Goal: Find specific page/section: Find specific page/section

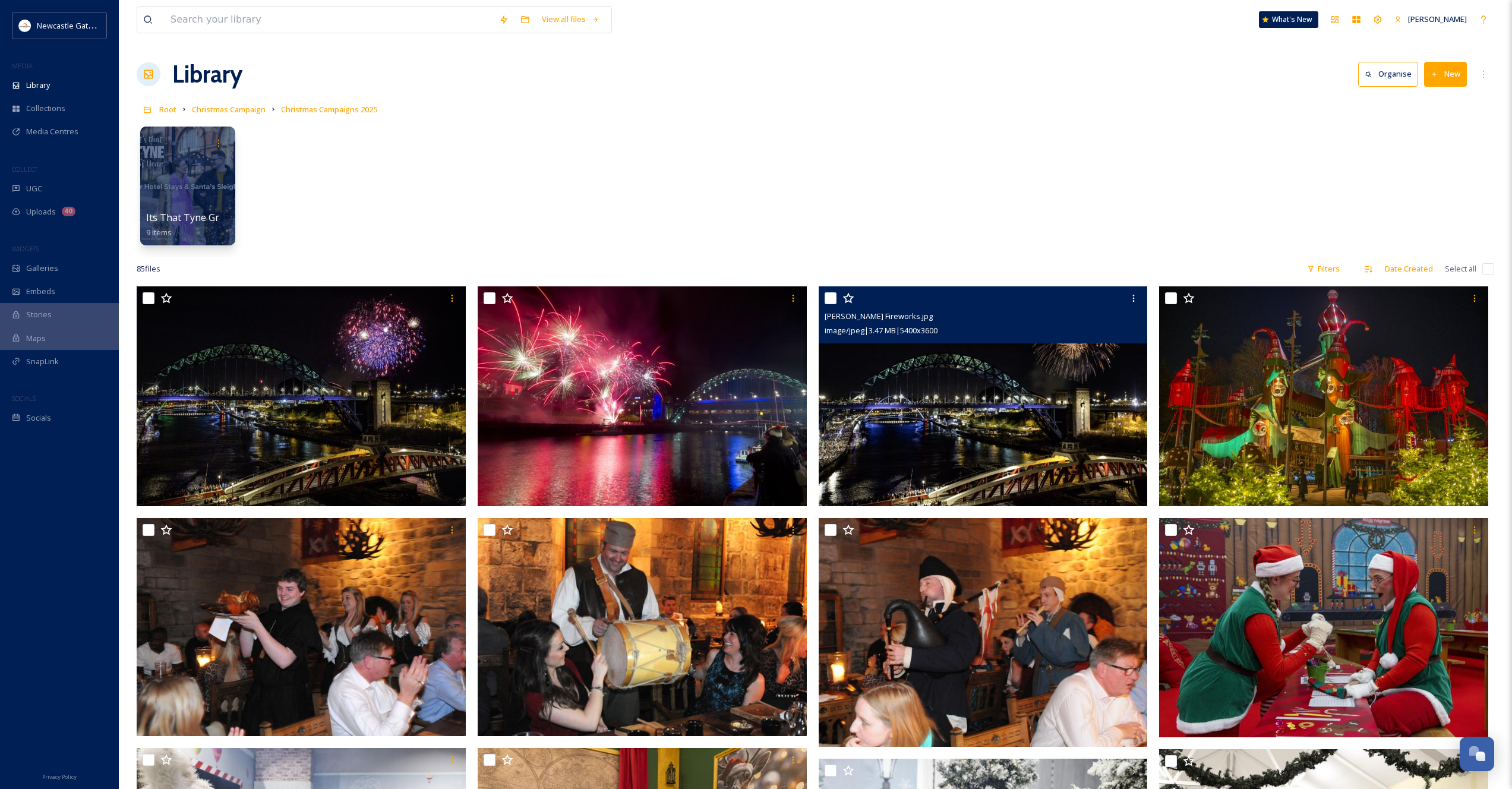
scroll to position [3, 0]
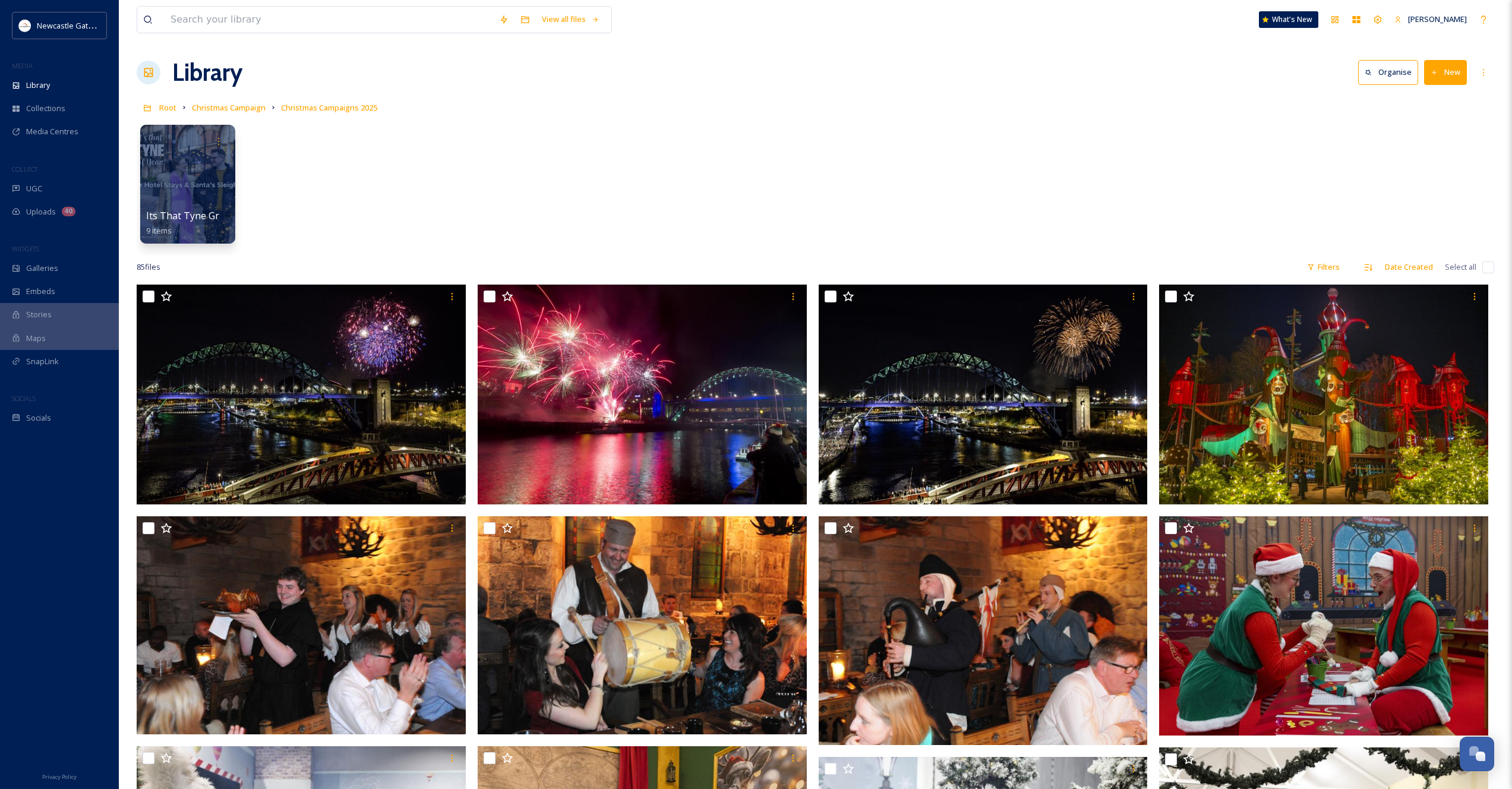
click at [155, 70] on div at bounding box center [148, 72] width 24 height 24
click at [167, 107] on span "Root" at bounding box center [168, 107] width 17 height 11
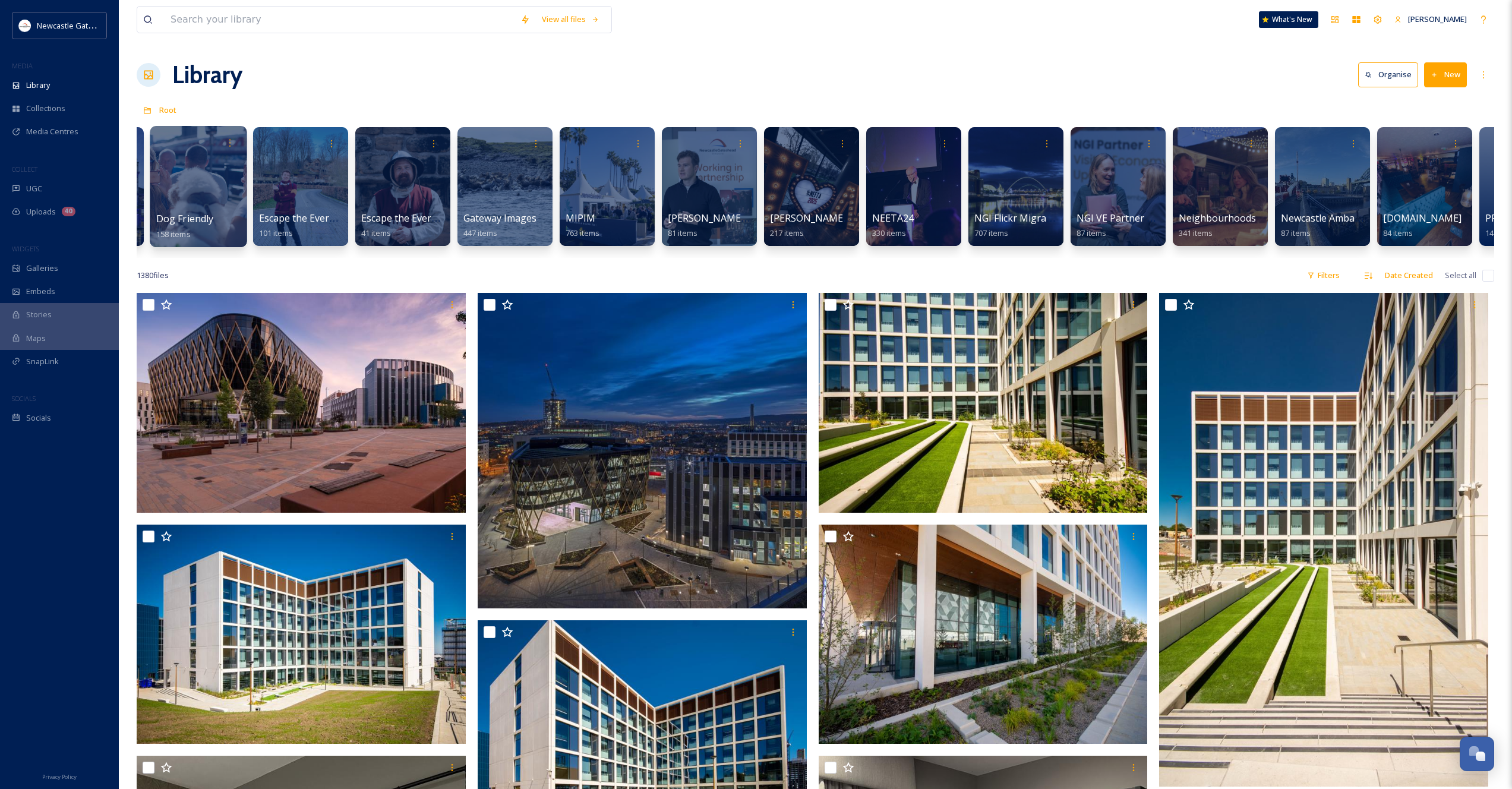
scroll to position [0, 951]
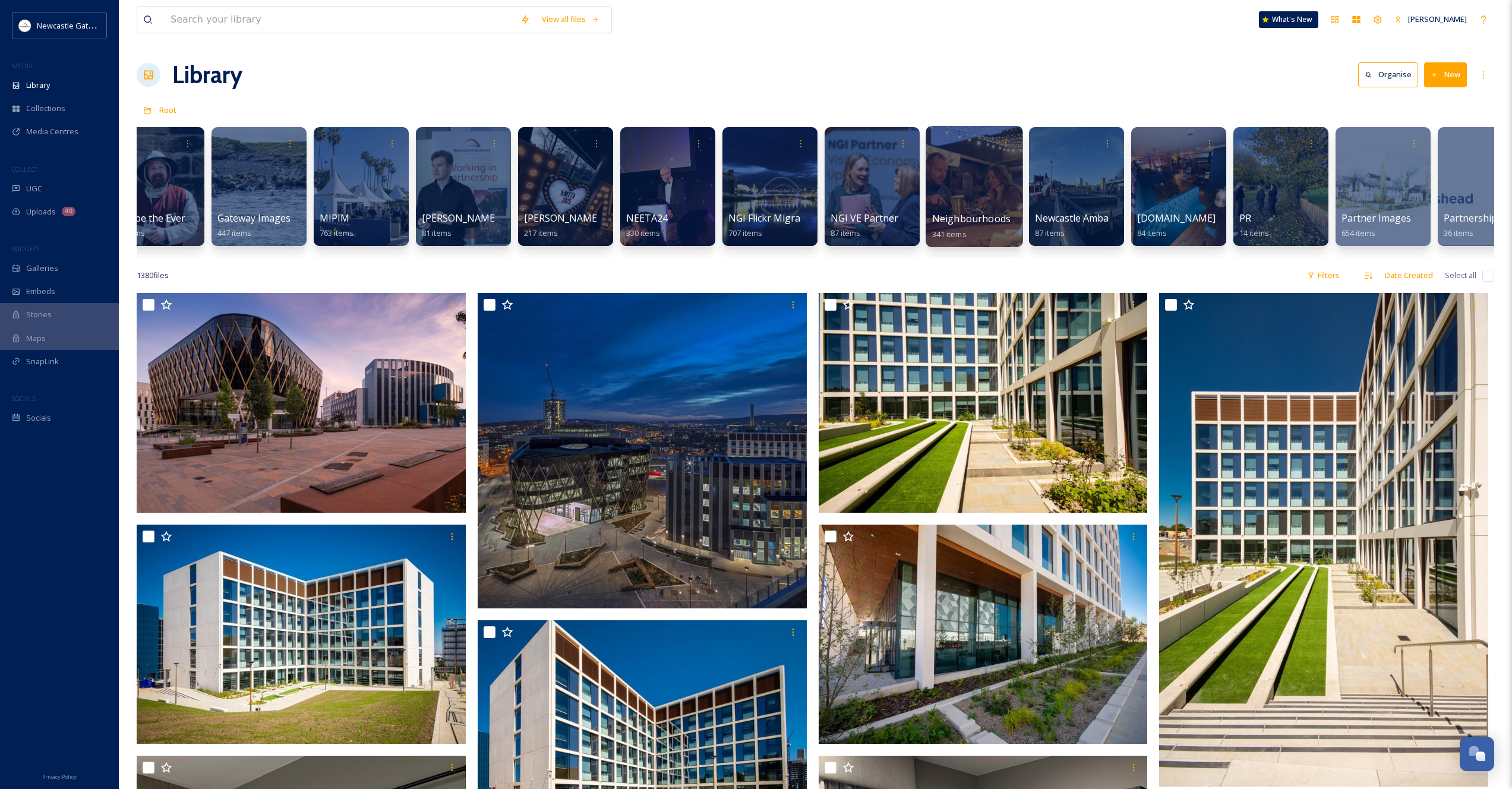
click at [951, 187] on div at bounding box center [974, 187] width 97 height 121
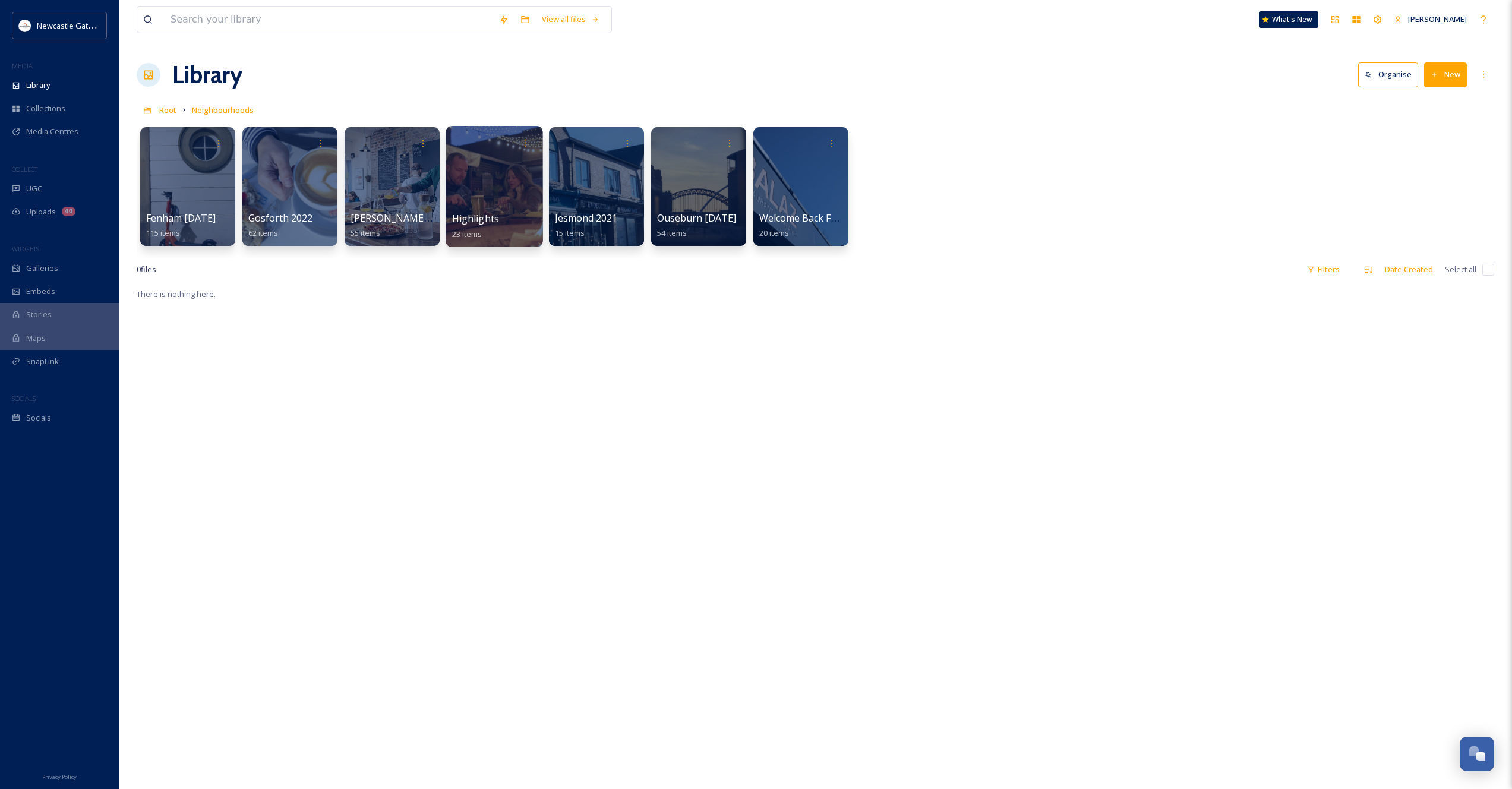
click at [496, 178] on div at bounding box center [494, 187] width 97 height 121
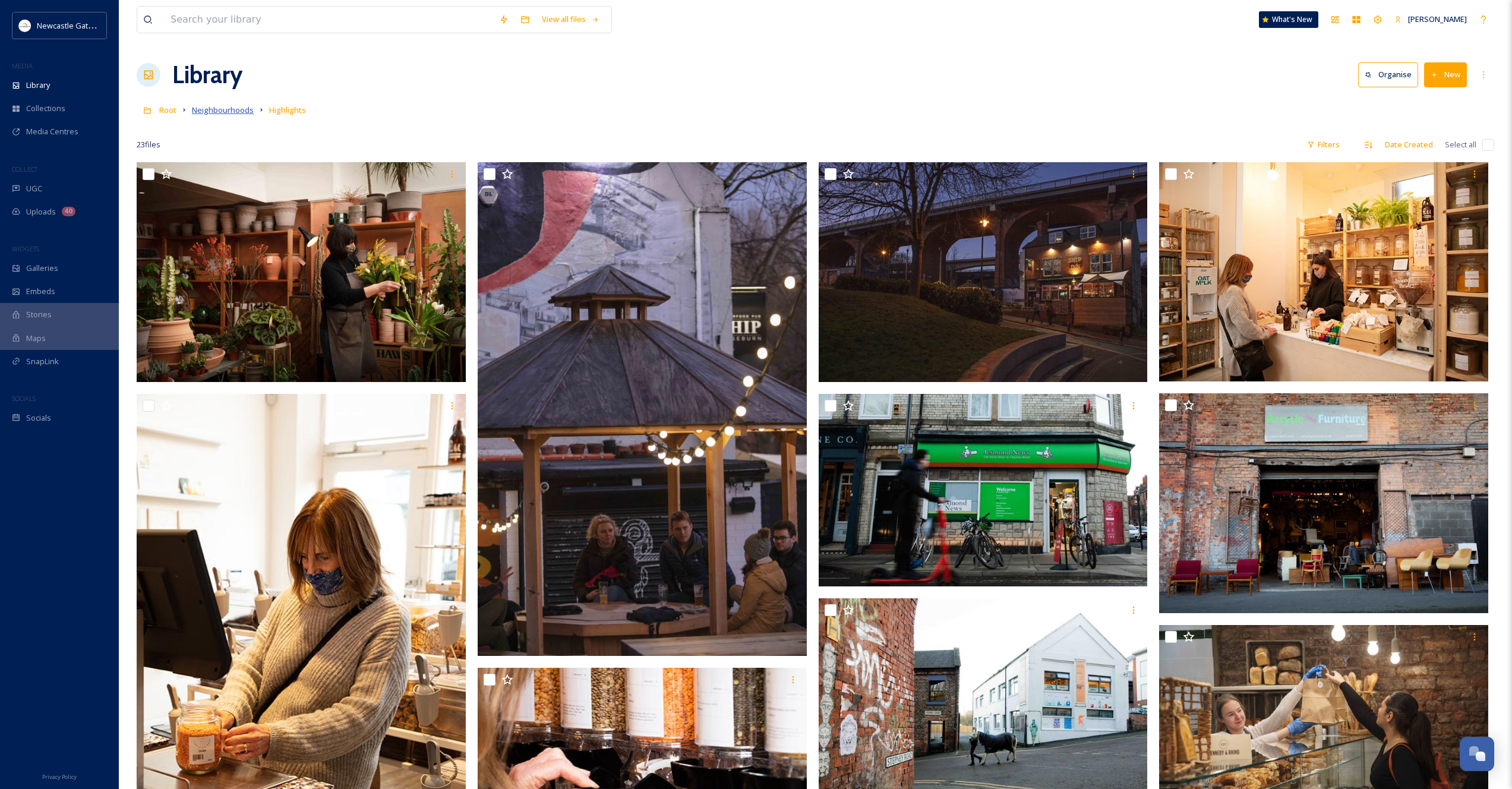
click at [226, 110] on span "Neighbourhoods" at bounding box center [222, 110] width 62 height 11
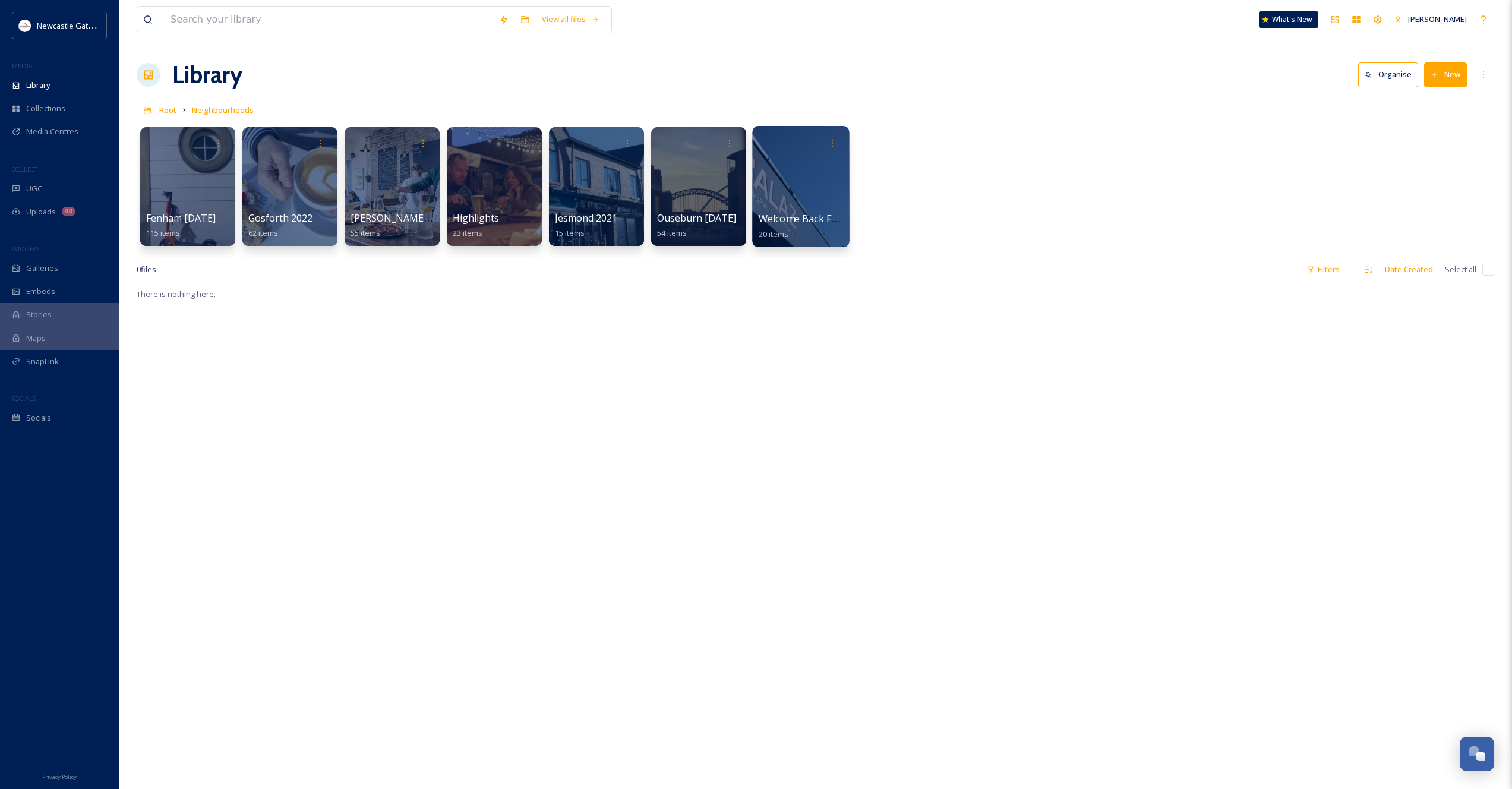
click at [809, 208] on div at bounding box center [801, 187] width 97 height 121
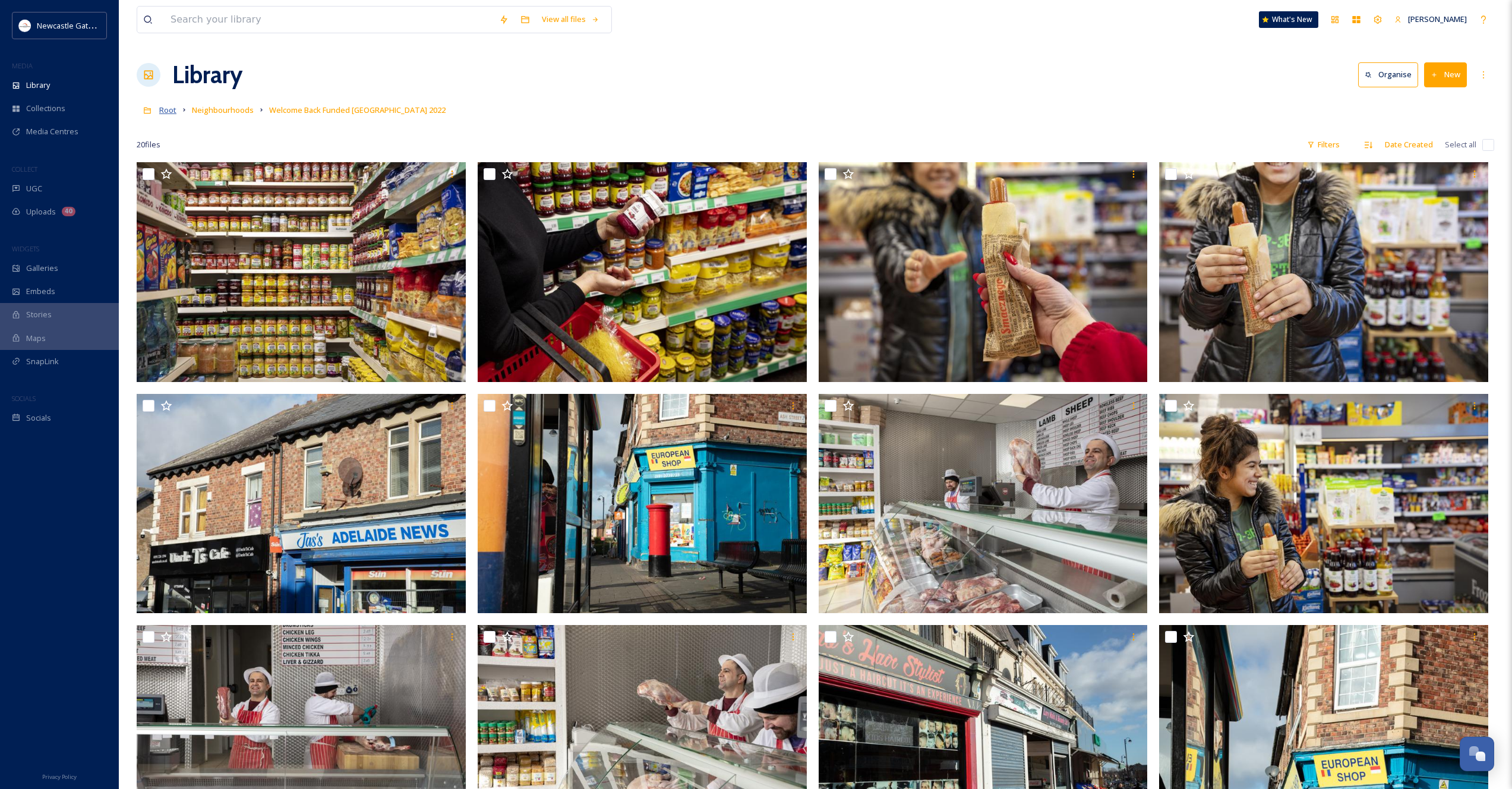
click at [169, 113] on span "Root" at bounding box center [168, 110] width 17 height 11
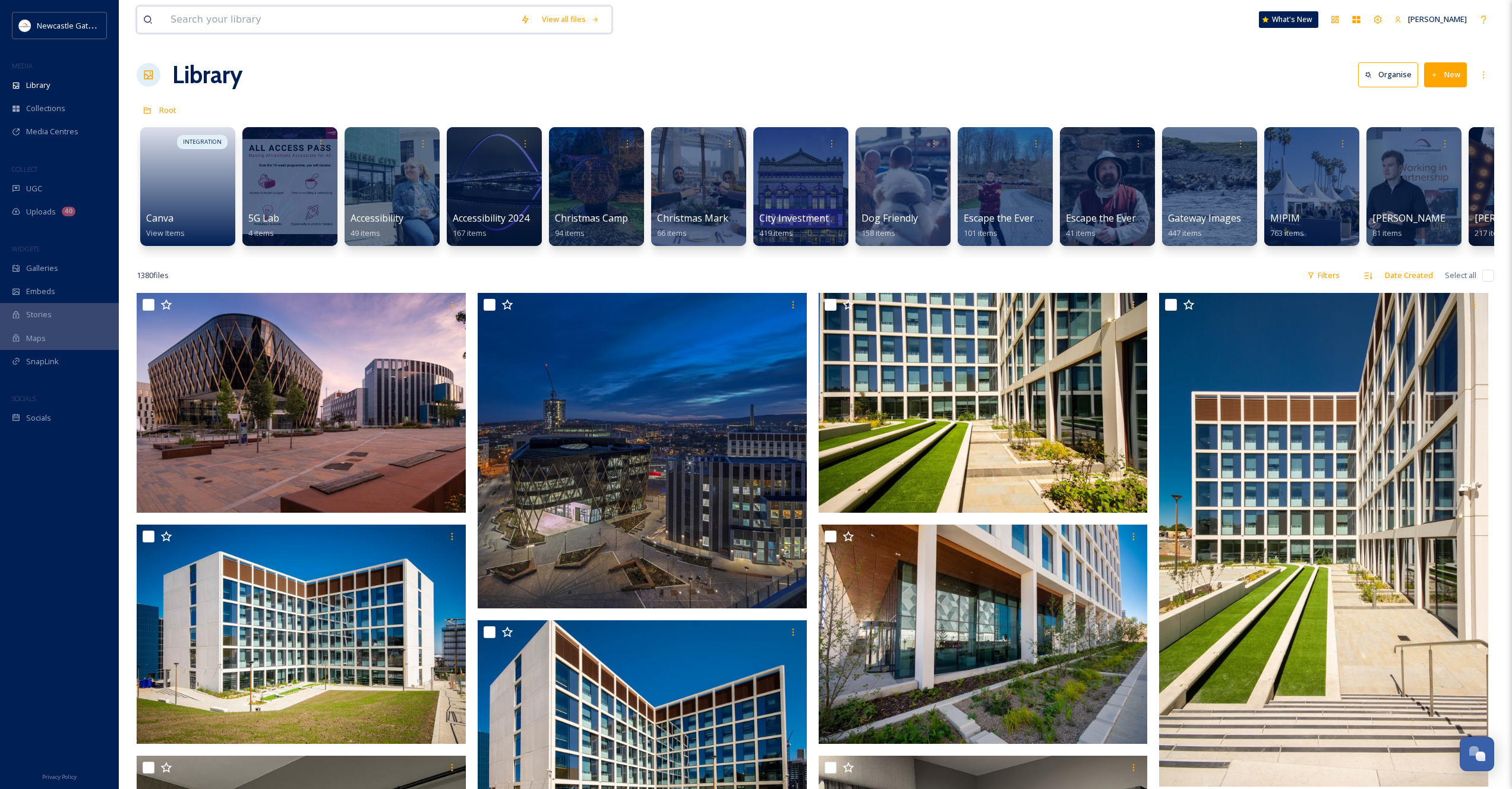
click at [349, 18] on input at bounding box center [339, 19] width 350 height 26
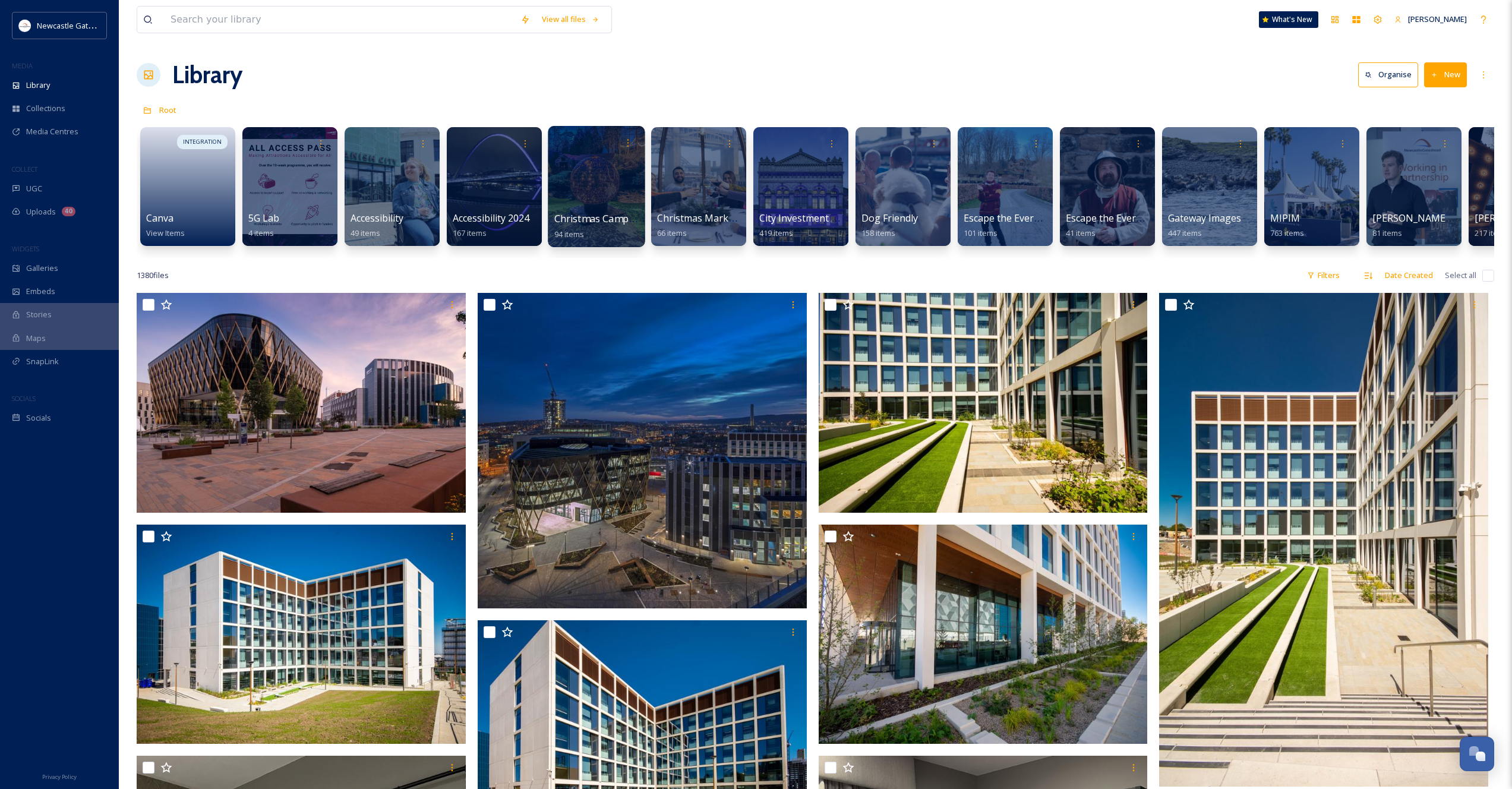
click at [586, 194] on div at bounding box center [596, 187] width 97 height 121
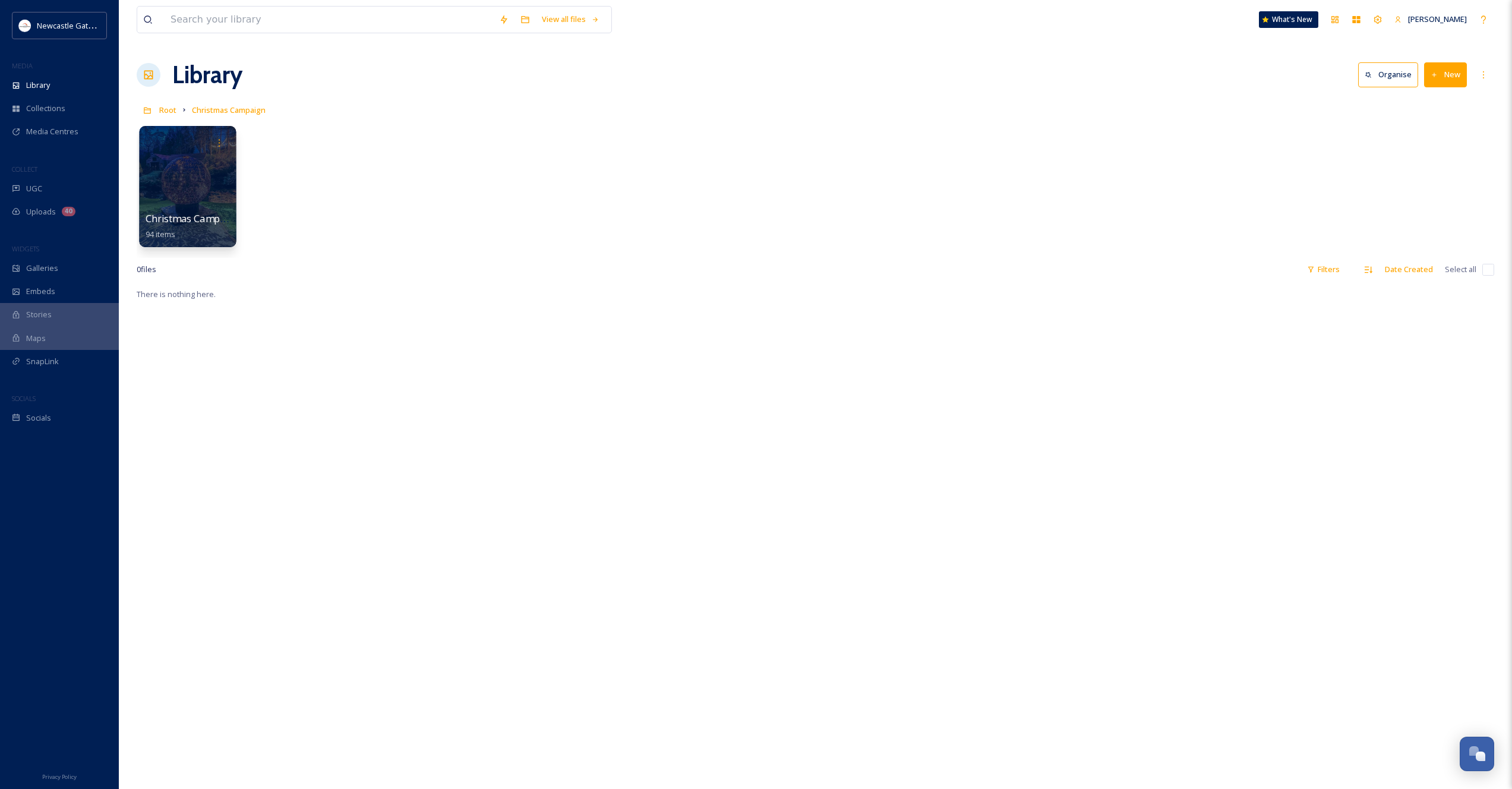
click at [220, 204] on div at bounding box center [187, 187] width 97 height 121
click at [50, 252] on div "WIDGETS" at bounding box center [59, 249] width 119 height 15
click at [48, 265] on span "Galleries" at bounding box center [42, 268] width 32 height 11
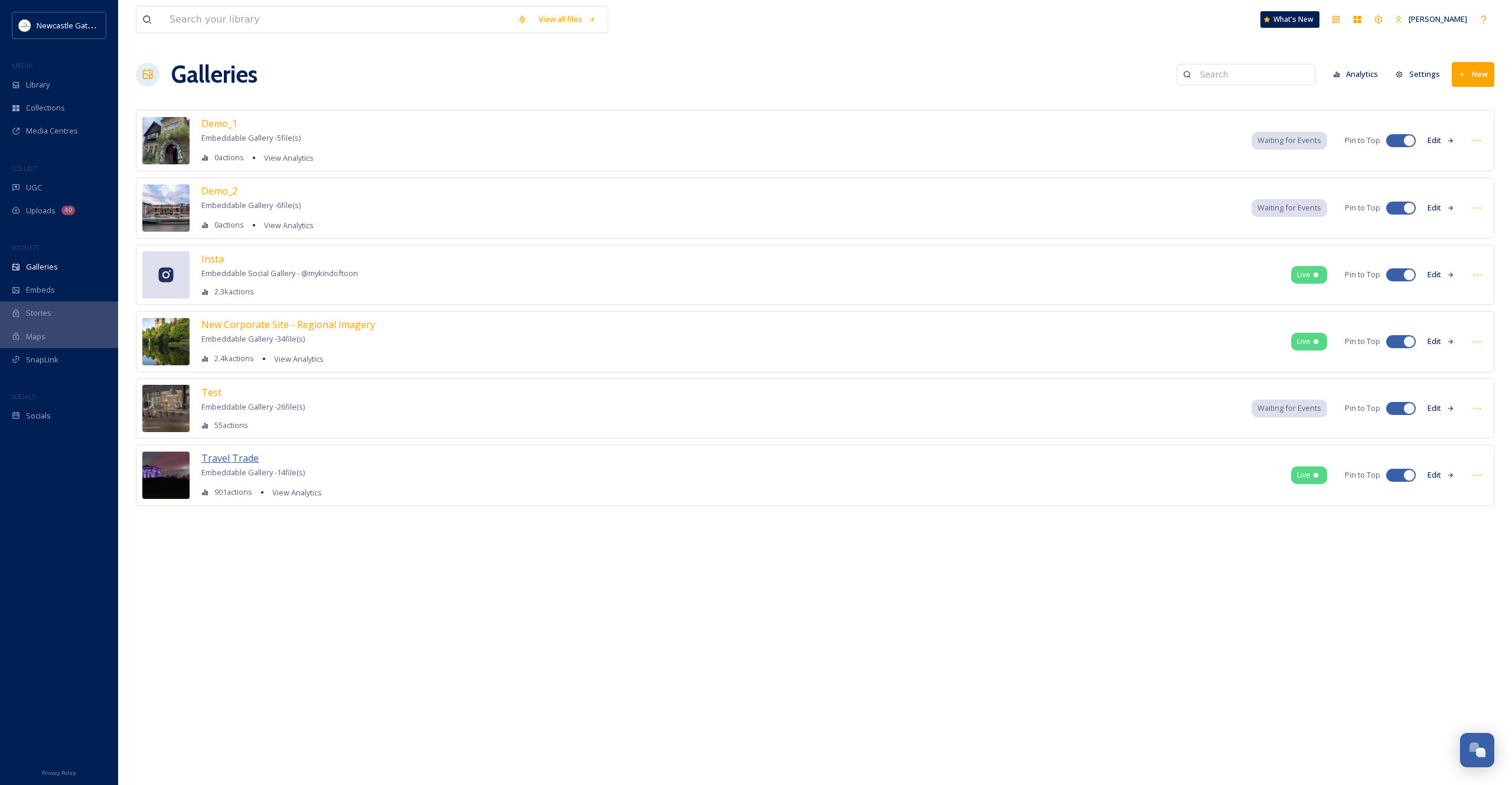
click at [236, 459] on span "Travel Trade" at bounding box center [230, 458] width 57 height 13
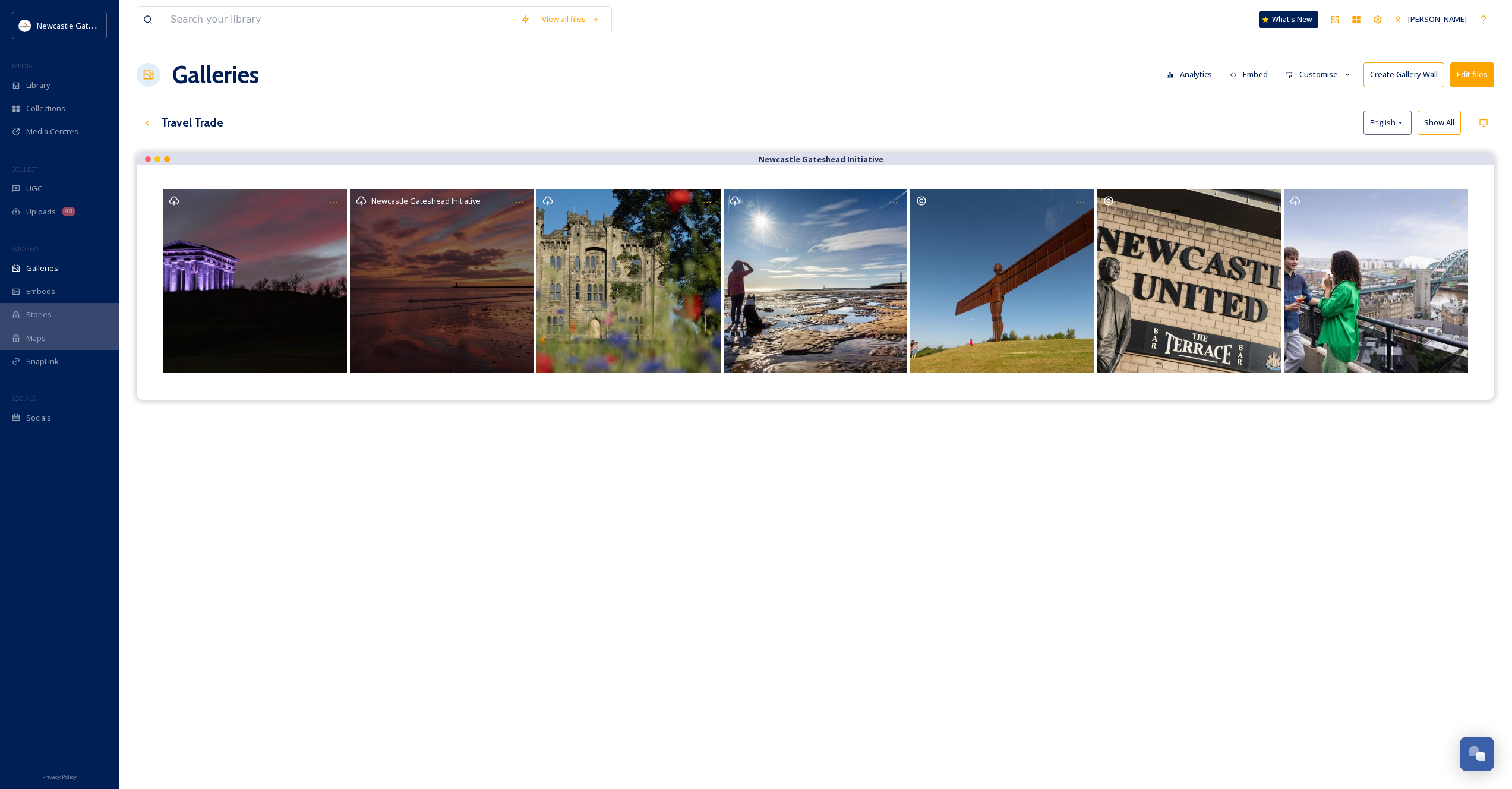
click at [471, 286] on div "Newcastle Gateshead Initiative" at bounding box center [442, 281] width 184 height 184
click at [433, 278] on div "Newcastle Gateshead Initiative" at bounding box center [442, 281] width 184 height 184
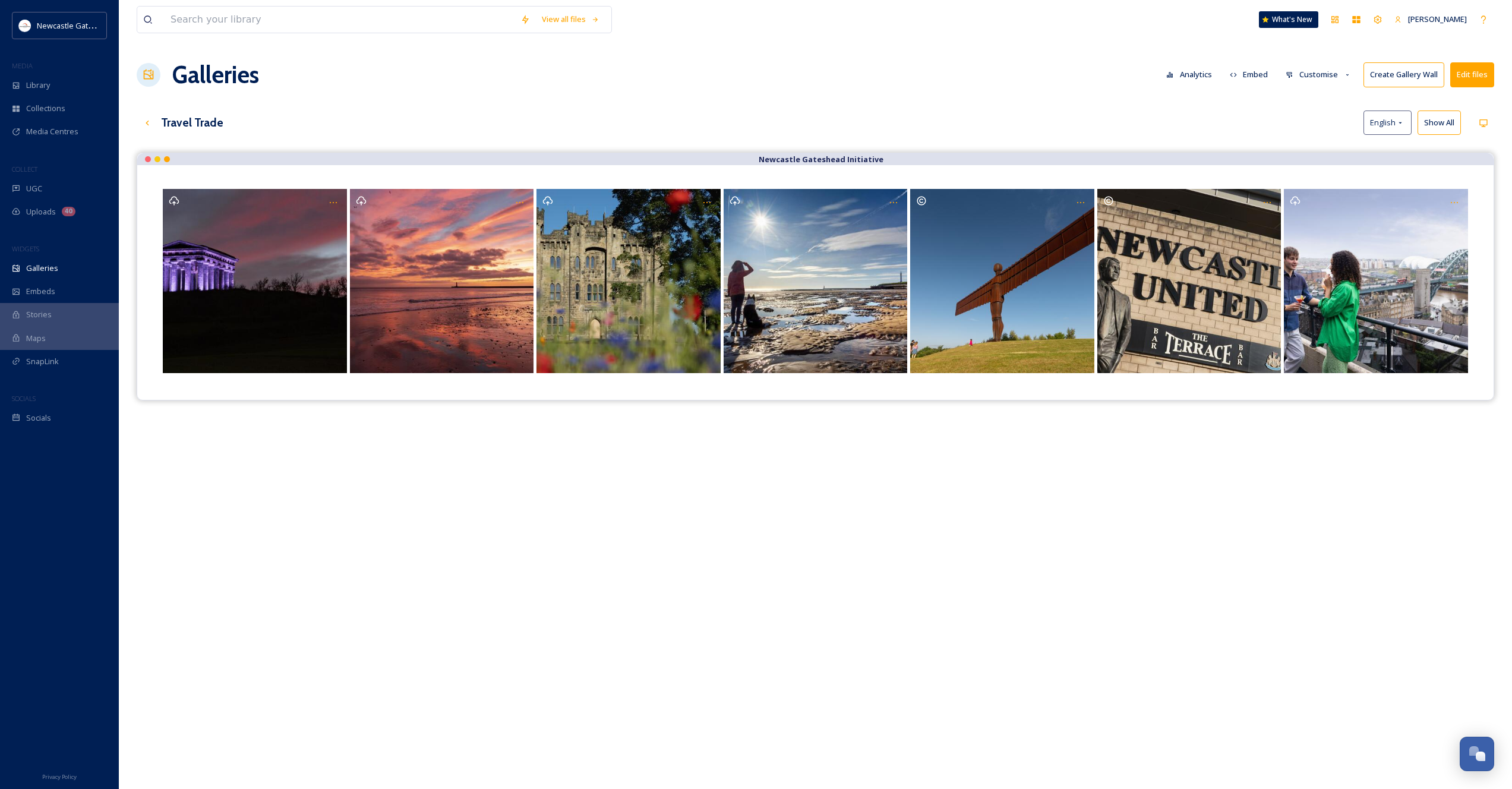
click at [187, 120] on h3 "Travel Trade" at bounding box center [192, 122] width 62 height 17
click at [144, 125] on icon at bounding box center [147, 123] width 10 height 10
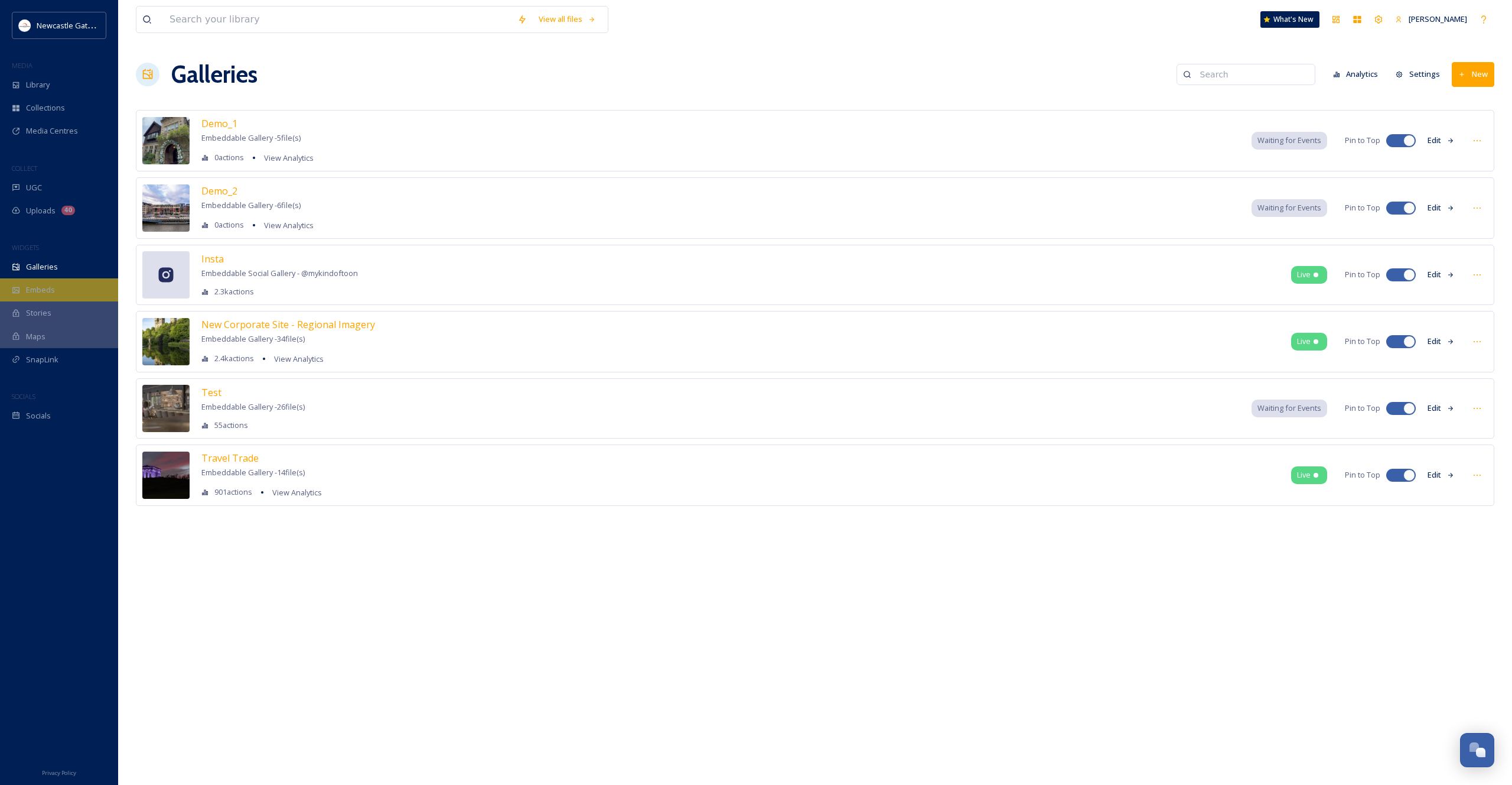
click at [39, 286] on span "Embeds" at bounding box center [41, 290] width 29 height 11
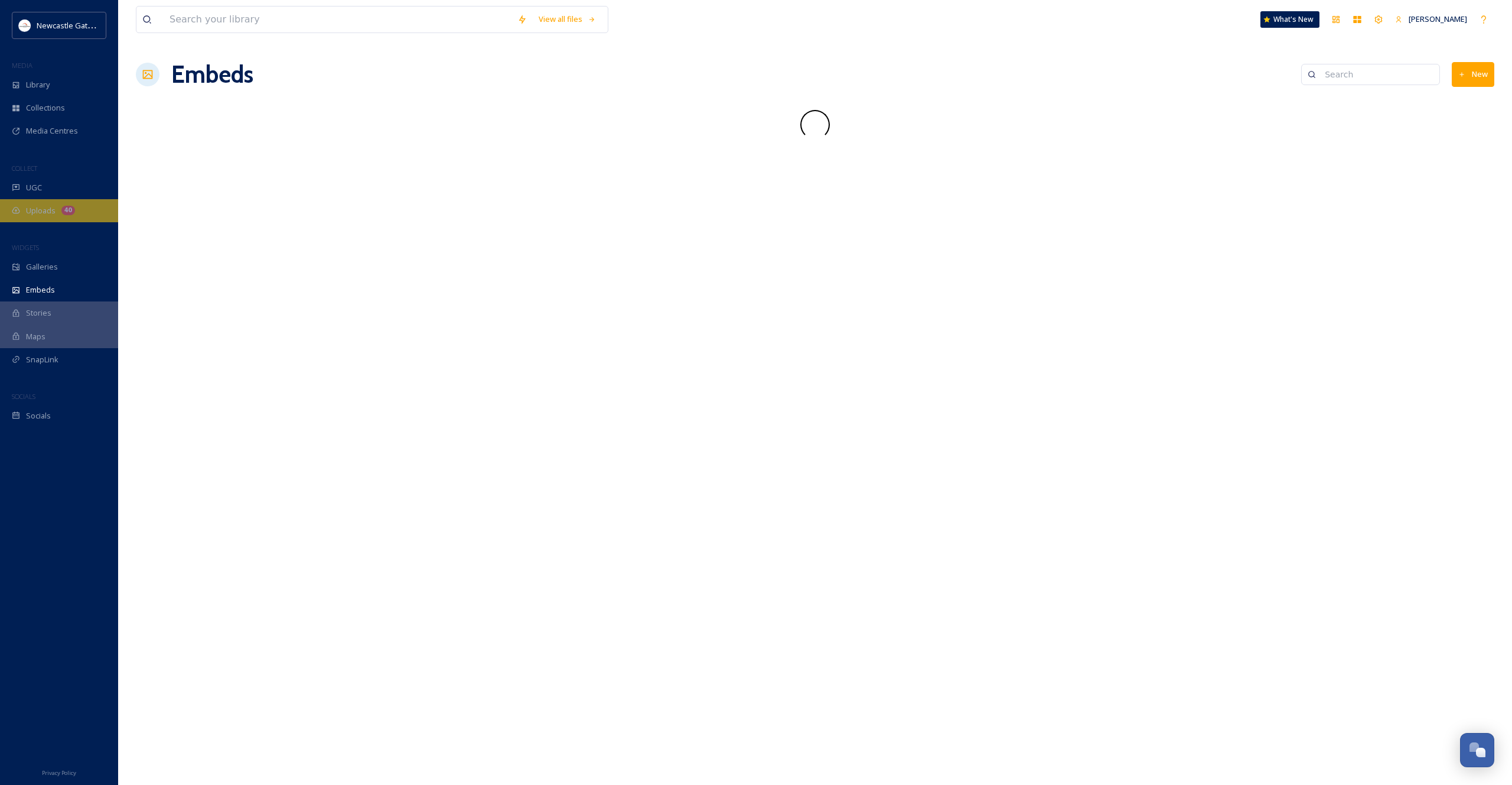
click at [43, 210] on span "Uploads" at bounding box center [41, 211] width 30 height 11
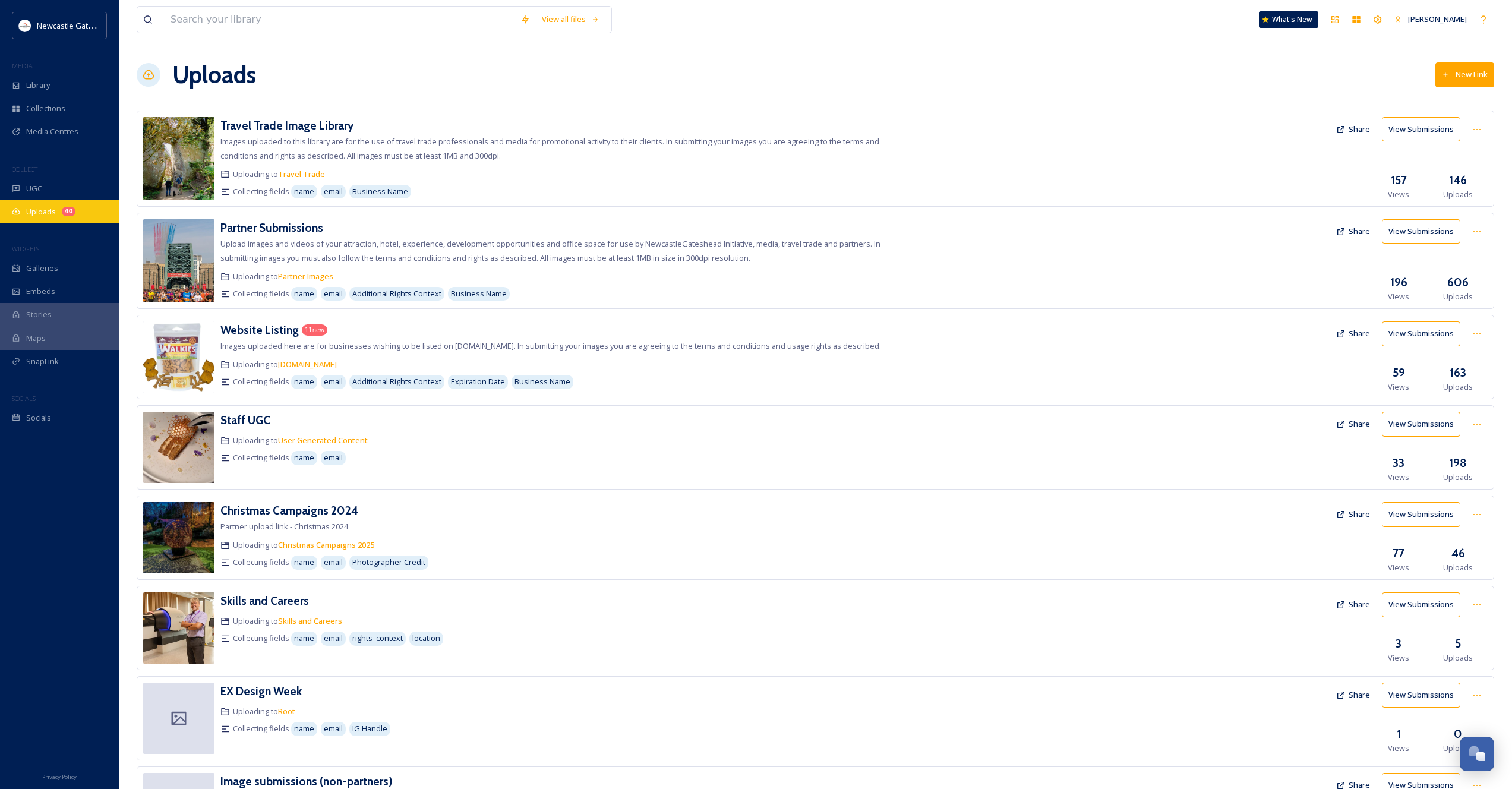
click at [42, 213] on span "Uploads" at bounding box center [41, 212] width 30 height 11
click at [36, 185] on span "UGC" at bounding box center [34, 188] width 16 height 11
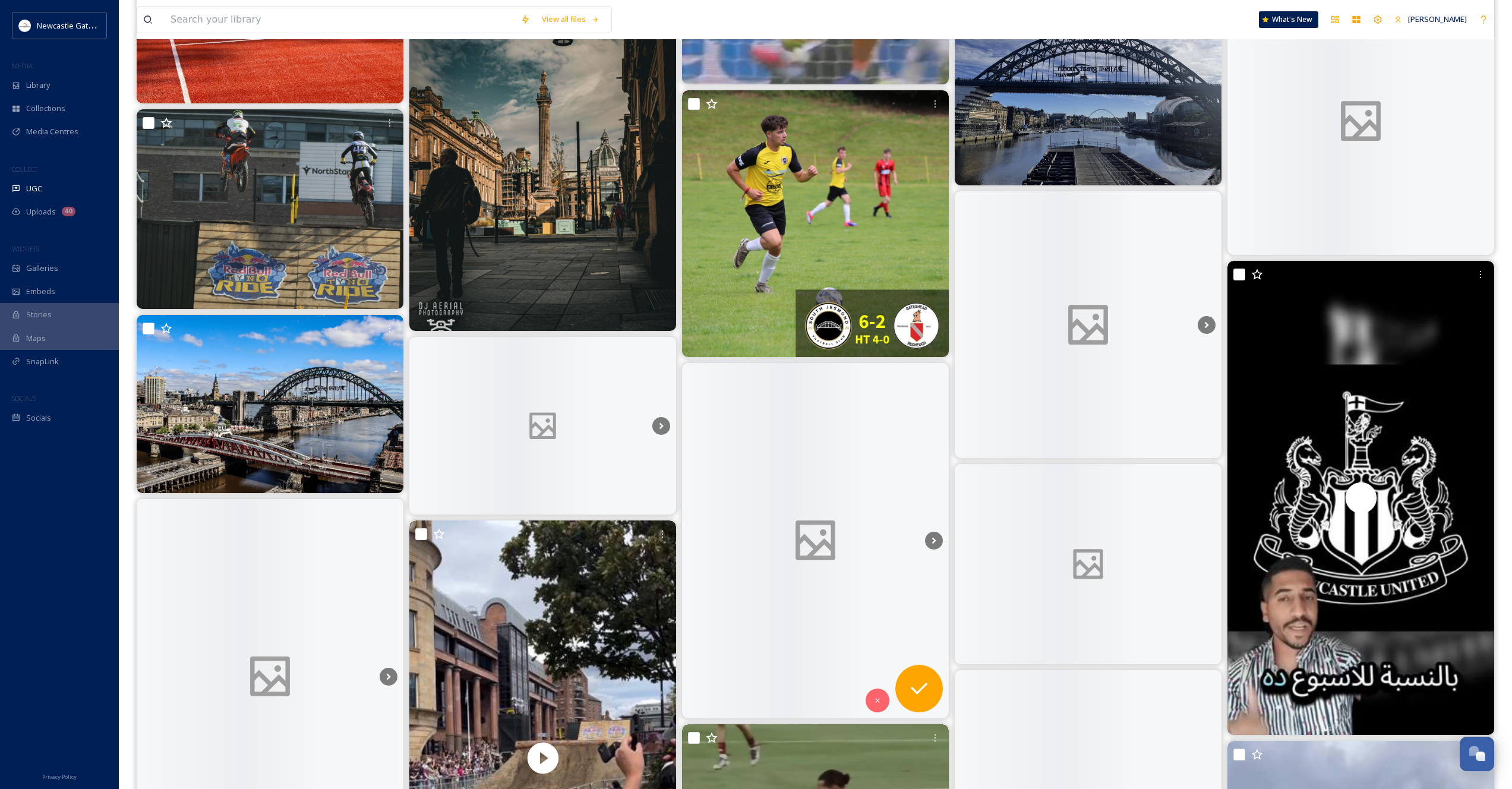
scroll to position [8133, 0]
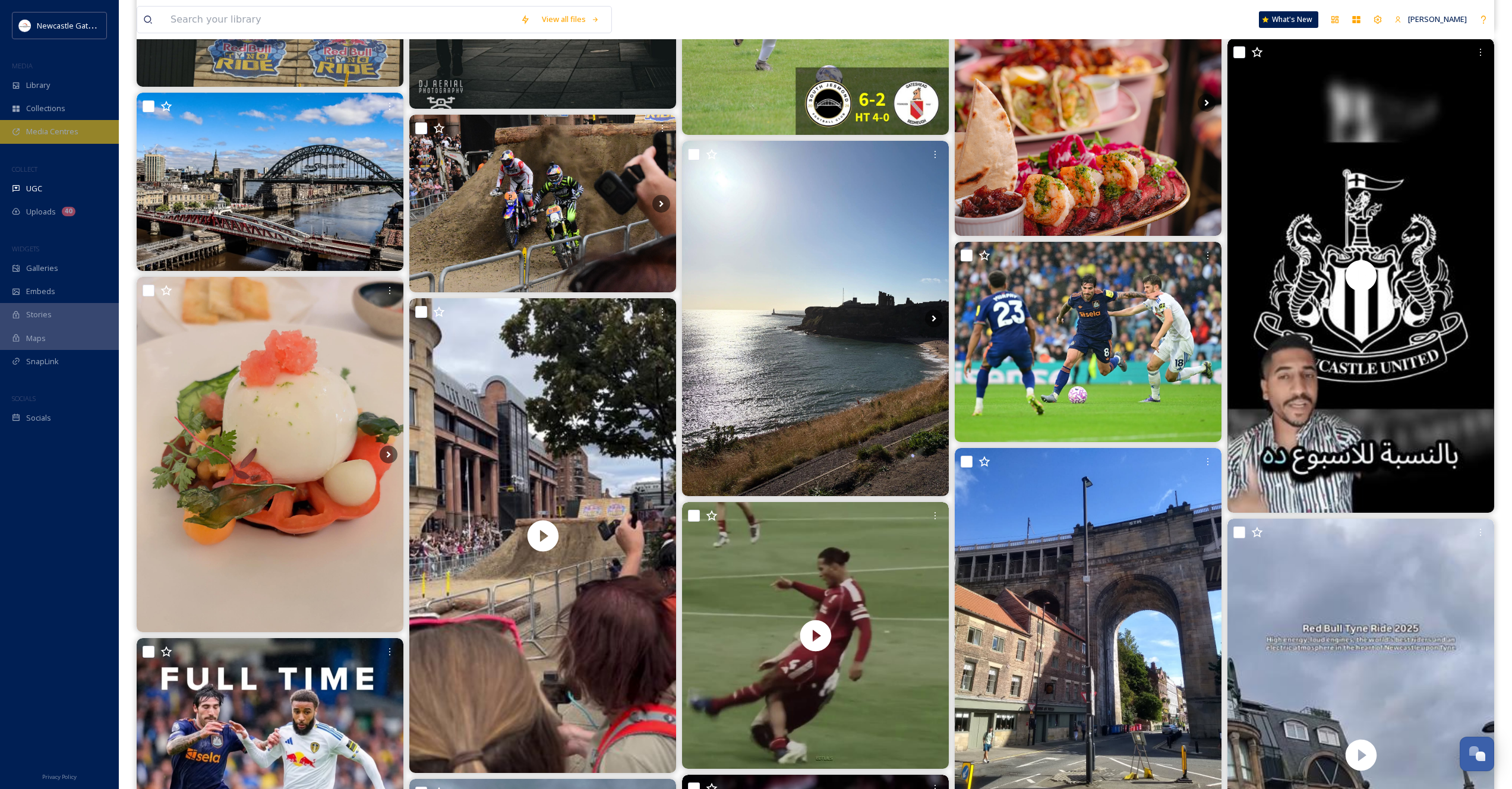
click at [58, 129] on span "Media Centres" at bounding box center [52, 132] width 52 height 11
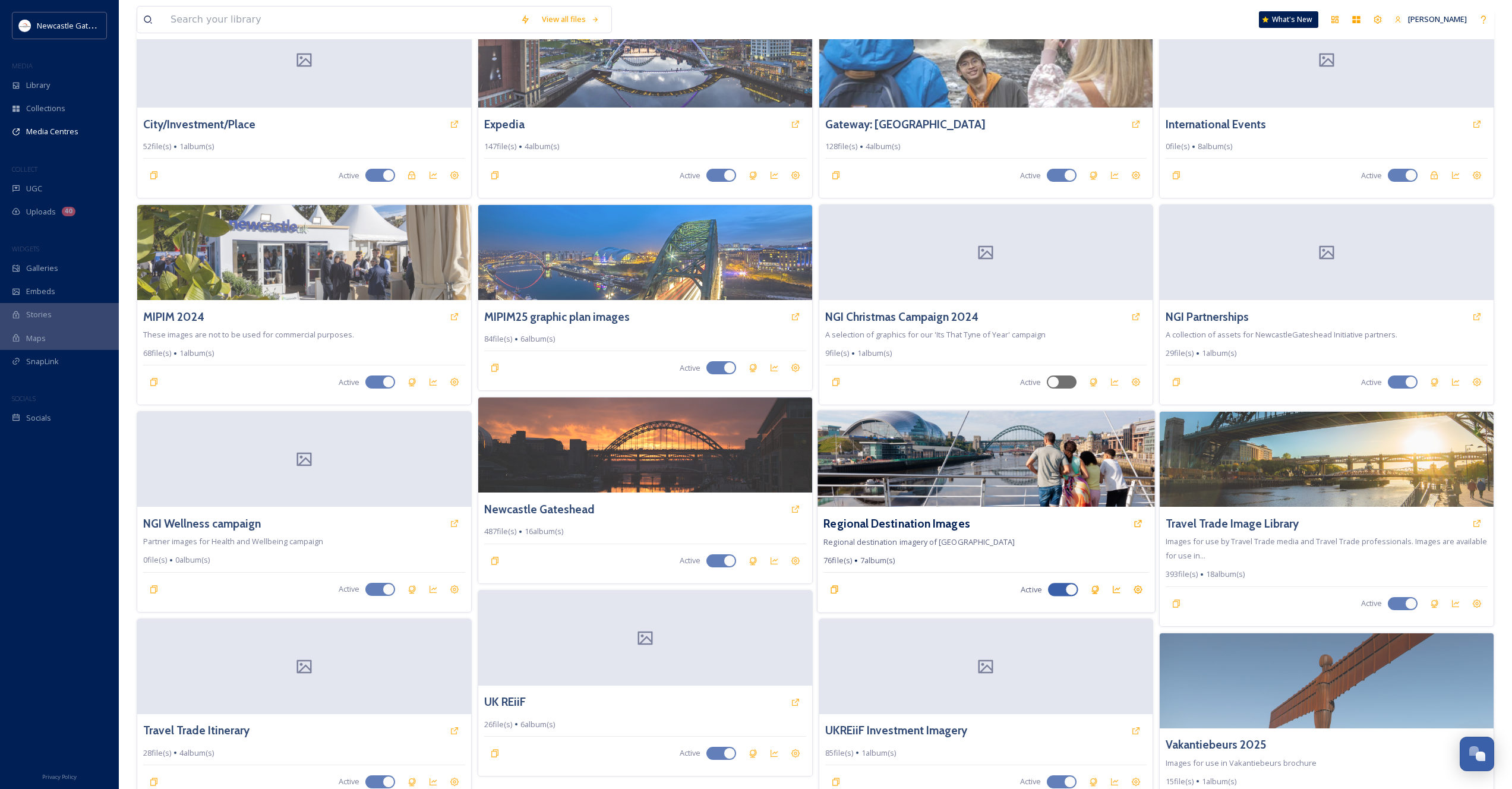
scroll to position [143, 0]
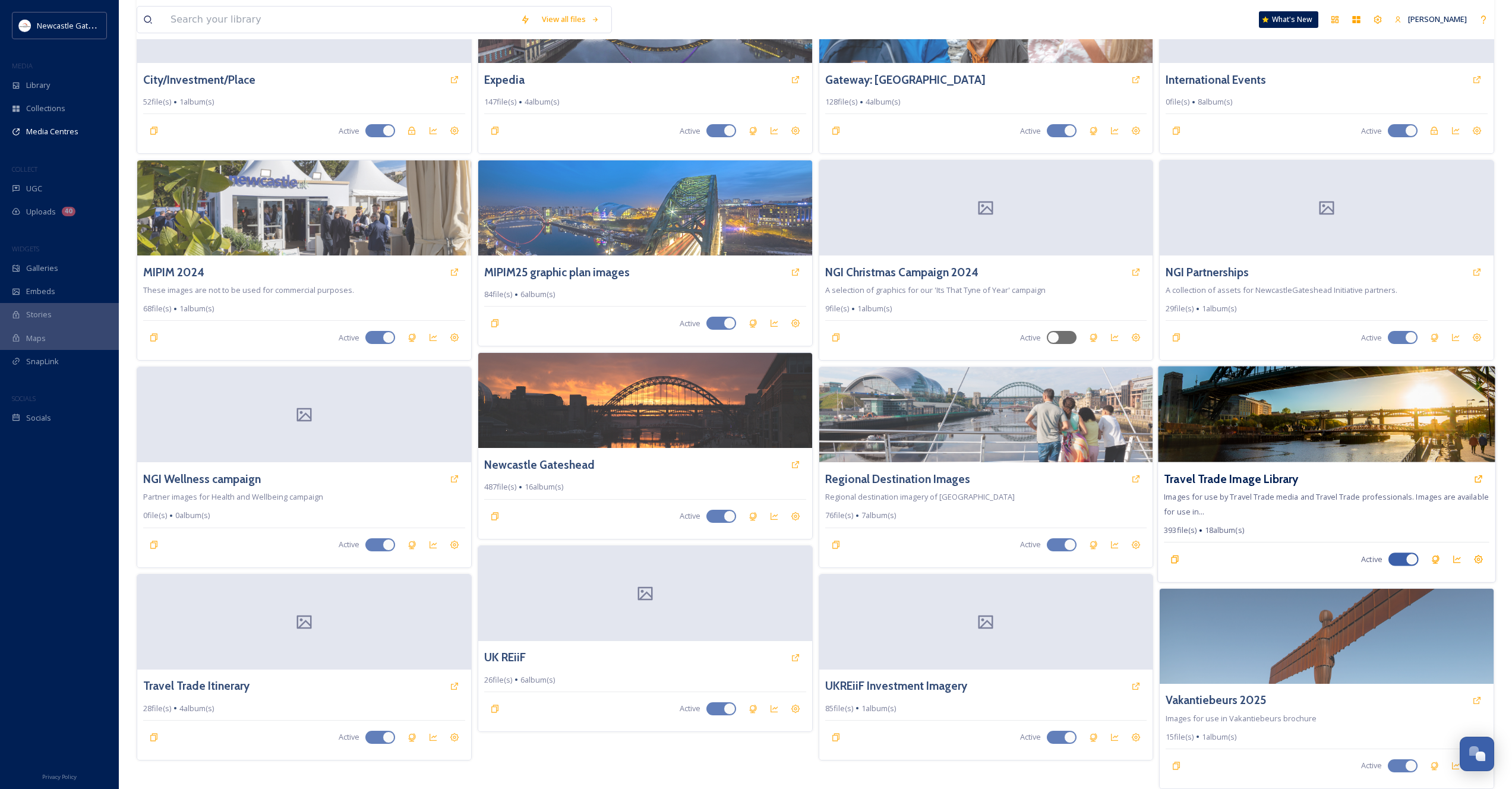
click at [1223, 438] on img at bounding box center [1327, 414] width 337 height 96
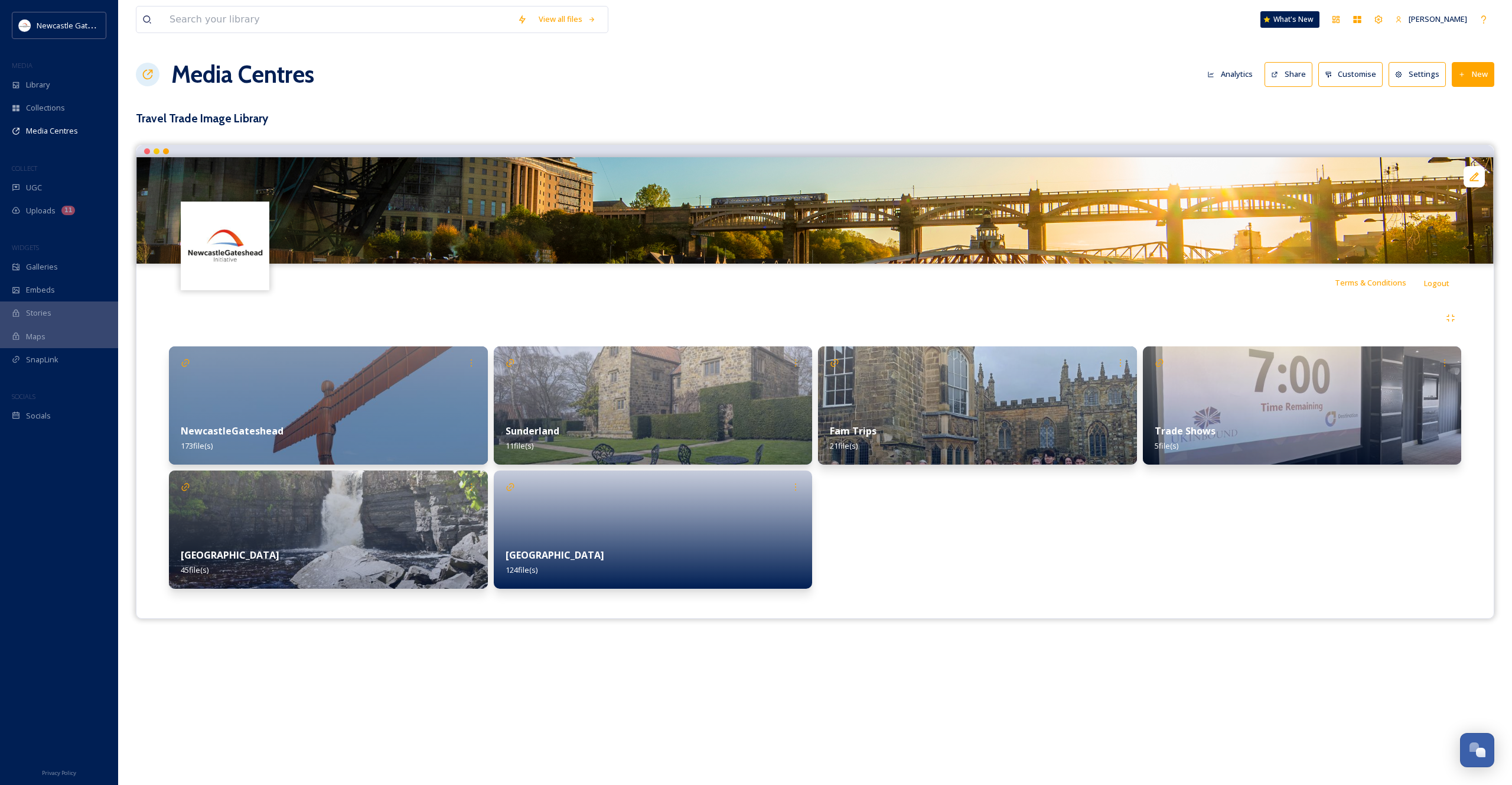
click at [262, 408] on img at bounding box center [329, 405] width 319 height 118
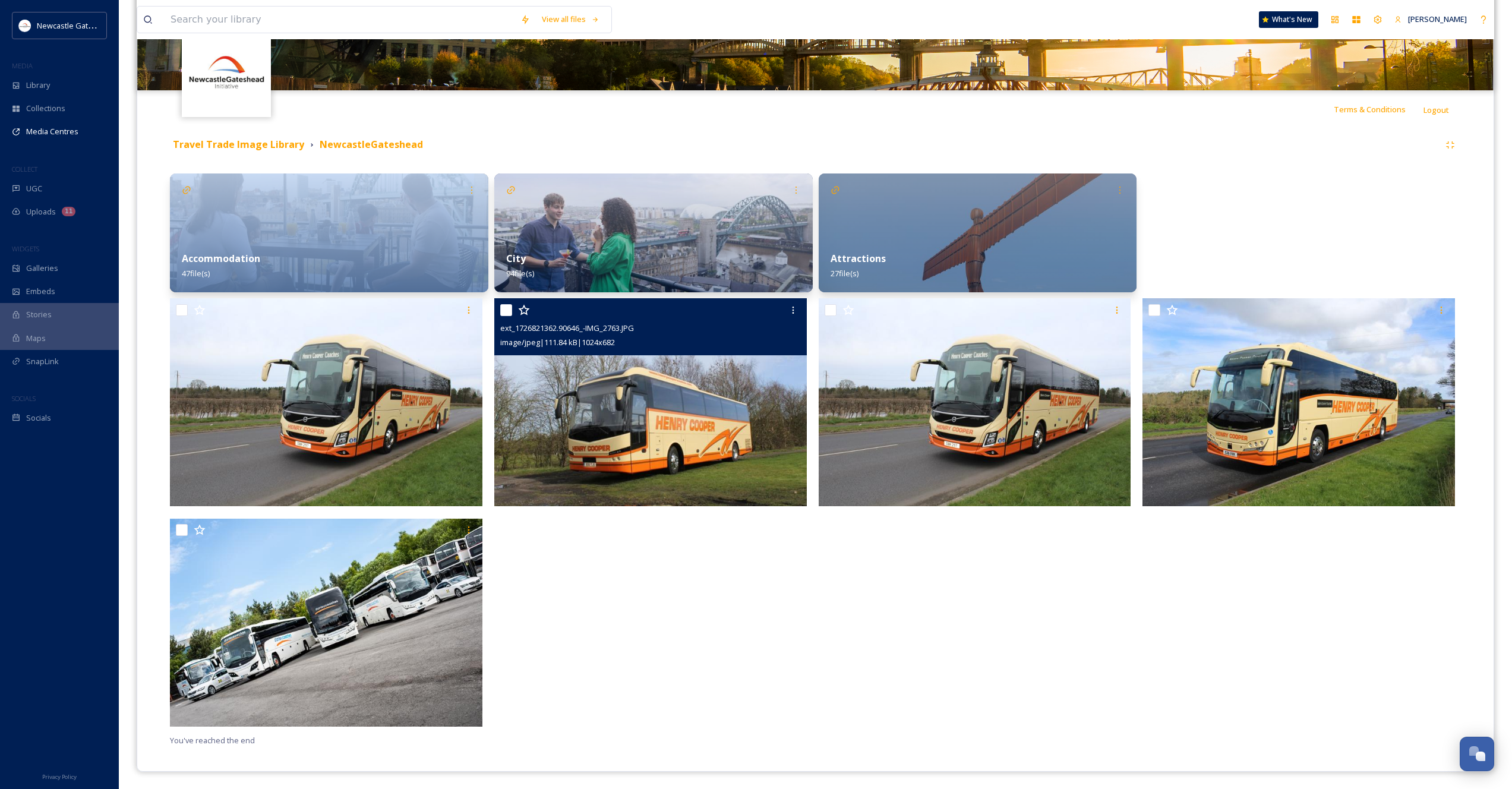
scroll to position [172, 0]
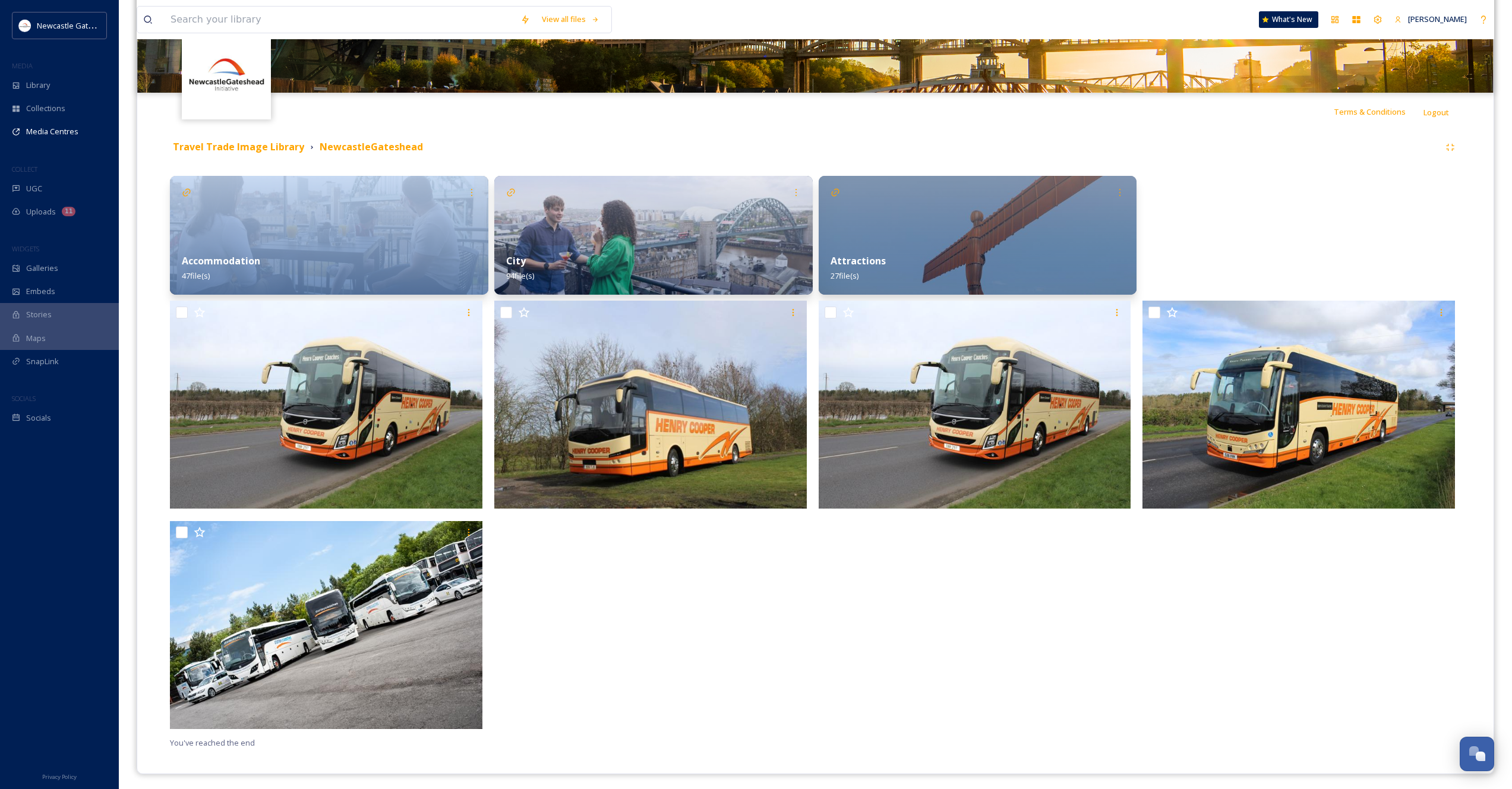
click at [954, 243] on div "Attractions 27 file(s)" at bounding box center [978, 268] width 319 height 53
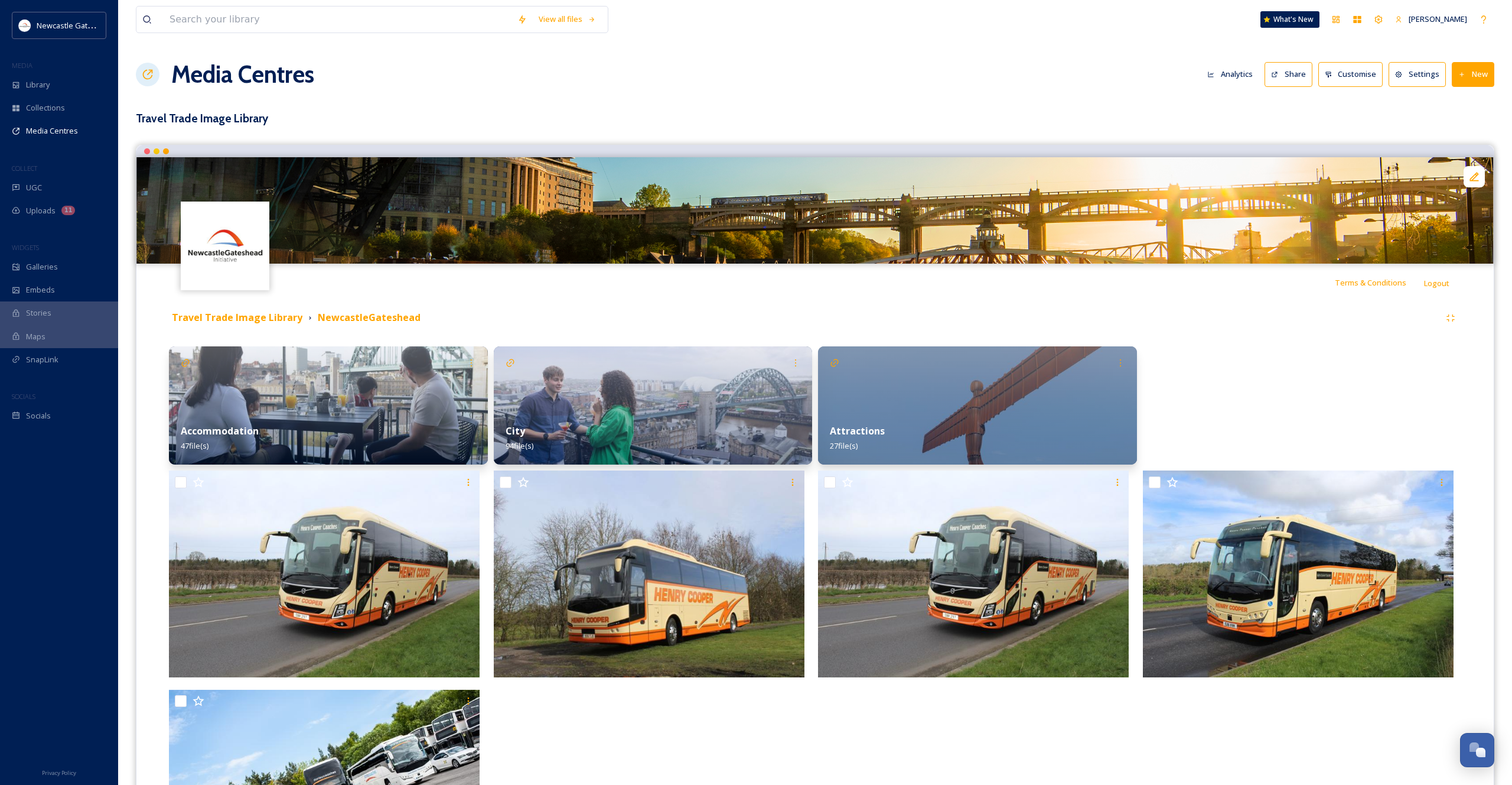
click at [948, 241] on img at bounding box center [815, 210] width 1357 height 106
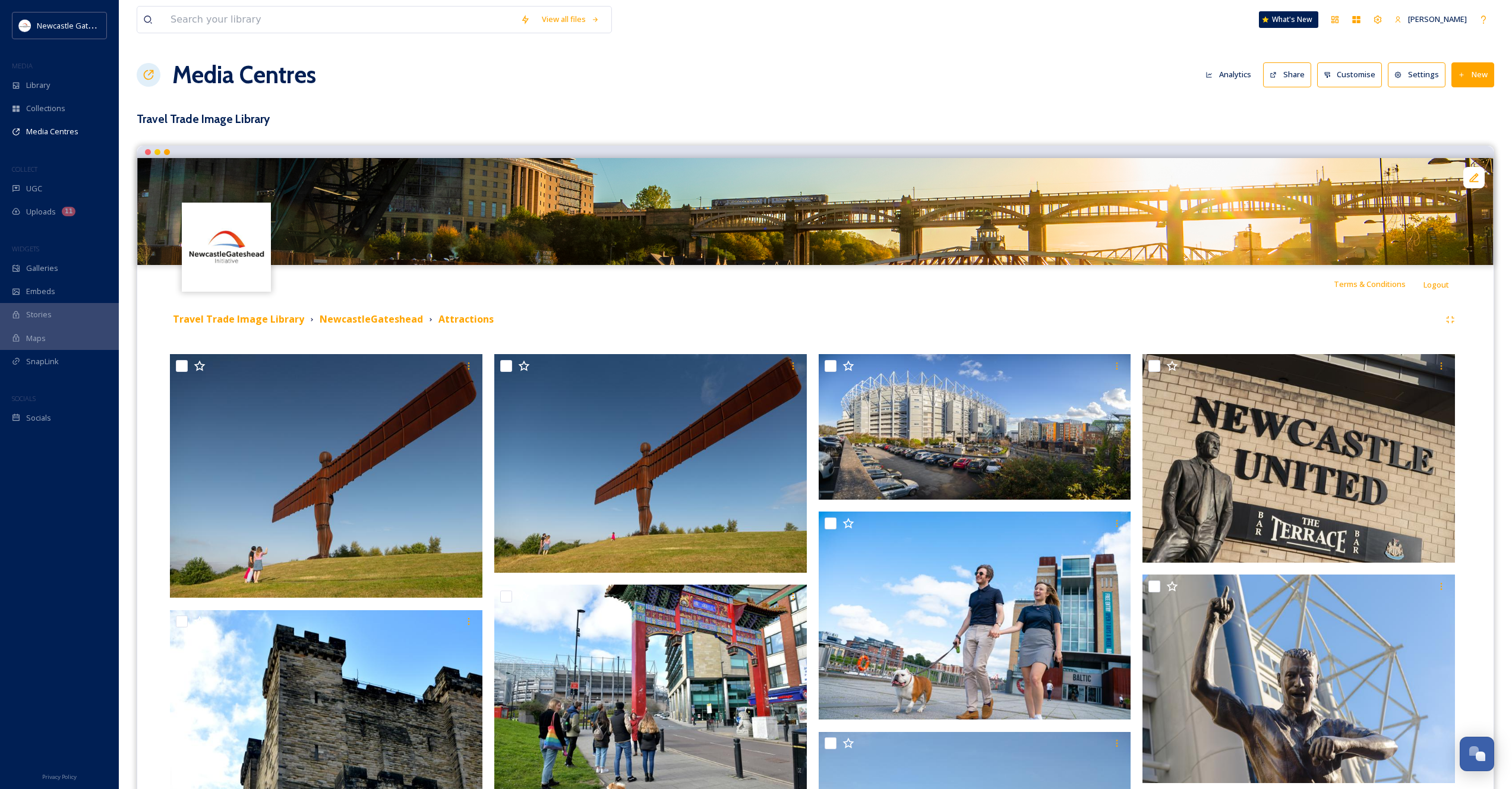
click at [236, 327] on div "Travel Trade Image Library NewcastleGateshead Attractions" at bounding box center [816, 320] width 1292 height 22
click at [233, 321] on strong "Travel Trade Image Library" at bounding box center [238, 319] width 131 height 13
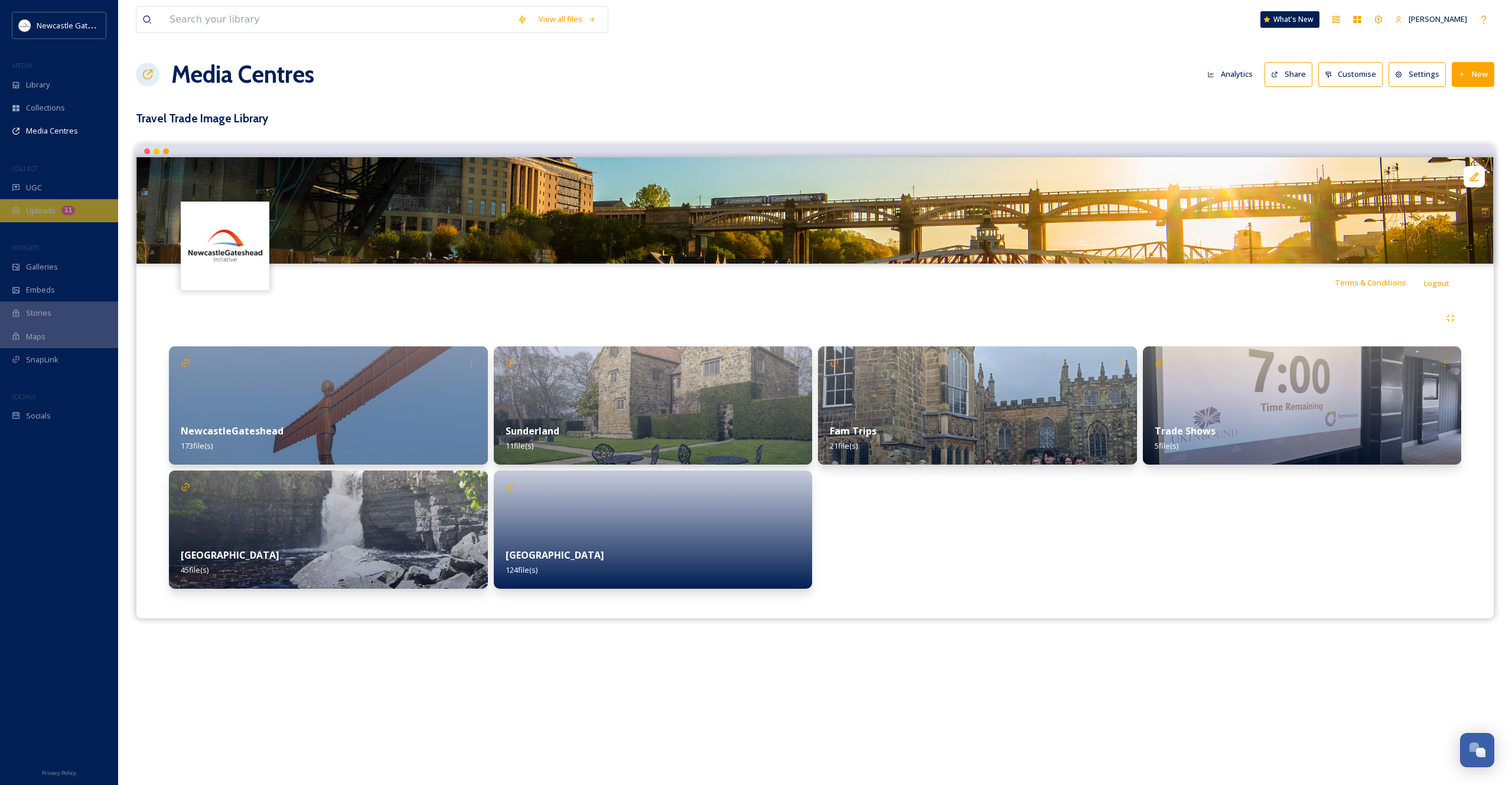
click at [51, 217] on div "Uploads 11" at bounding box center [59, 210] width 118 height 23
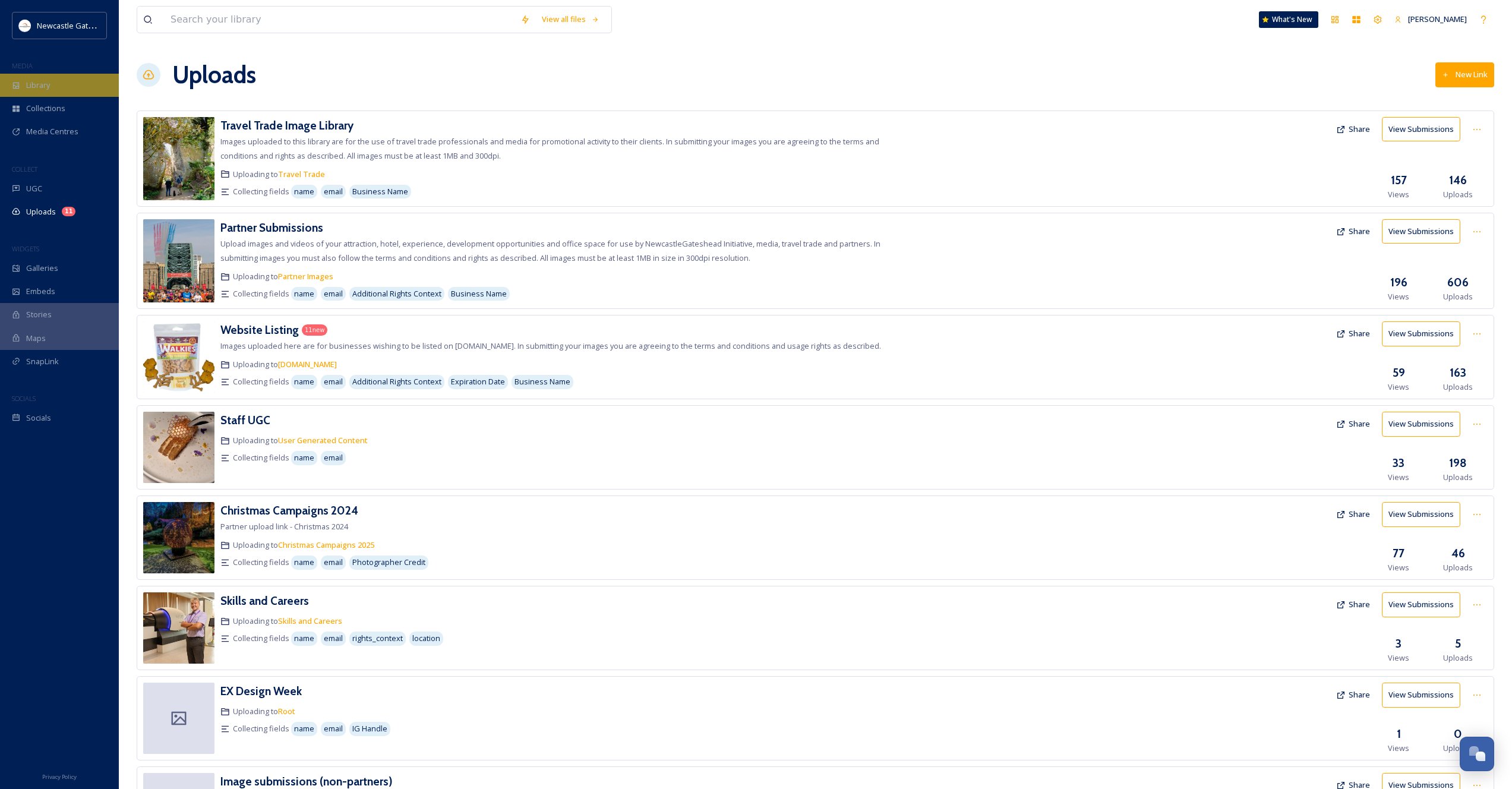
click at [33, 86] on span "Library" at bounding box center [38, 85] width 24 height 11
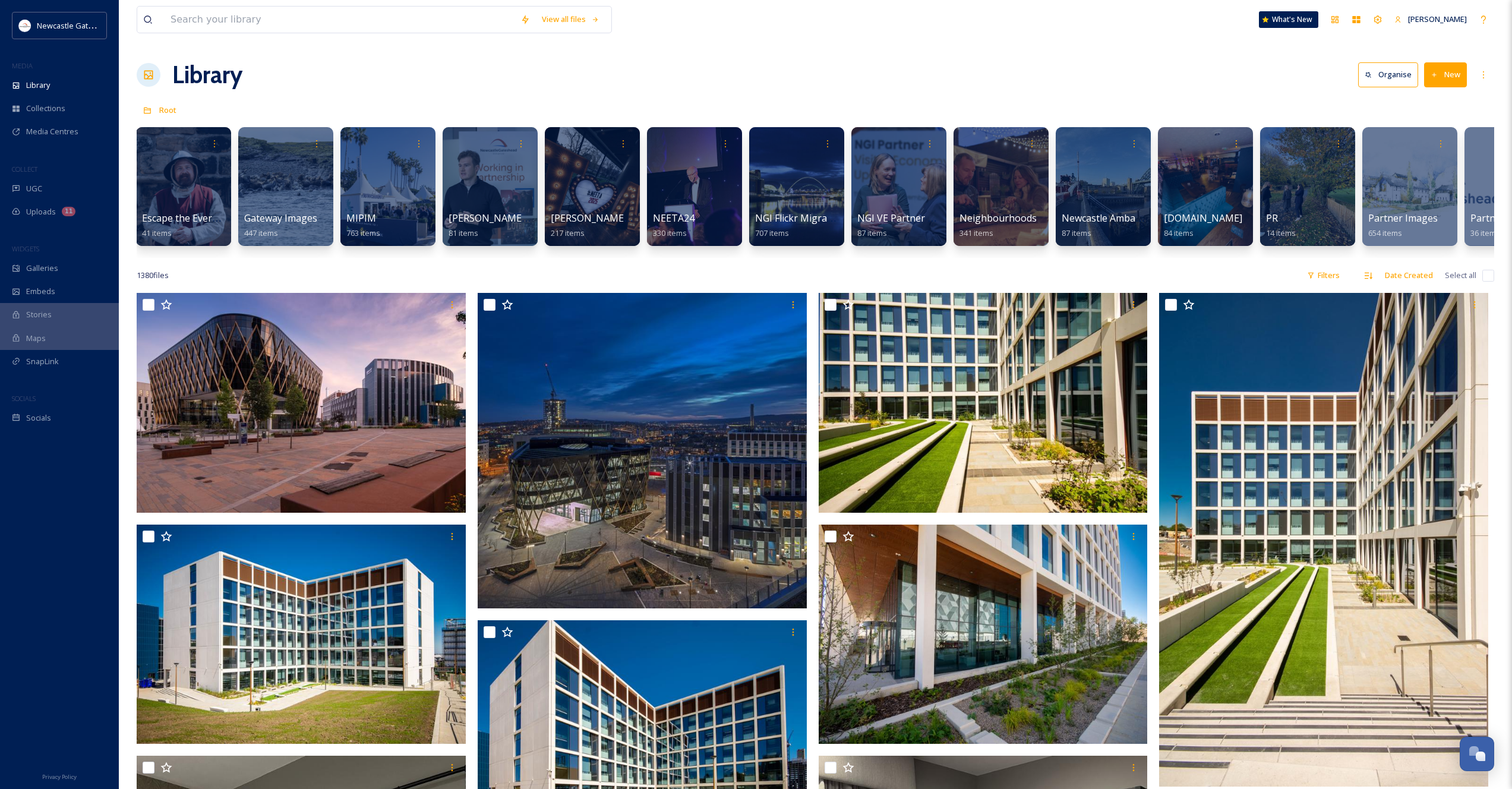
scroll to position [0, 919]
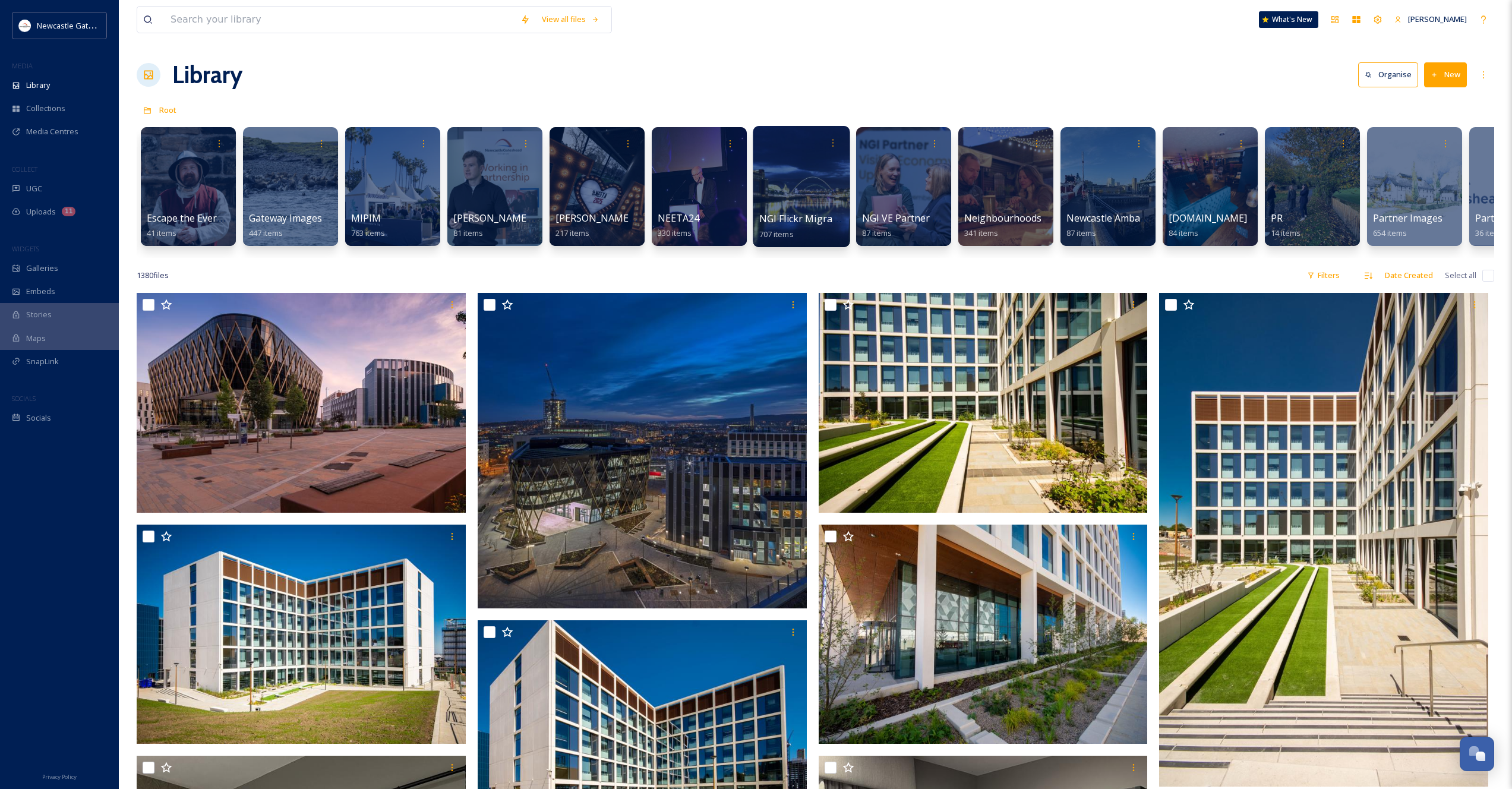
click at [798, 204] on div at bounding box center [802, 187] width 97 height 121
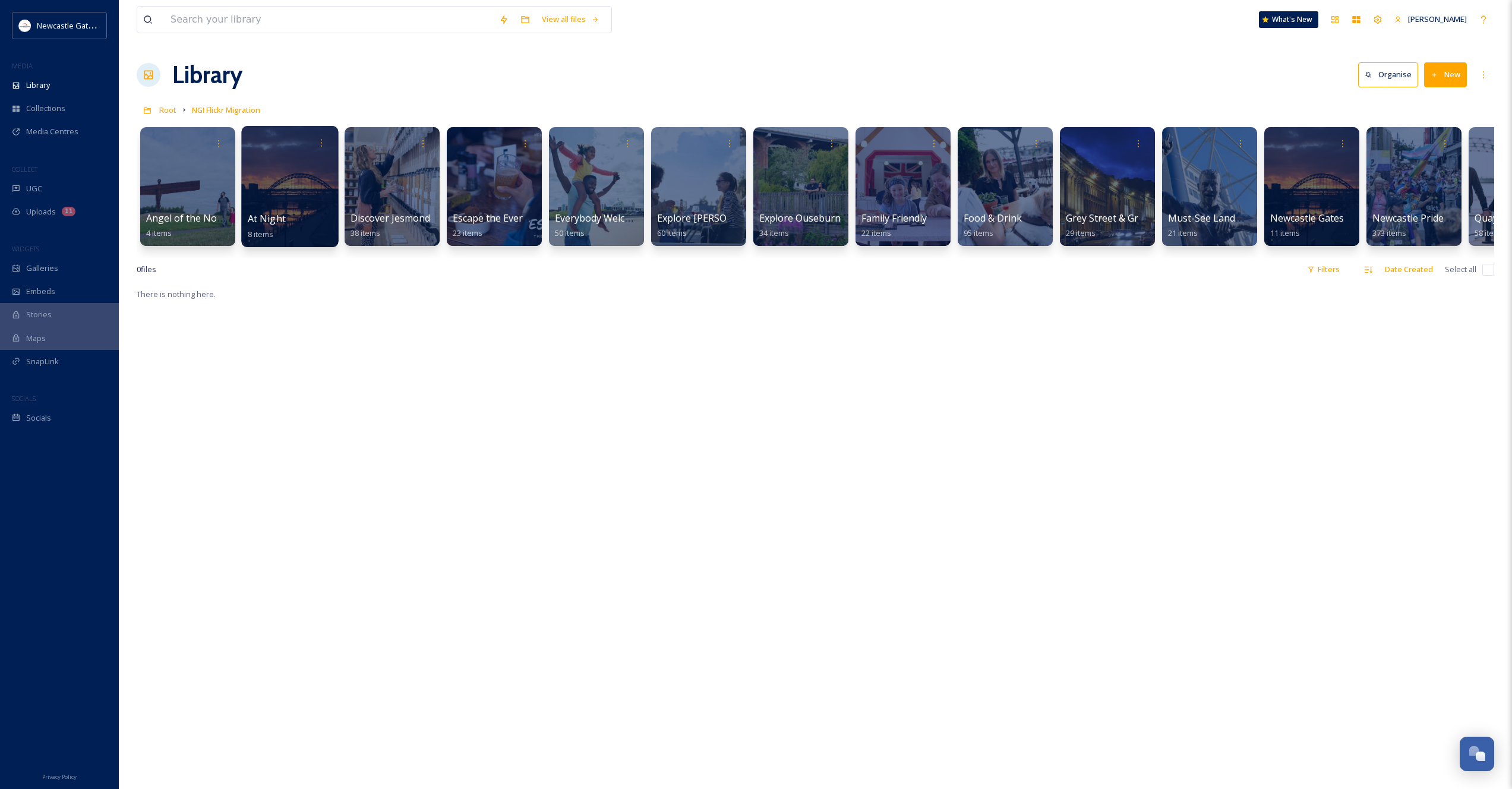
click at [266, 178] on div at bounding box center [290, 187] width 97 height 121
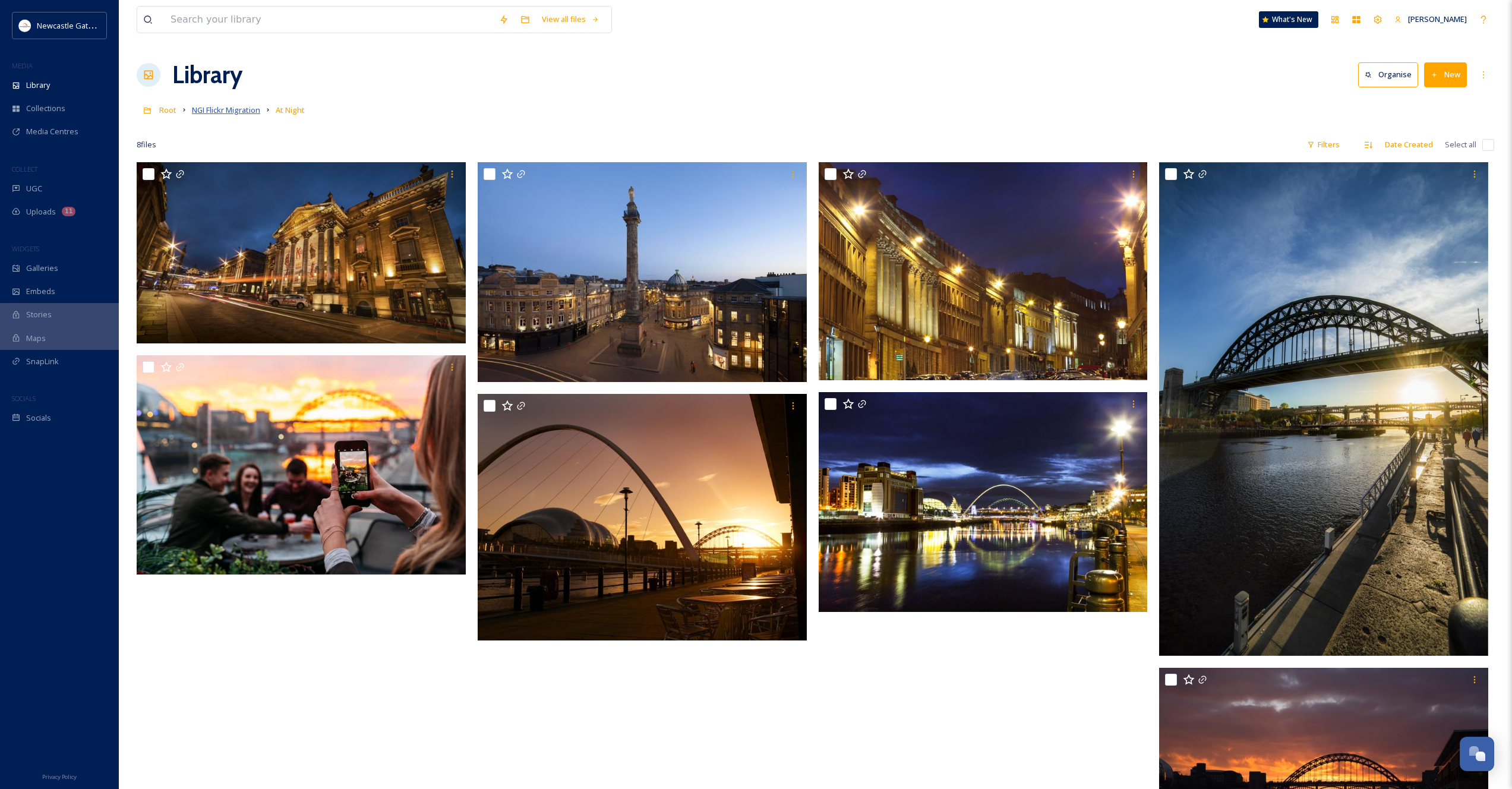
click at [224, 110] on span "NGI Flickr Migration" at bounding box center [226, 110] width 68 height 11
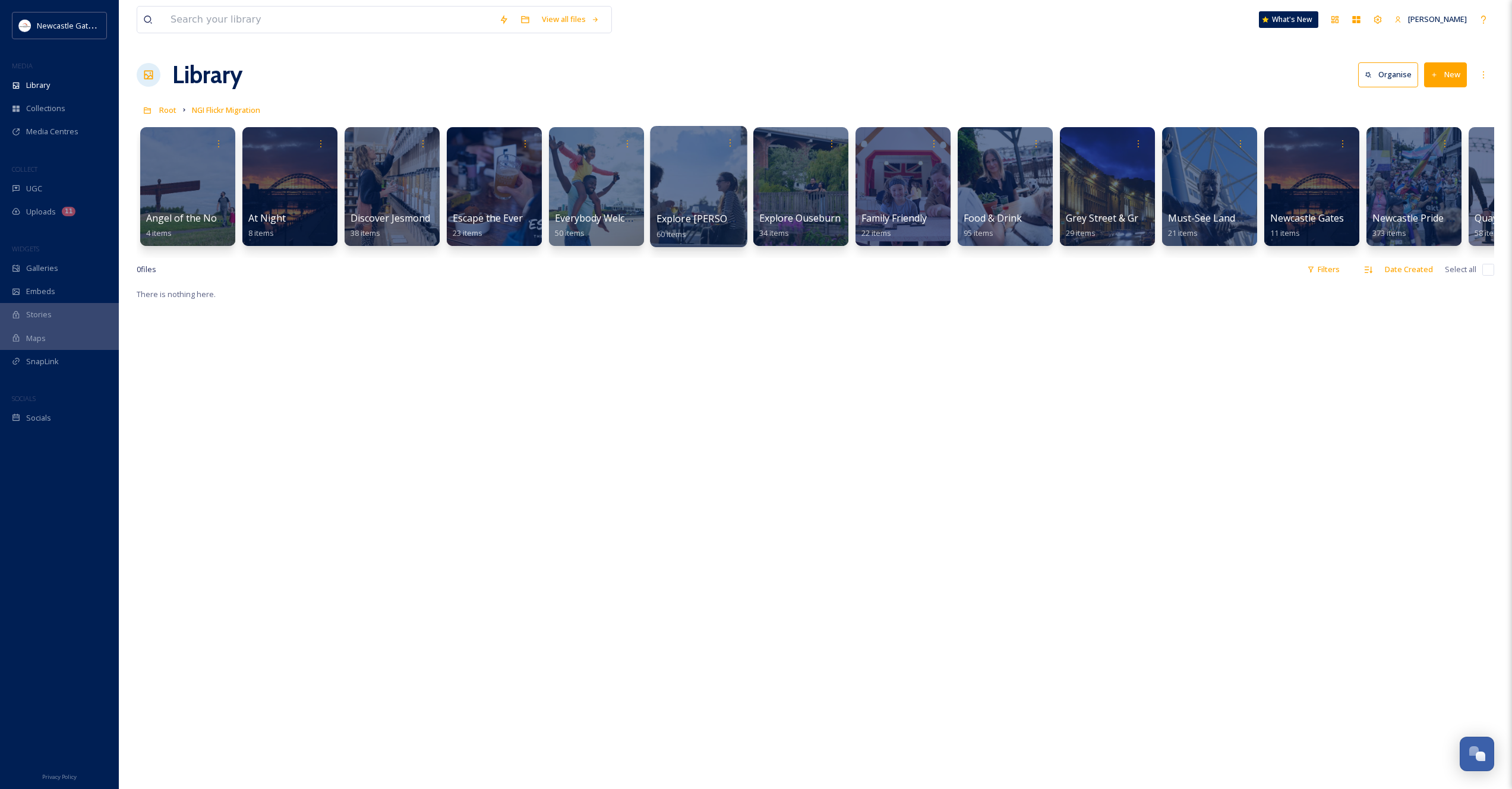
click at [700, 198] on div at bounding box center [698, 187] width 97 height 121
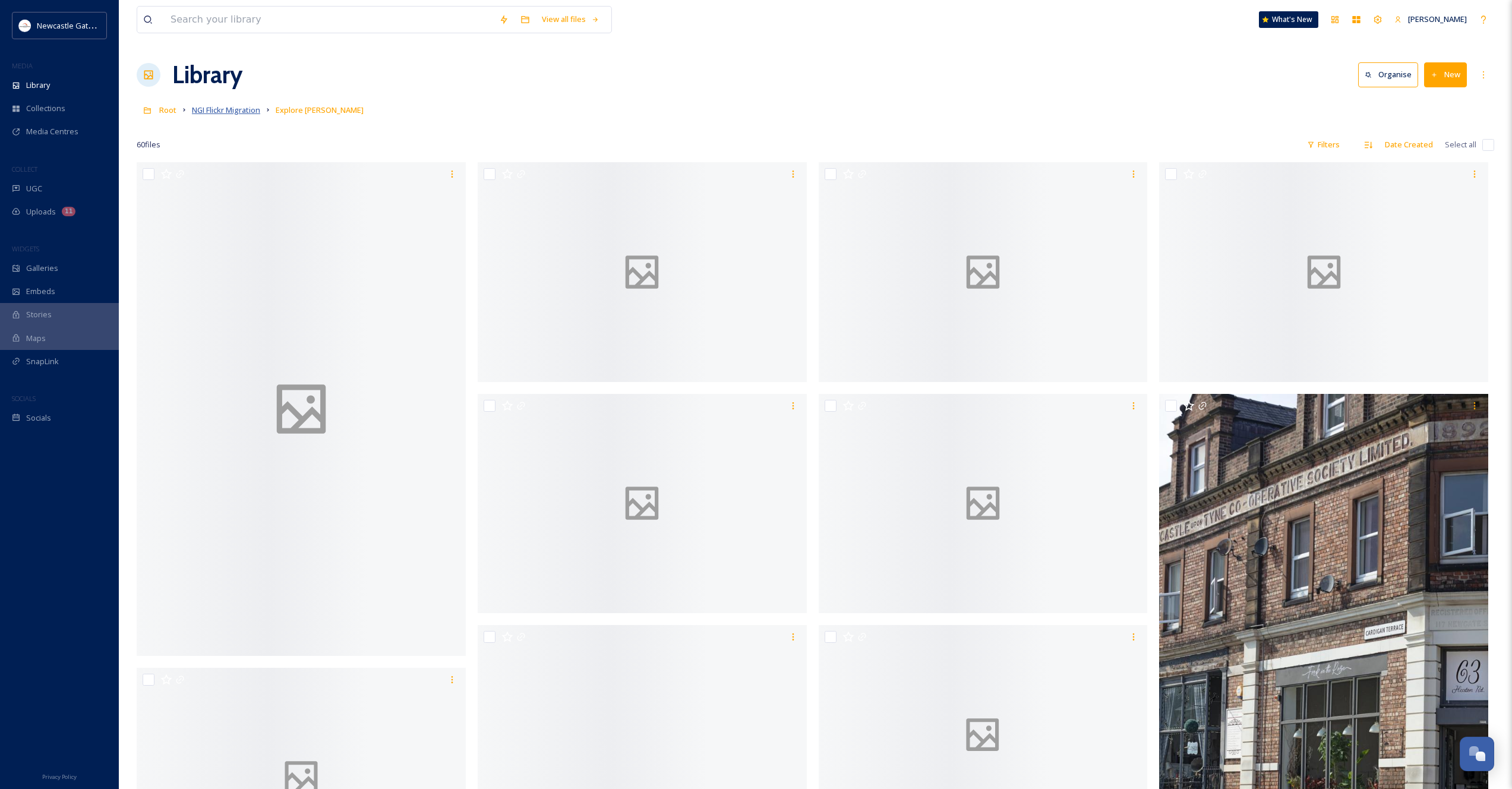
click at [230, 110] on span "NGI Flickr Migration" at bounding box center [226, 110] width 68 height 11
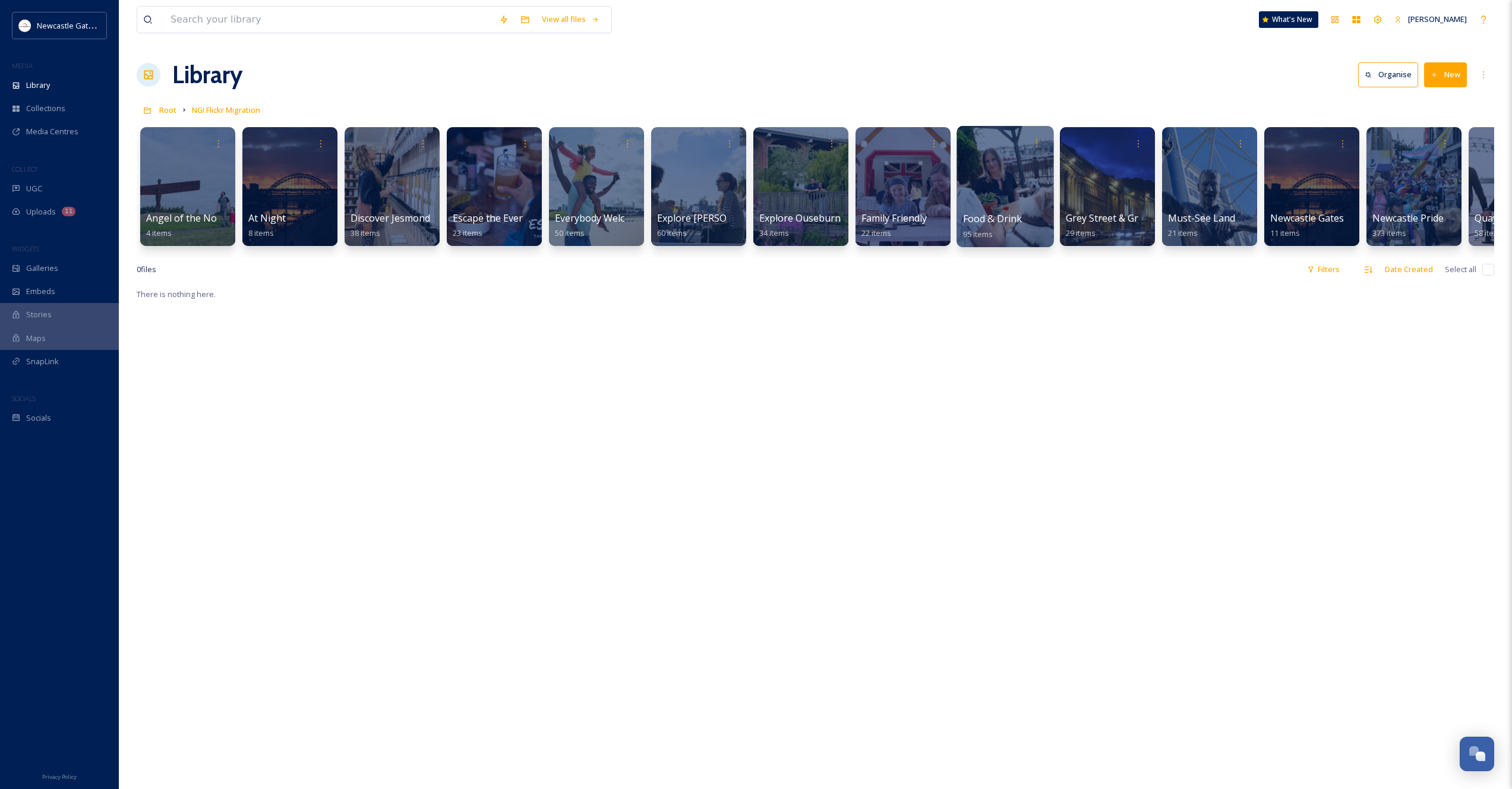
click at [998, 184] on div at bounding box center [1005, 187] width 97 height 121
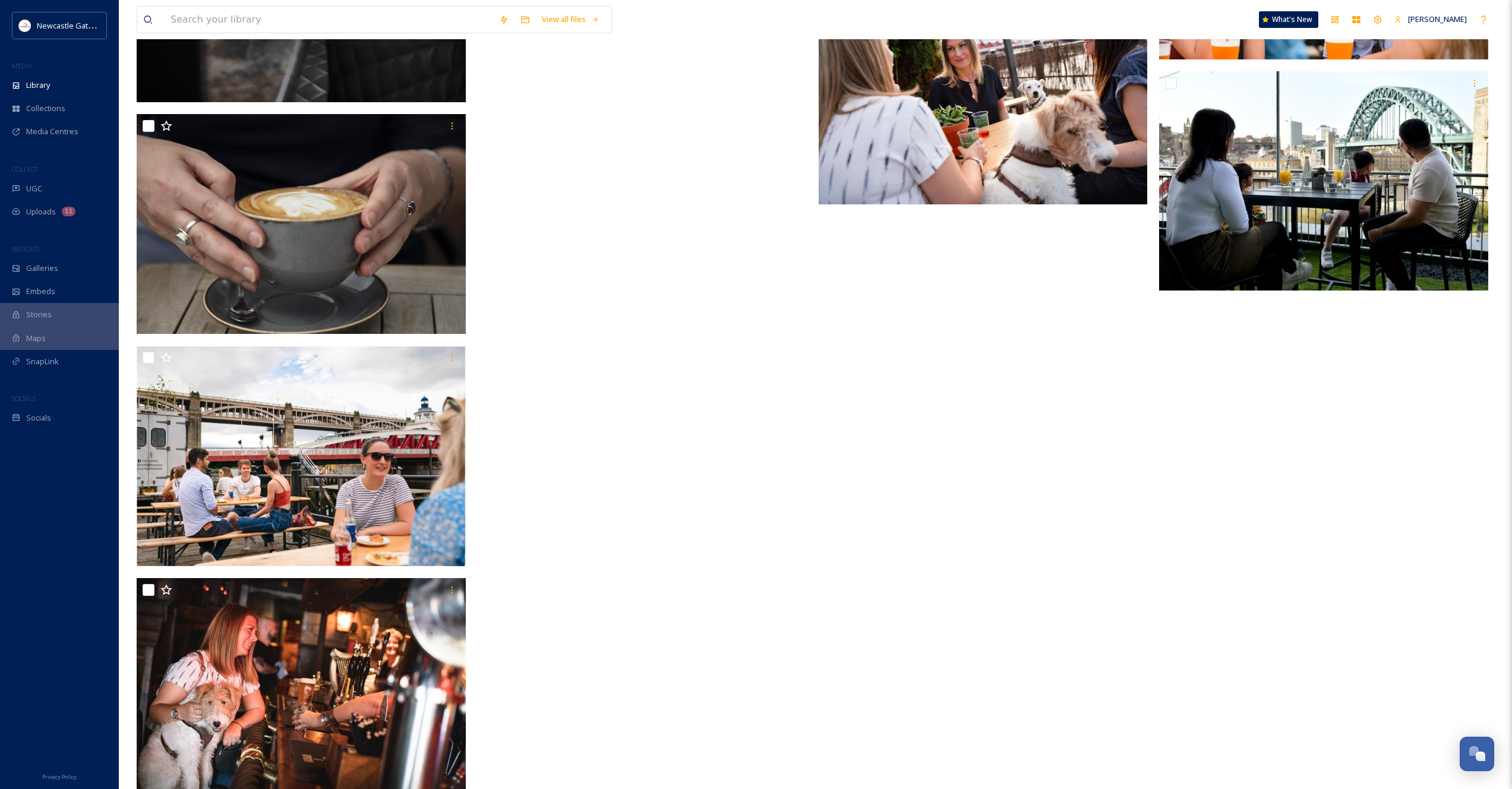
scroll to position [6578, 0]
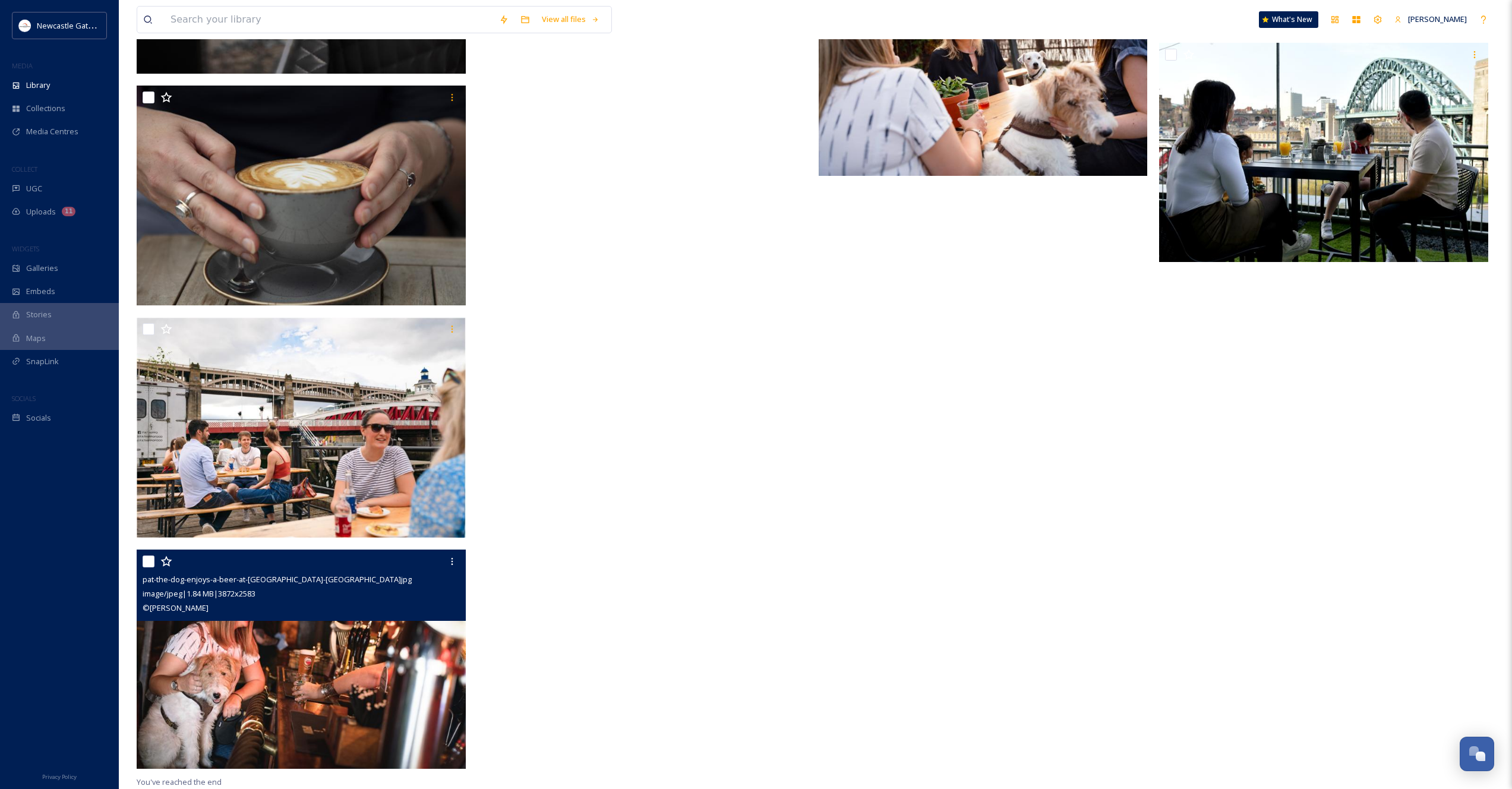
click at [319, 649] on img at bounding box center [301, 658] width 329 height 220
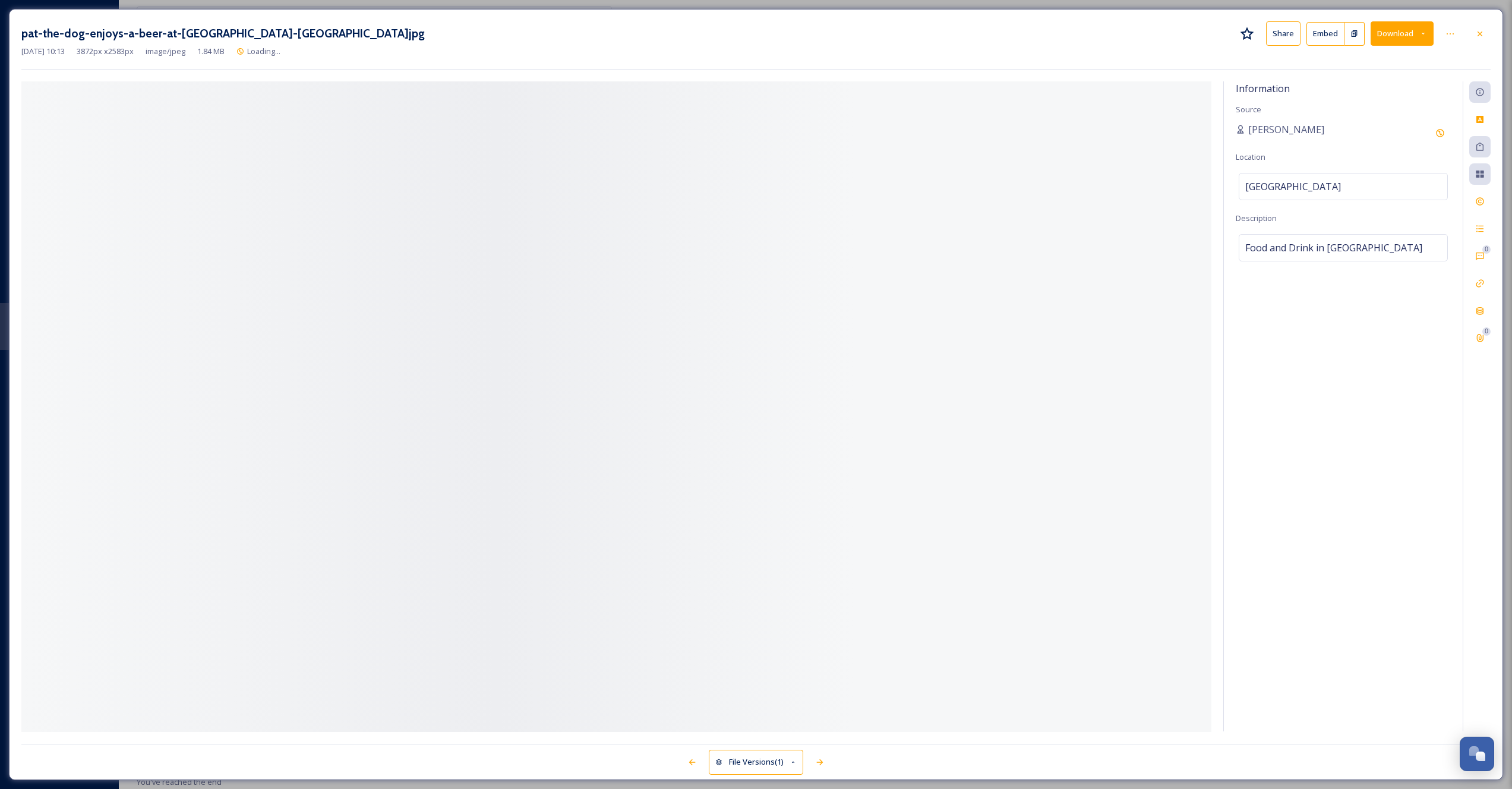
scroll to position [6346, 0]
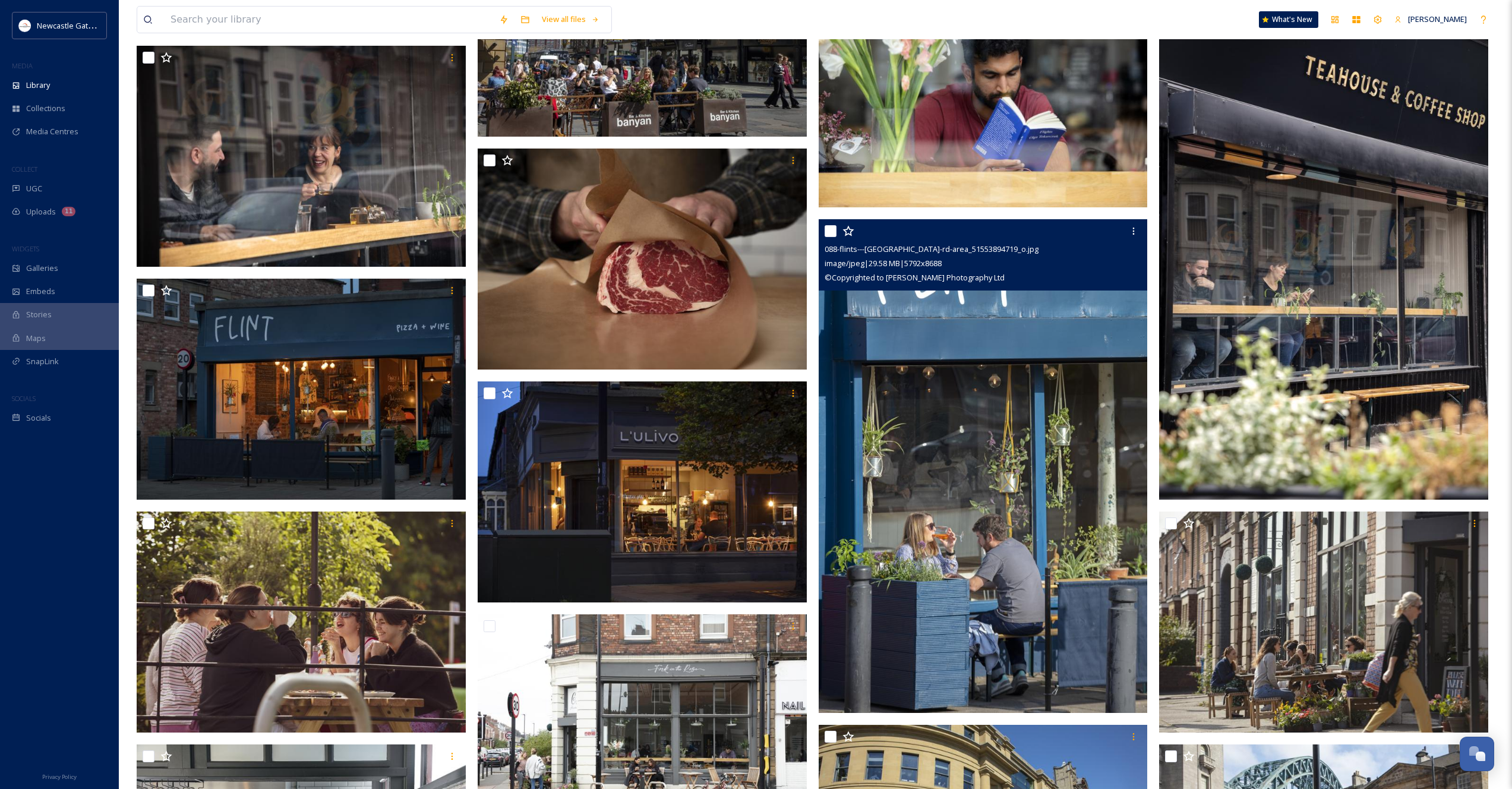
scroll to position [3039, 0]
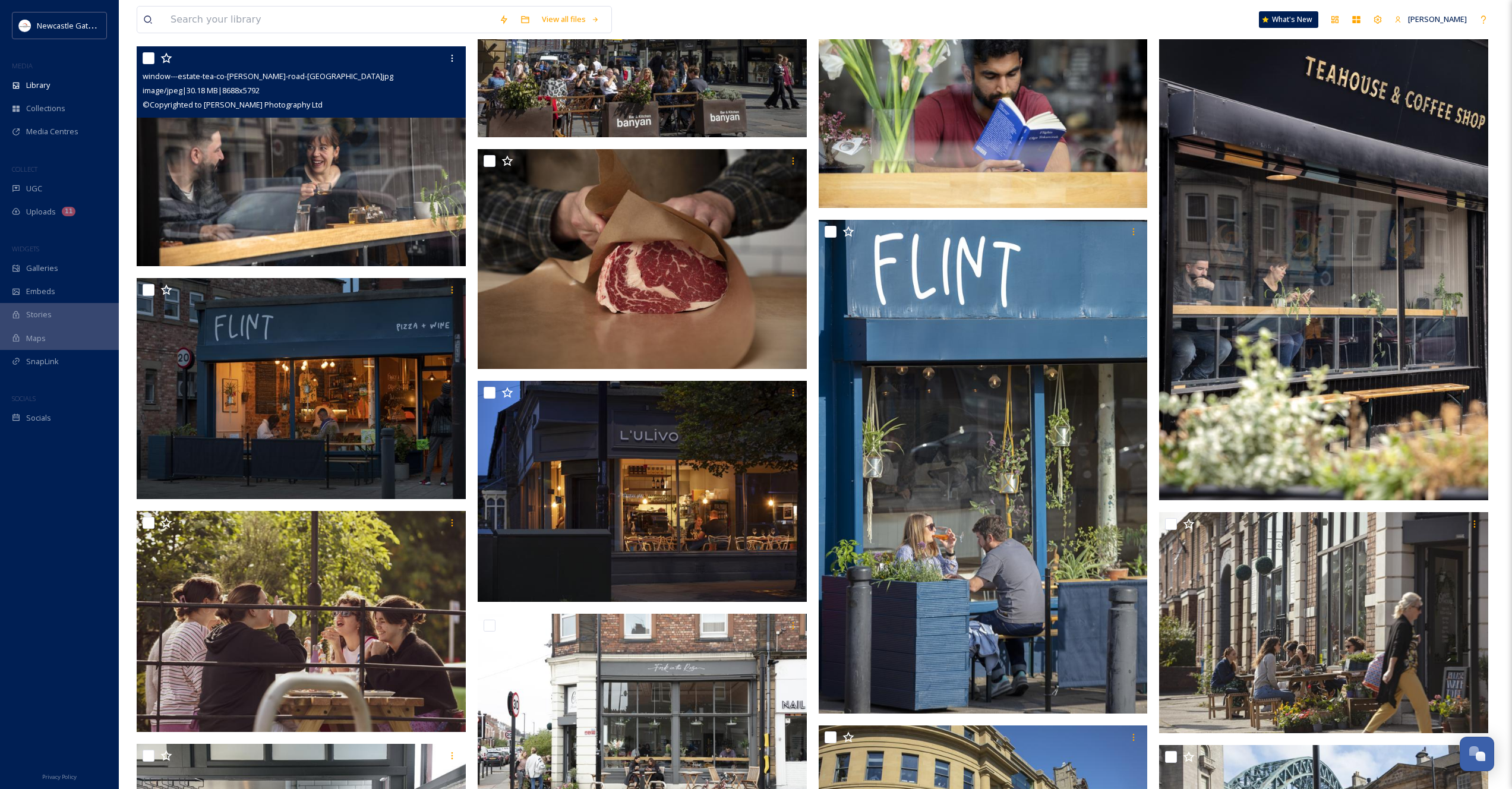
click at [284, 216] on img at bounding box center [301, 156] width 329 height 220
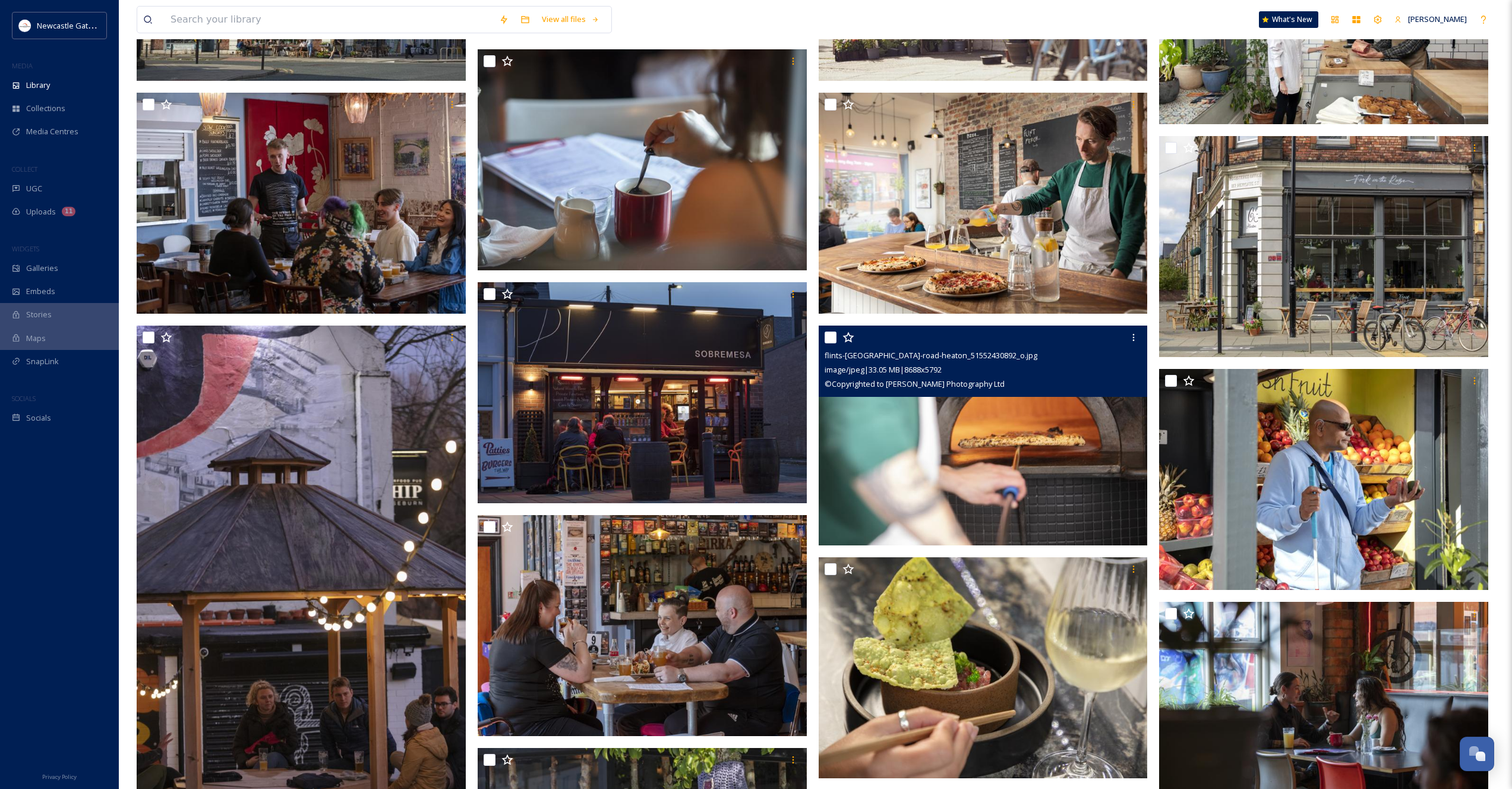
scroll to position [1736, 0]
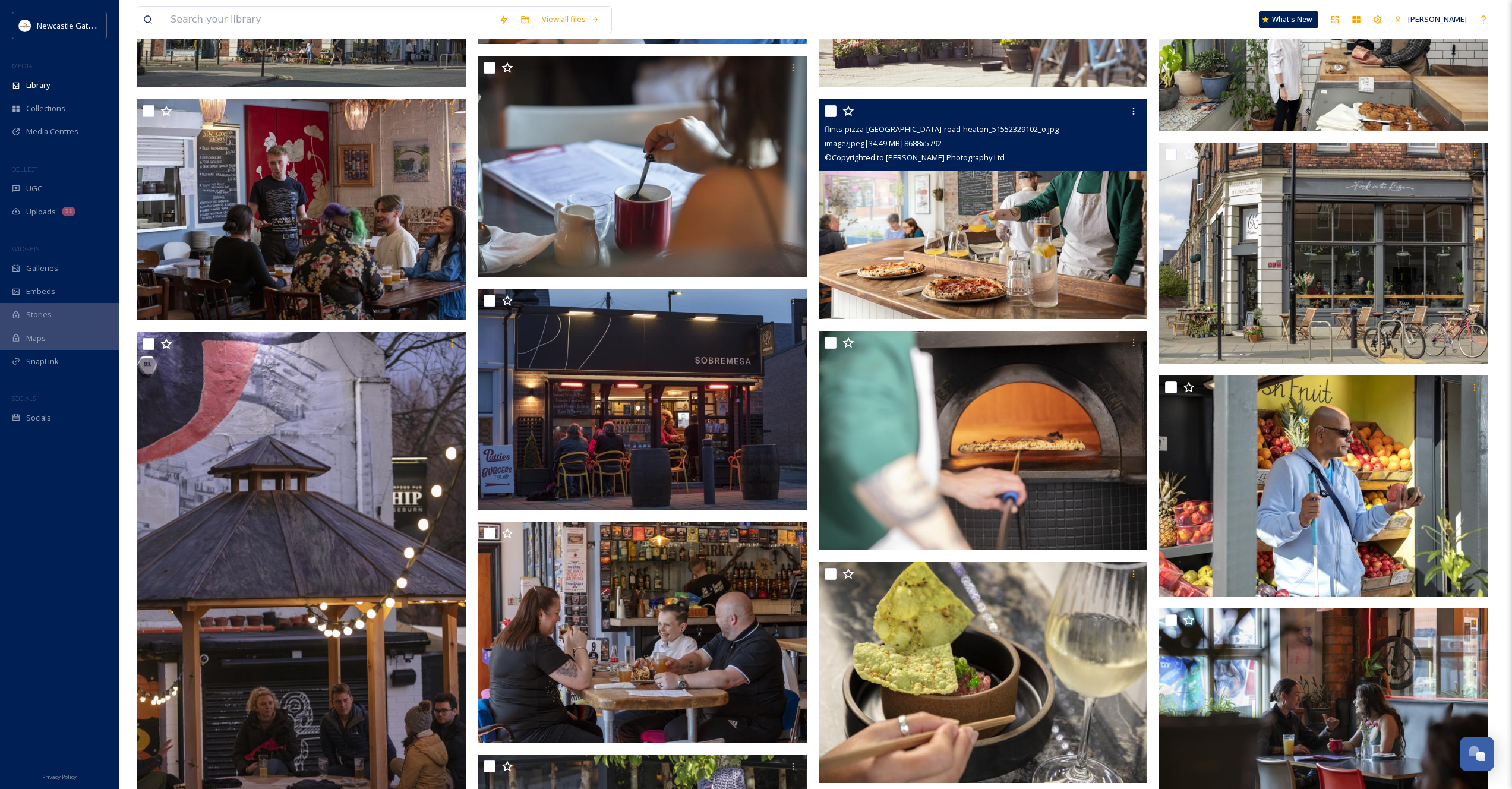
click at [1016, 253] on img at bounding box center [983, 209] width 329 height 220
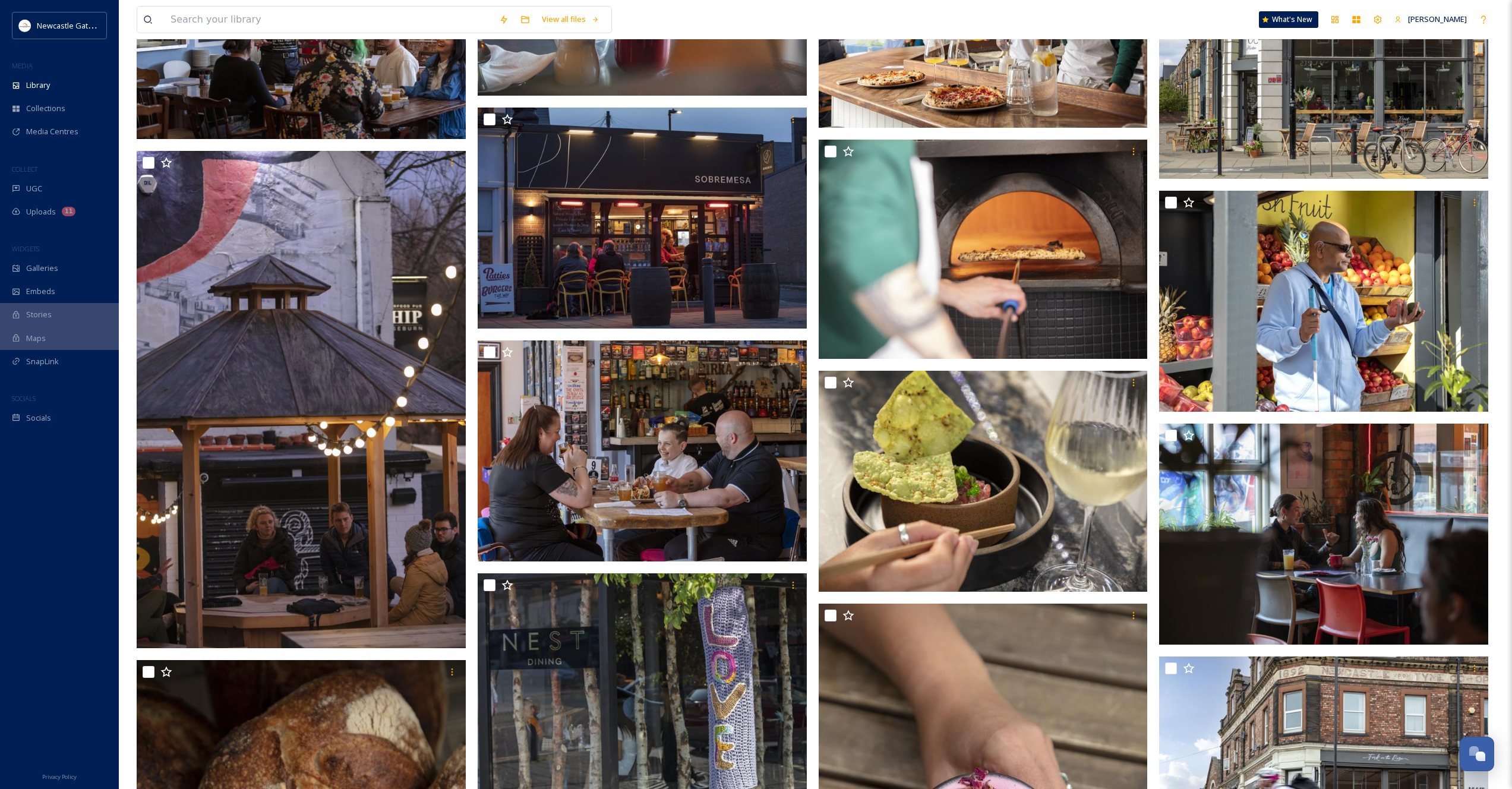
scroll to position [1868, 0]
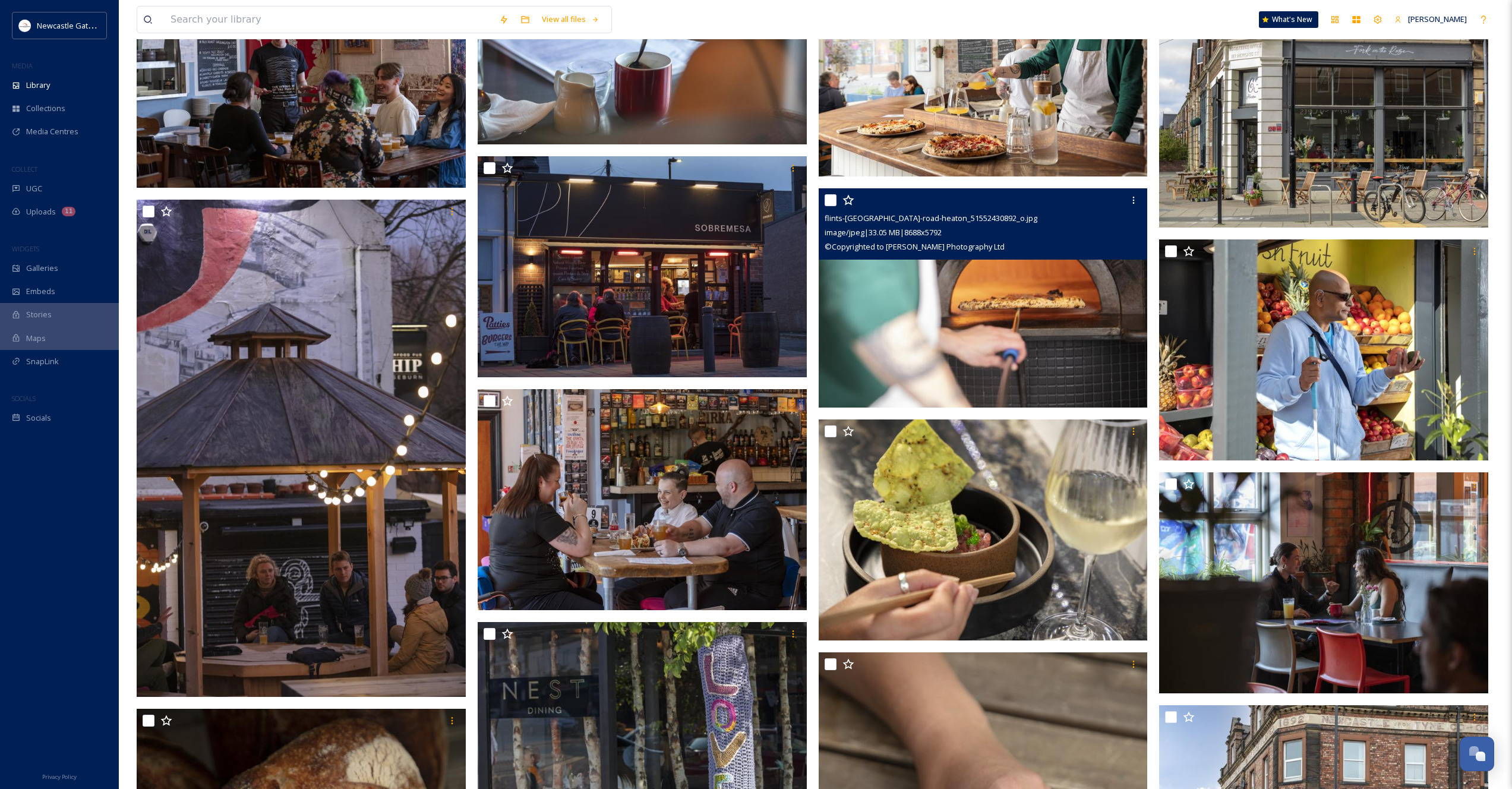
click at [983, 295] on img at bounding box center [983, 298] width 329 height 220
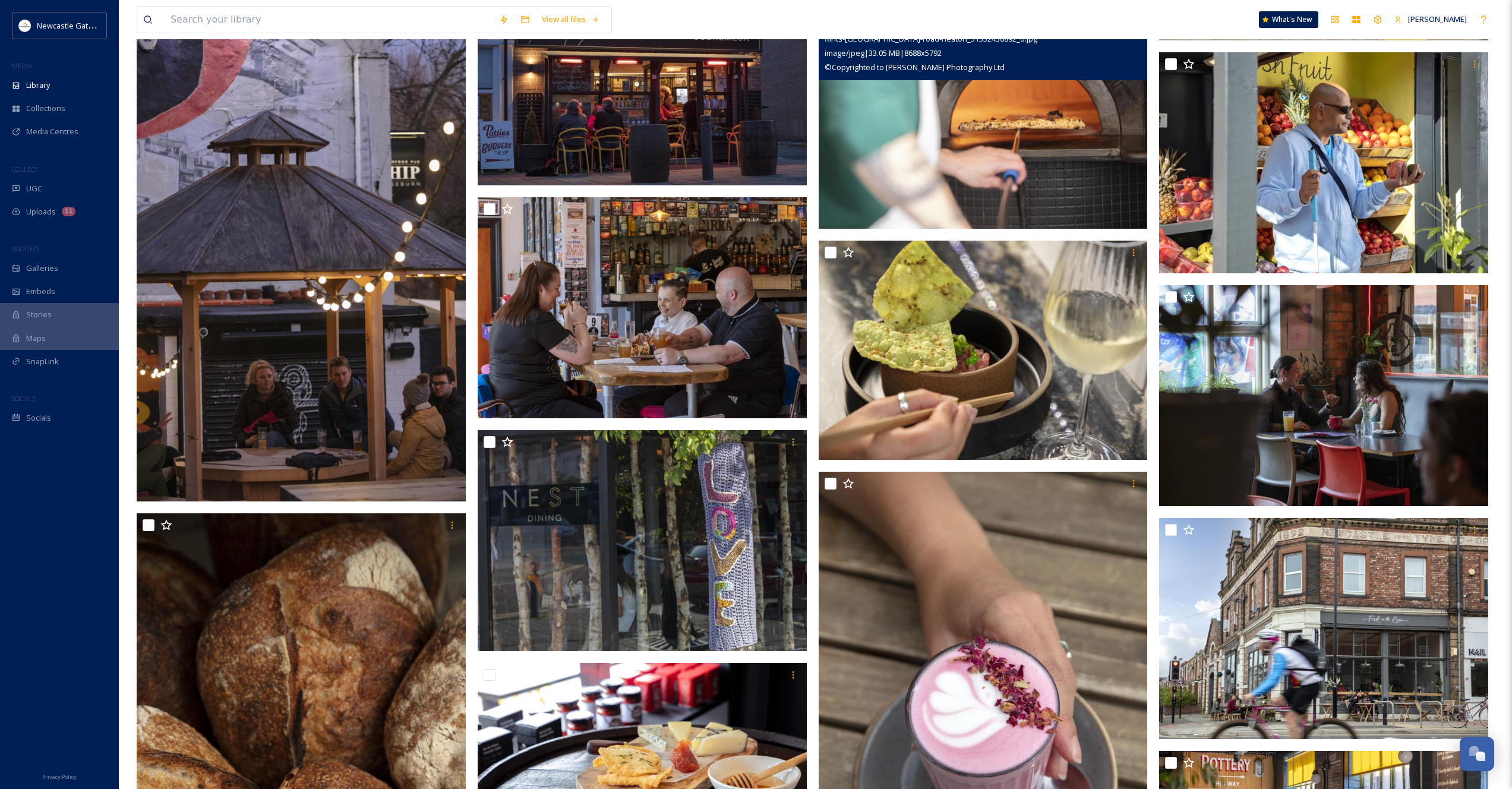
scroll to position [2075, 0]
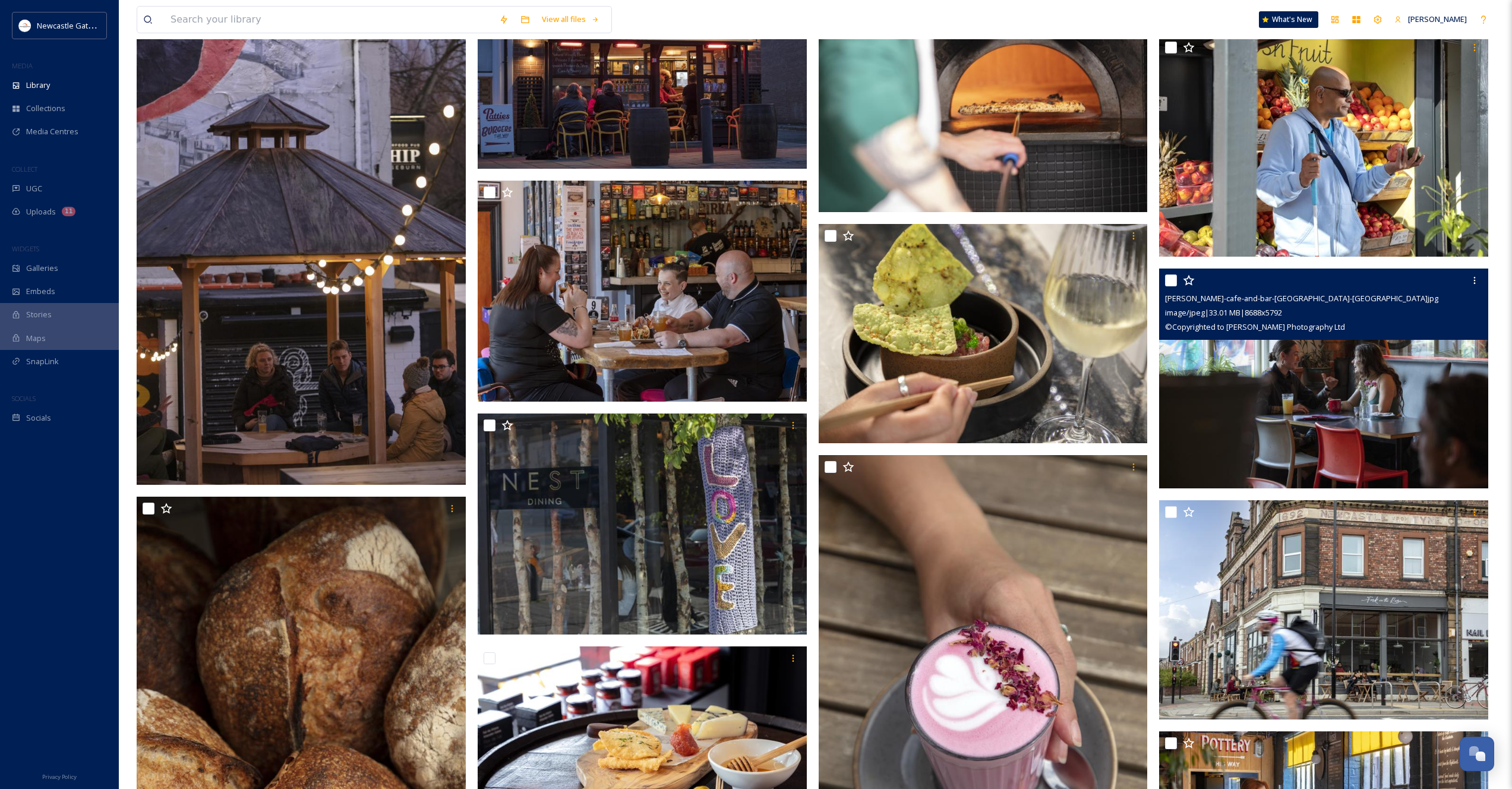
click at [1297, 395] on img at bounding box center [1324, 378] width 329 height 220
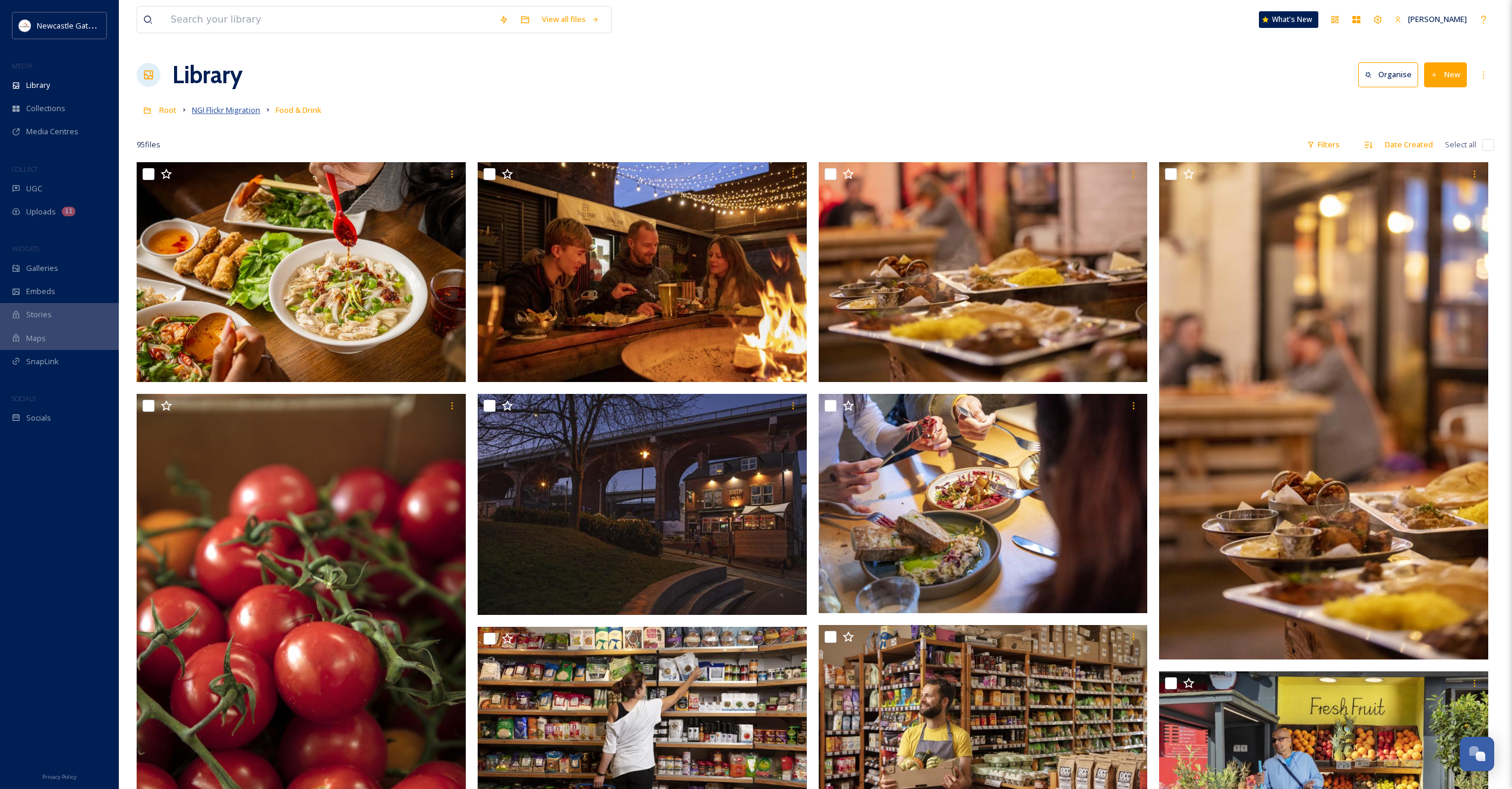
click at [234, 108] on span "NGI Flickr Migration" at bounding box center [226, 110] width 68 height 11
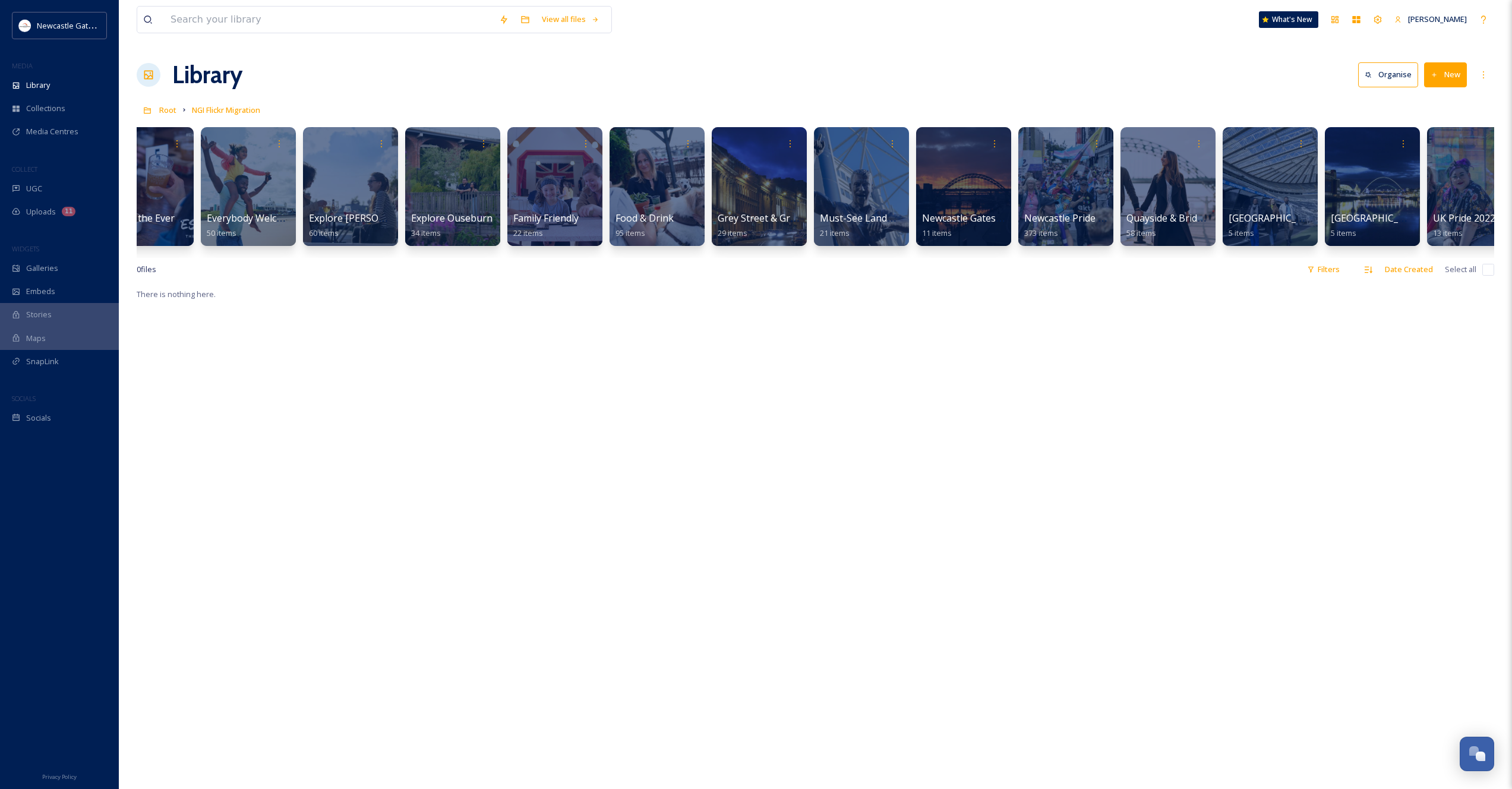
scroll to position [0, 380]
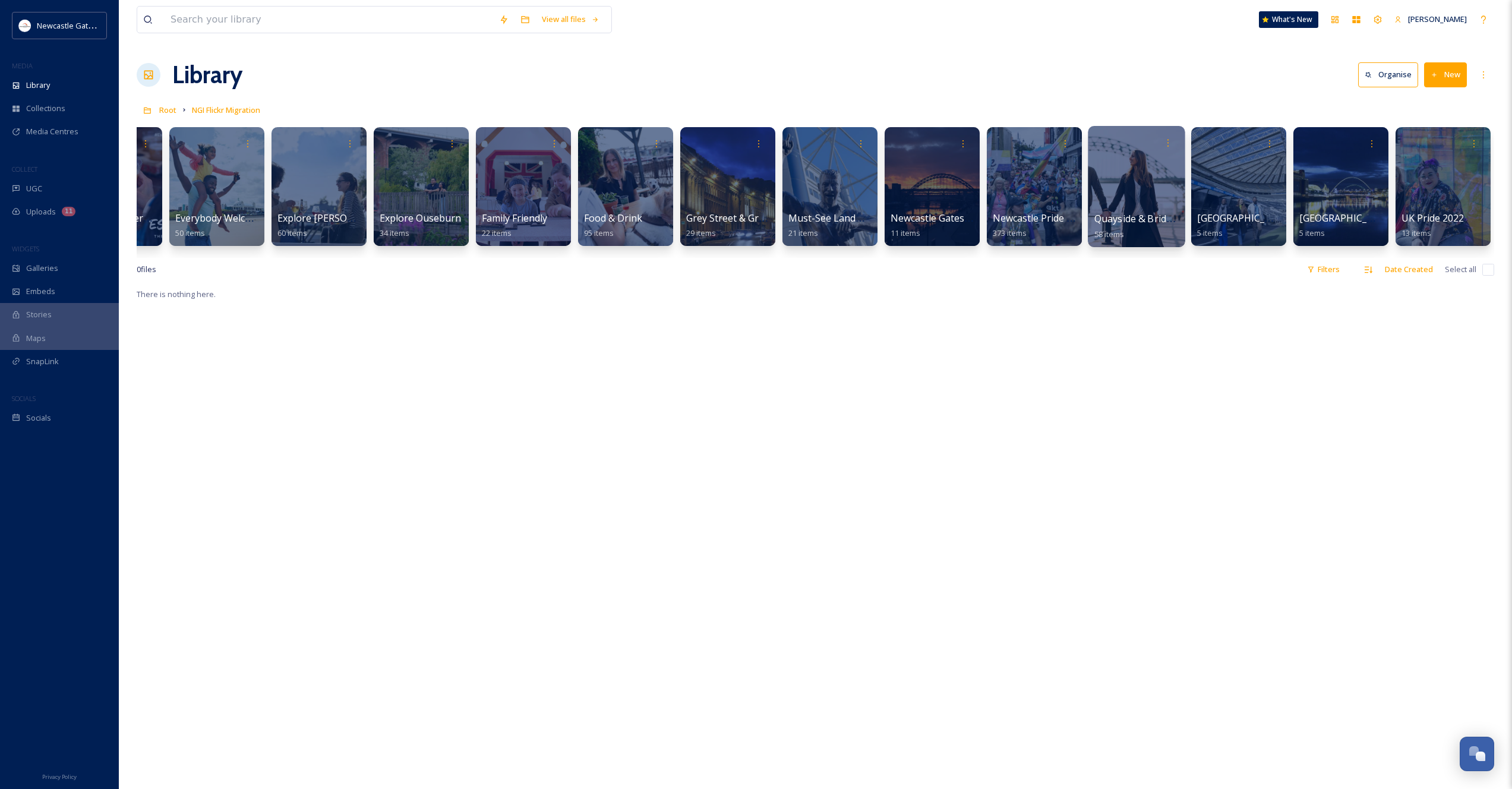
click at [1130, 183] on div at bounding box center [1137, 187] width 97 height 121
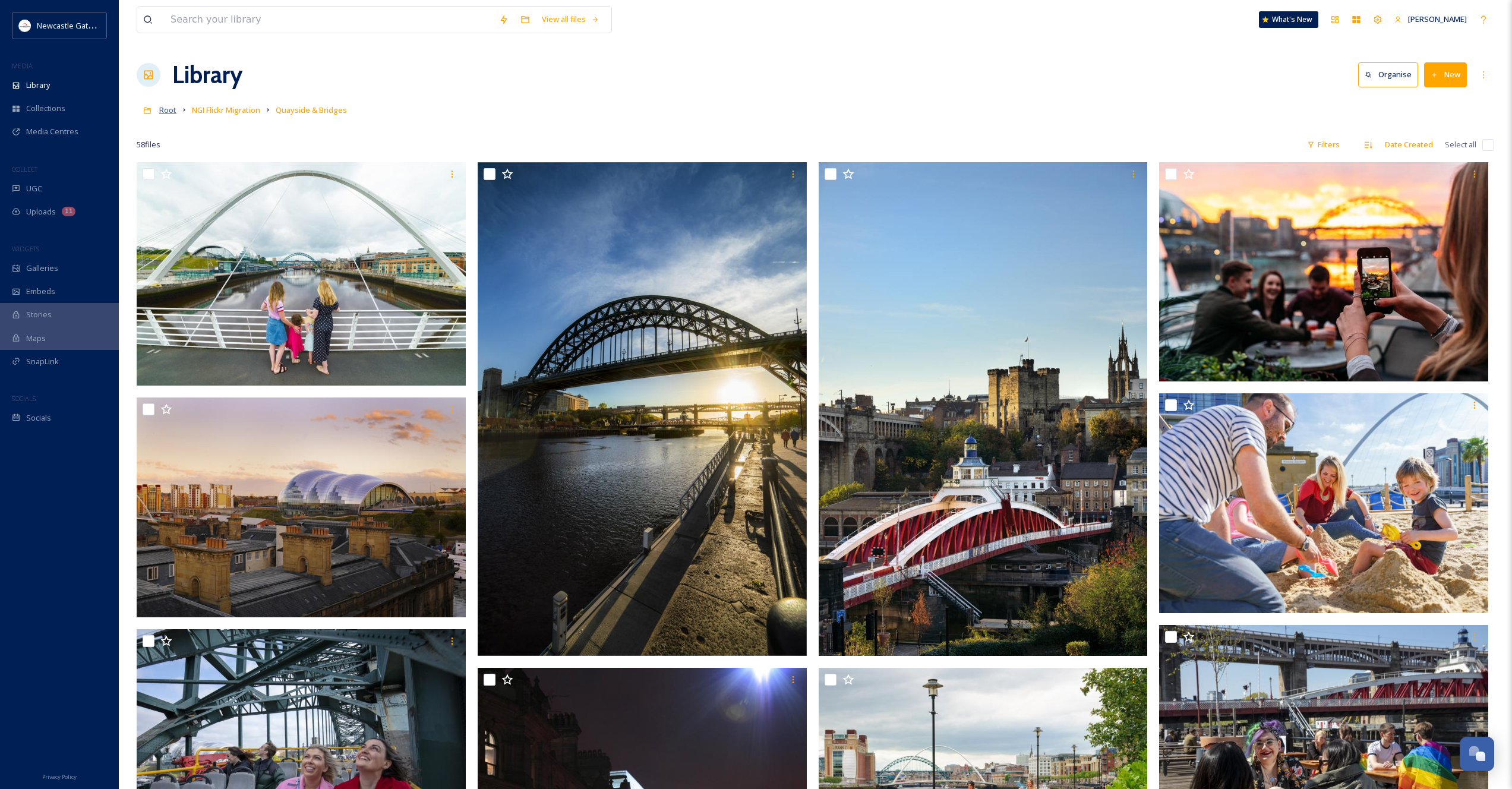
click at [171, 111] on span "Root" at bounding box center [168, 110] width 17 height 11
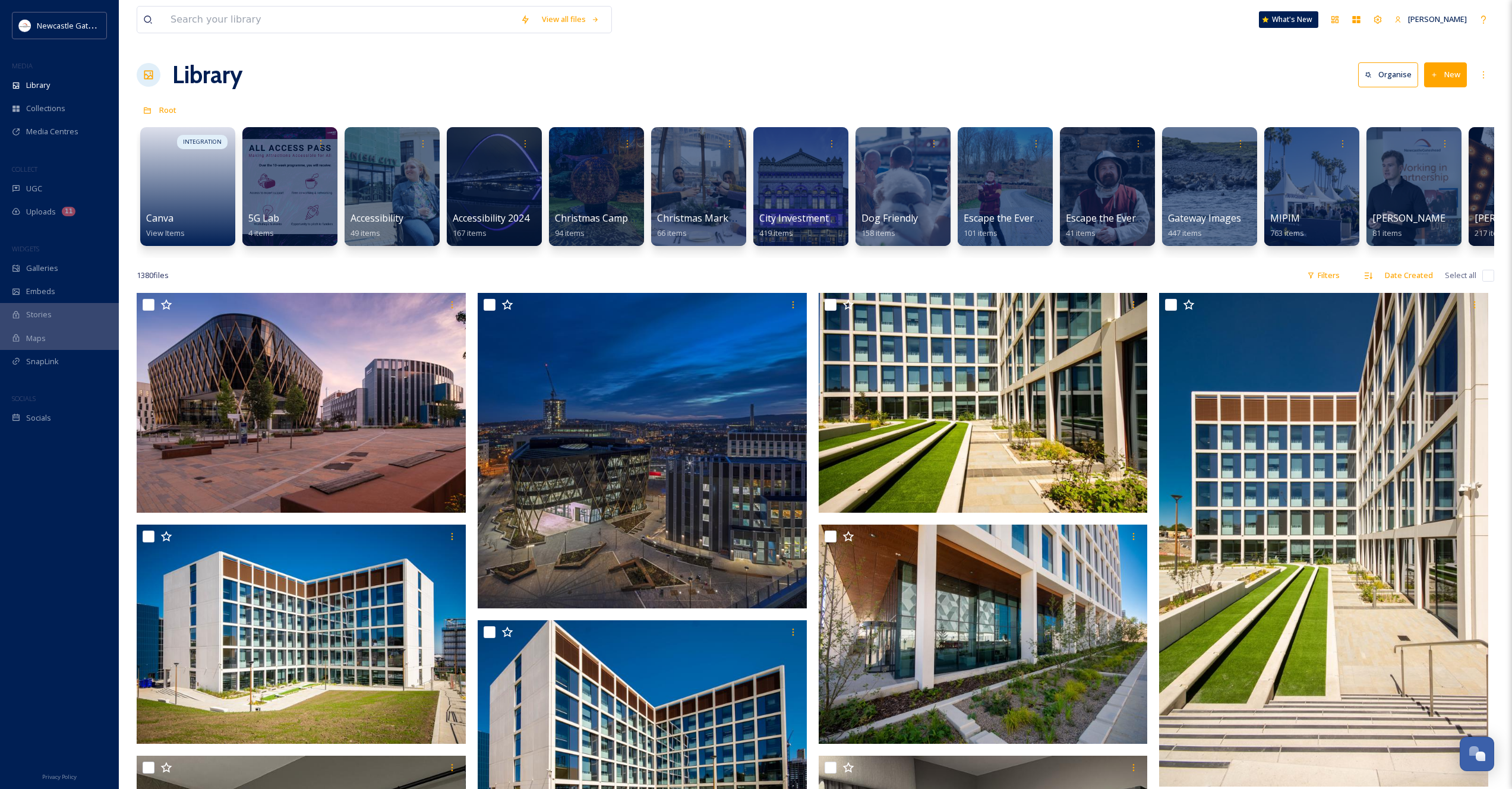
scroll to position [0, 22]
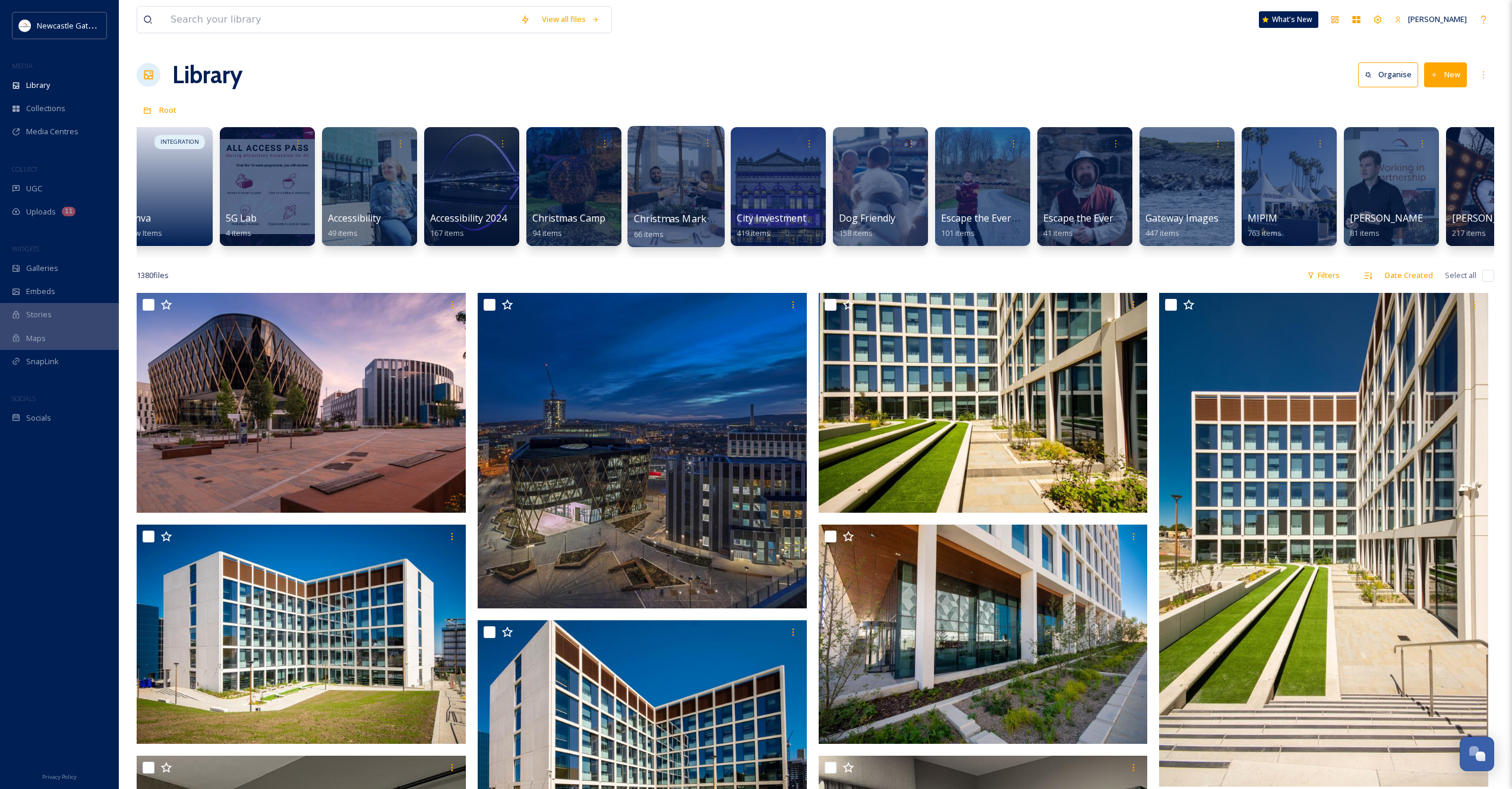
click at [664, 180] on div at bounding box center [676, 187] width 97 height 121
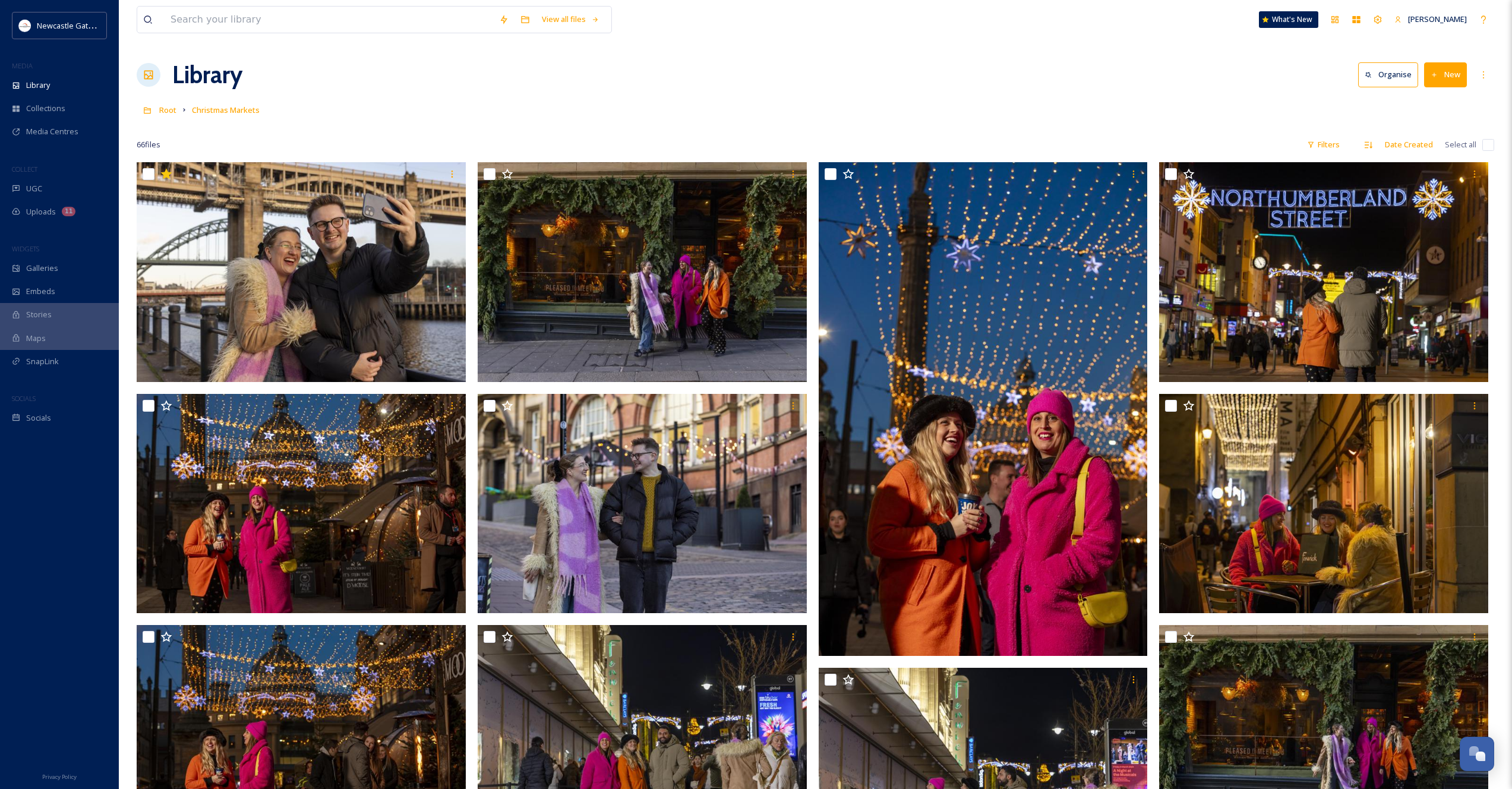
click at [752, 119] on div "Root Christmas Markets" at bounding box center [816, 110] width 1358 height 22
click at [173, 112] on span "Root" at bounding box center [168, 110] width 17 height 11
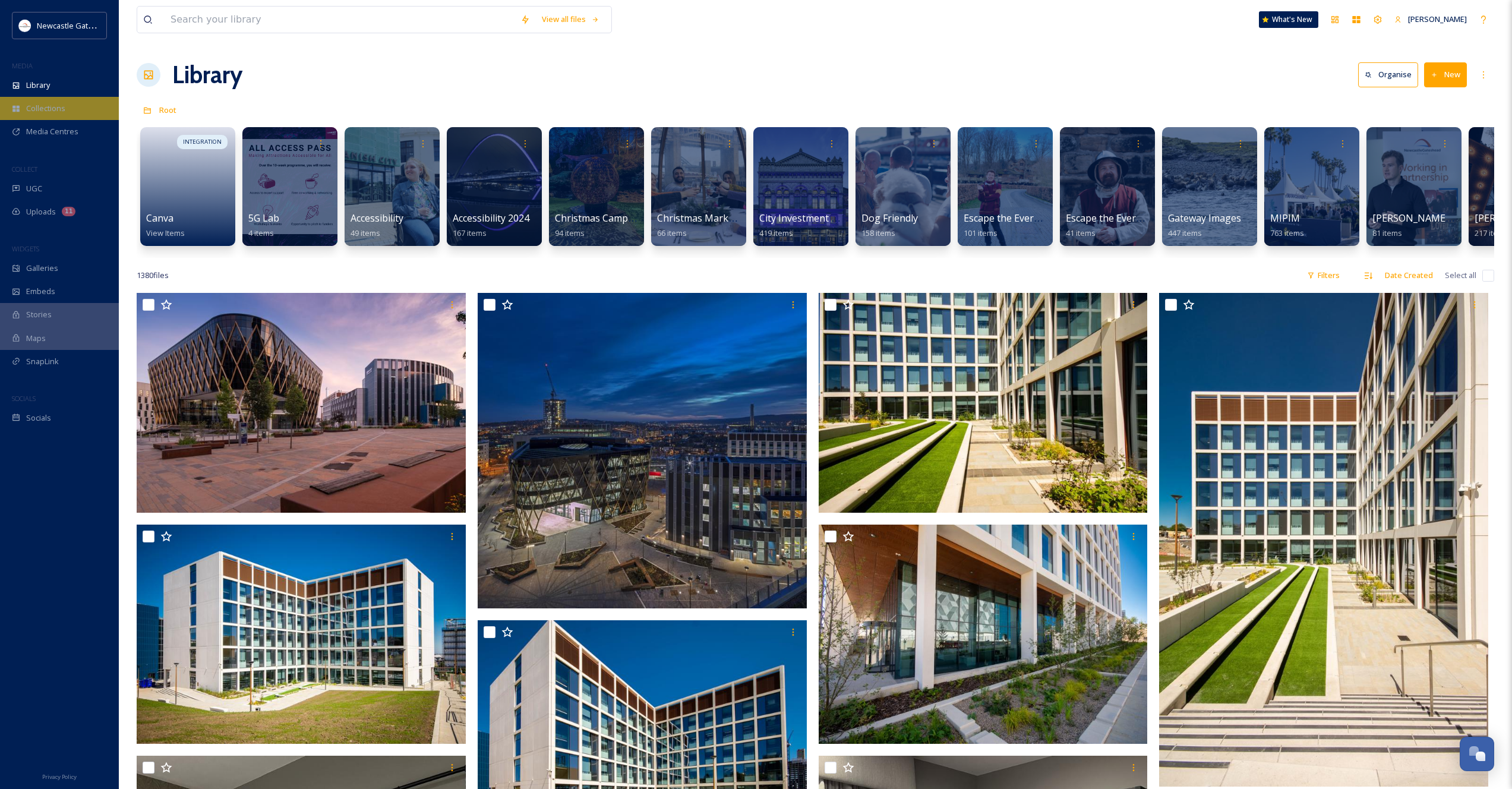
click at [37, 110] on span "Collections" at bounding box center [46, 108] width 40 height 11
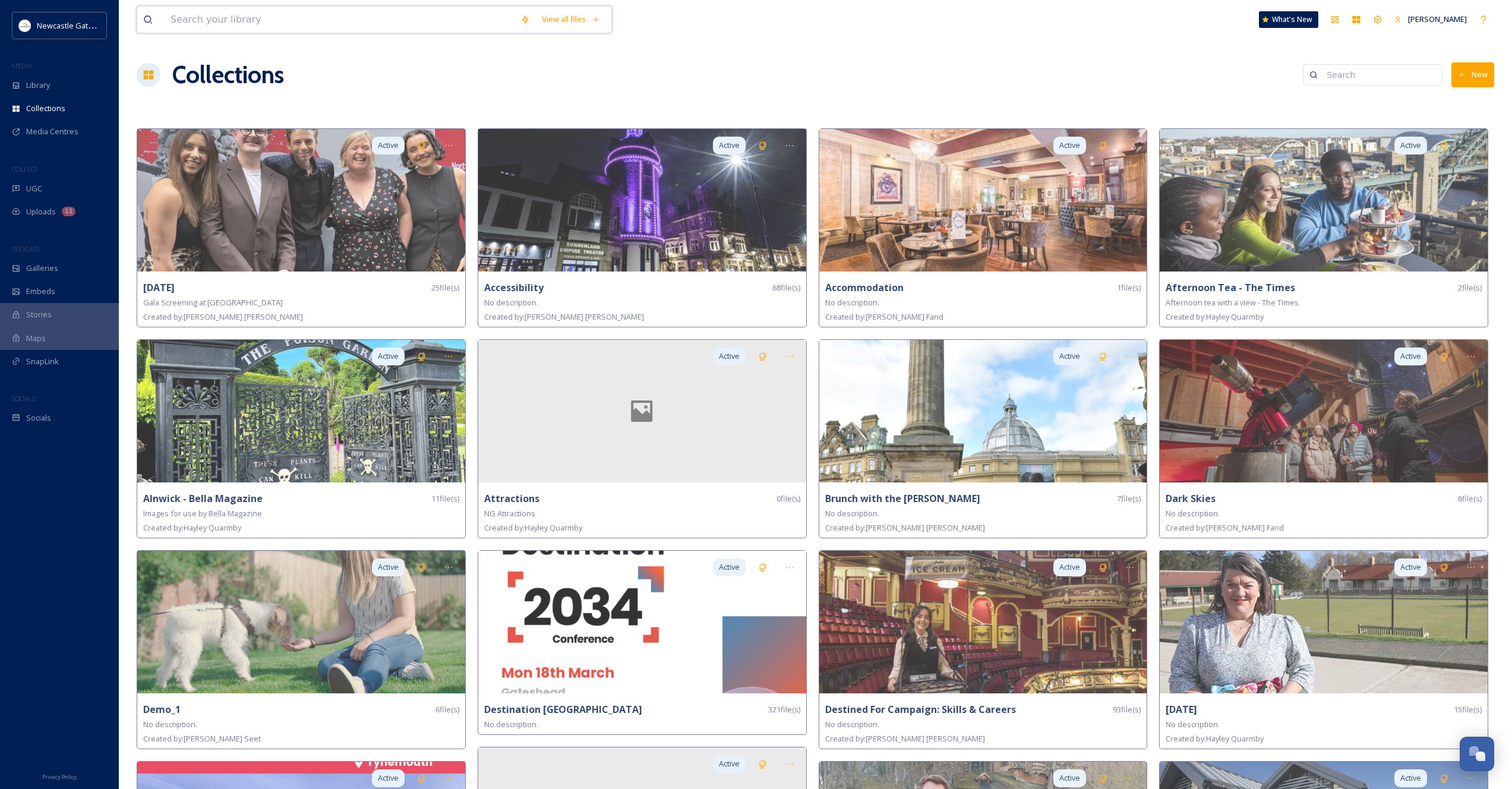
click at [355, 13] on input at bounding box center [339, 19] width 350 height 26
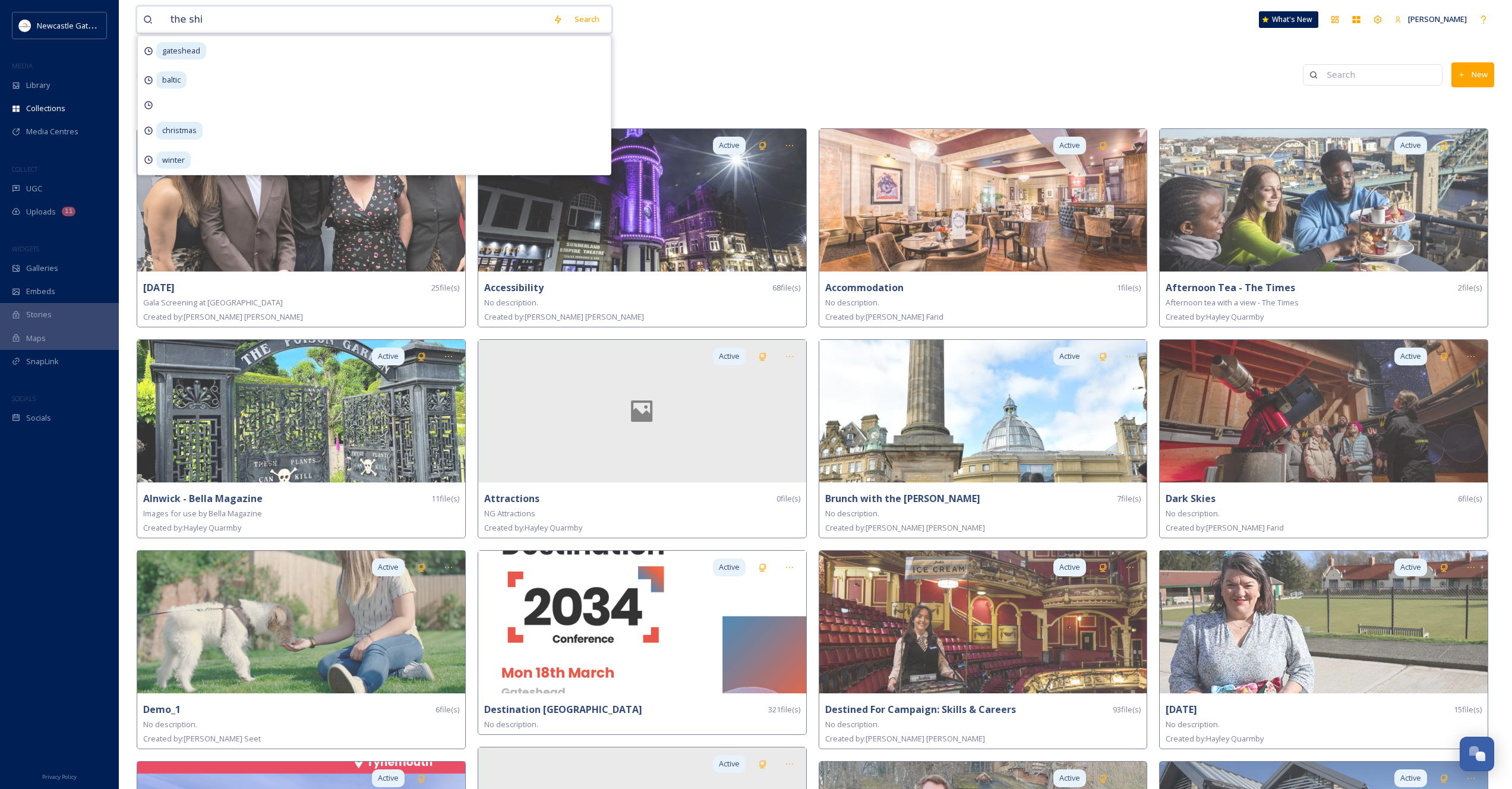
type input "the ship"
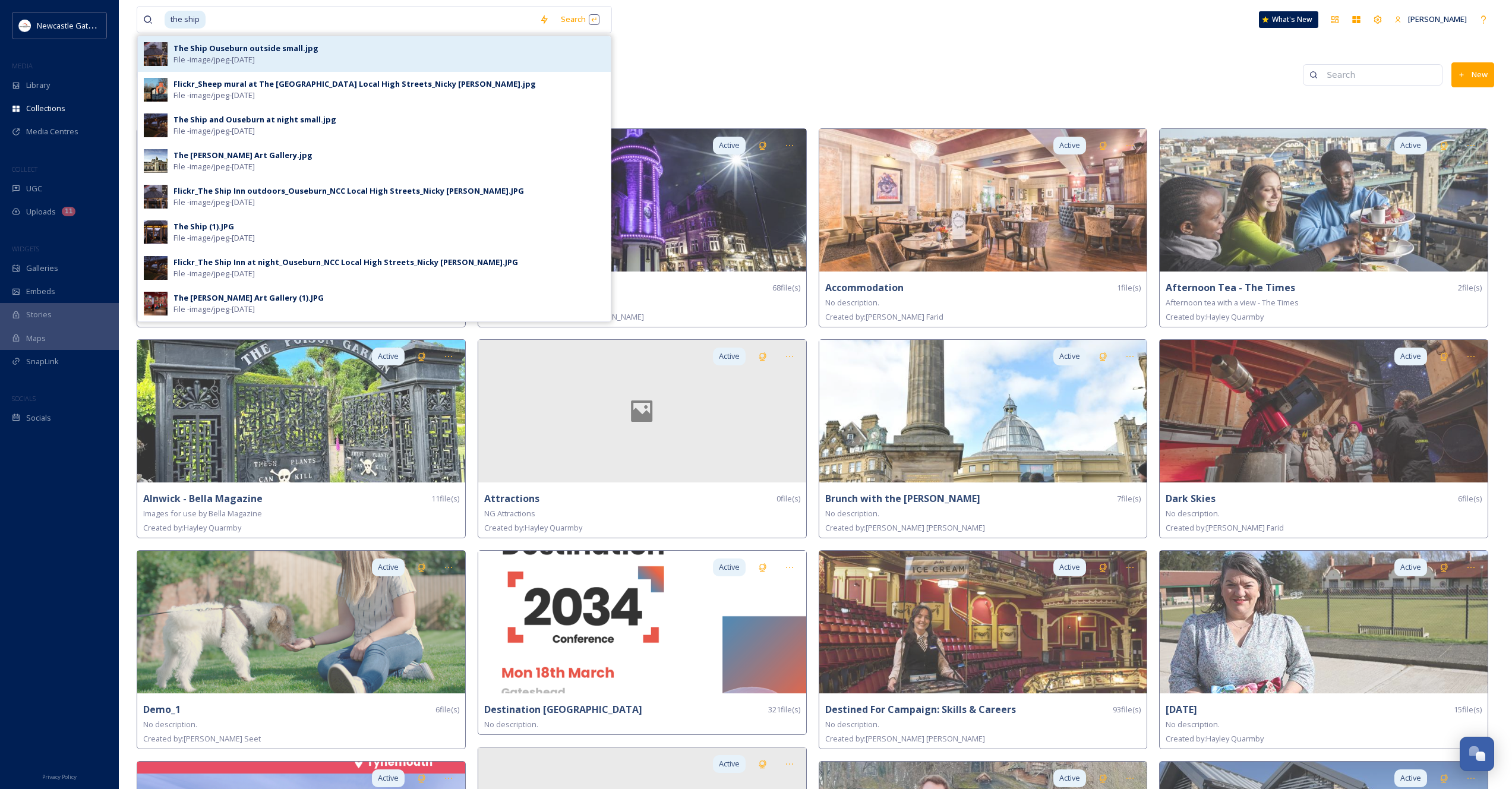
click at [296, 46] on div "The Ship Ouseburn outside small.jpg" at bounding box center [246, 48] width 145 height 11
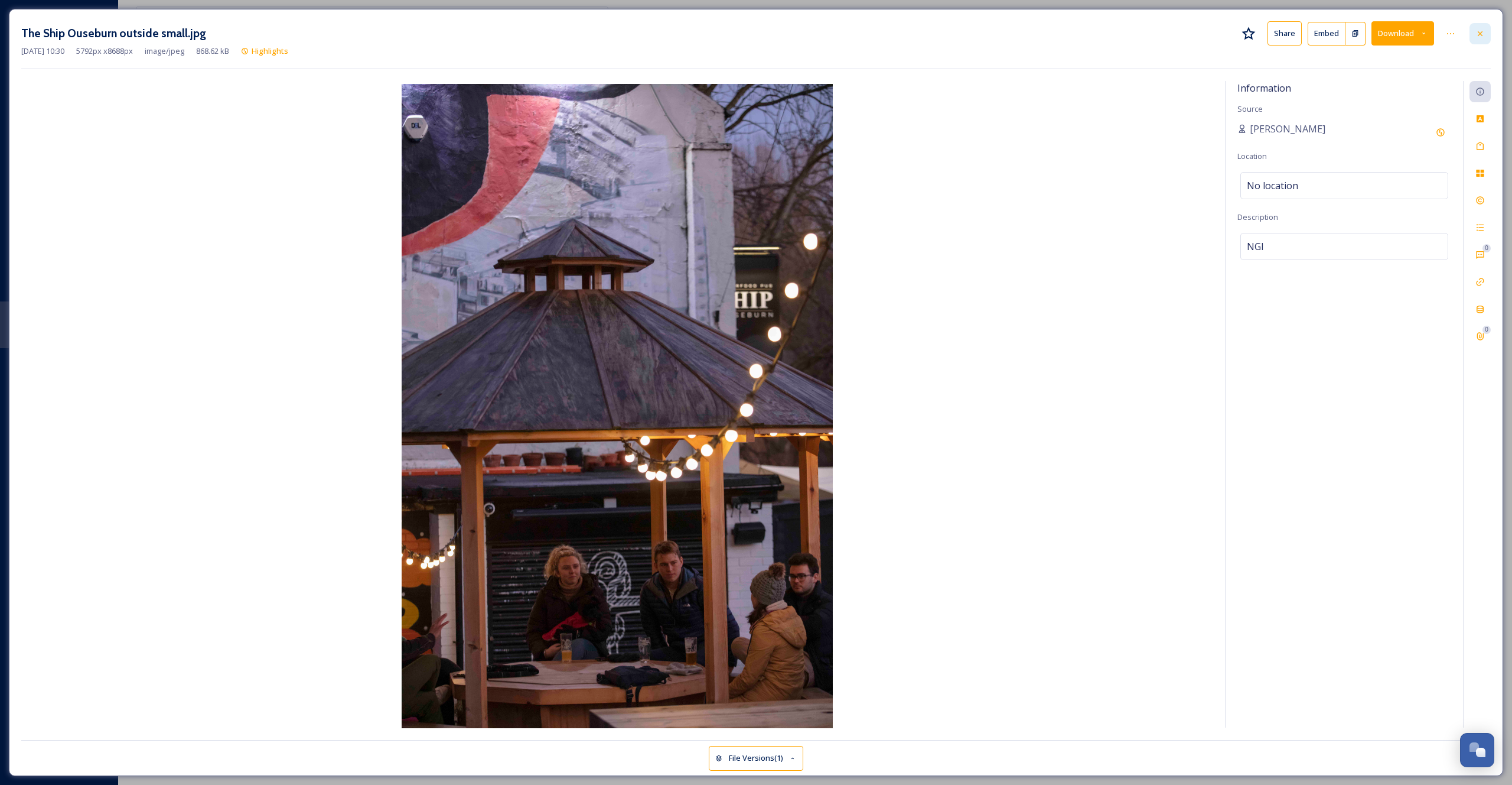
click at [1483, 30] on icon at bounding box center [1480, 34] width 10 height 10
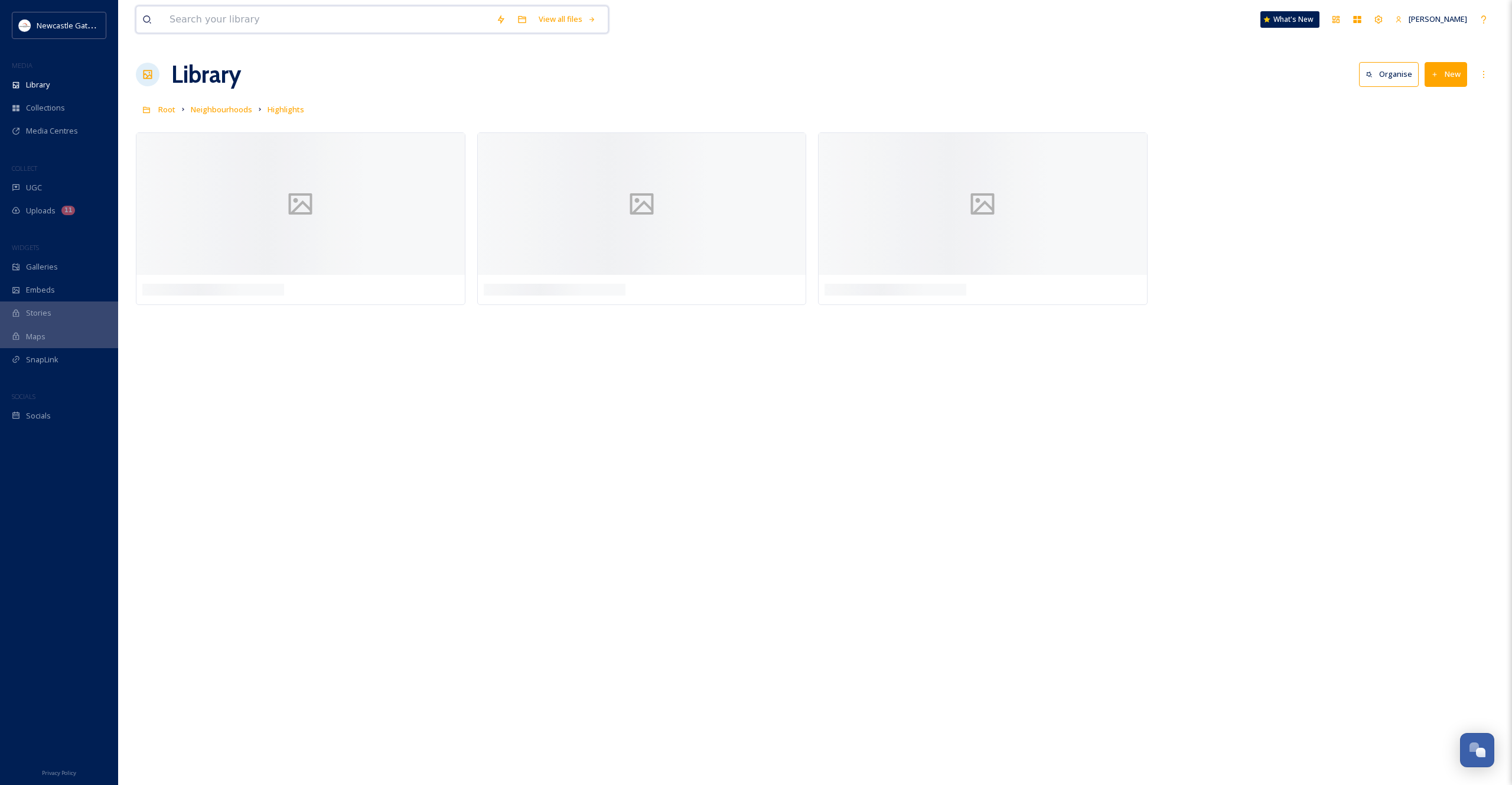
click at [263, 21] on input at bounding box center [327, 19] width 327 height 26
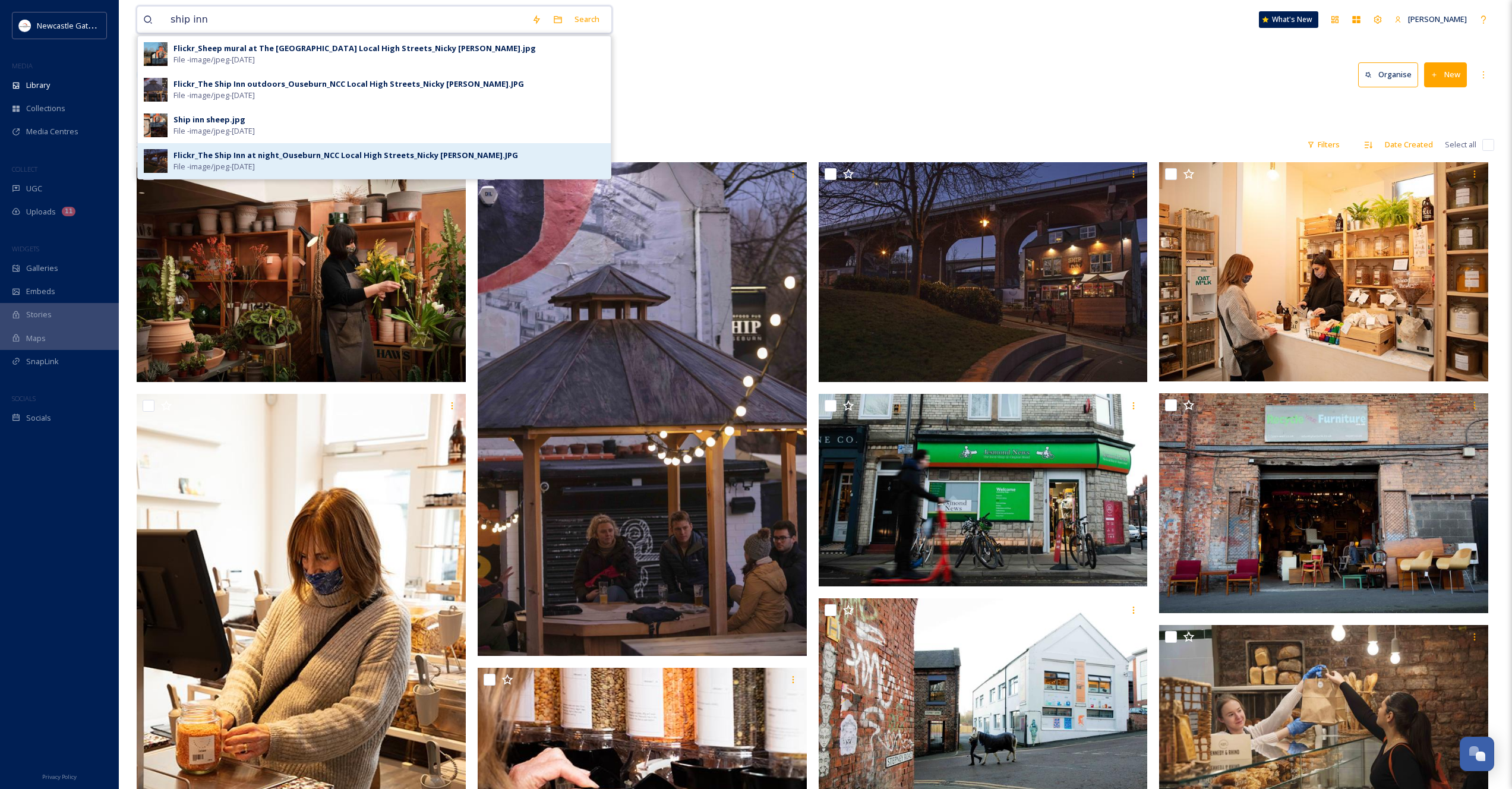
type input "ship inn"
click at [261, 155] on div "Flickr_The Ship Inn at night_Ouseburn_NCC Local High Streets_Nicky [PERSON_NAME…" at bounding box center [345, 155] width 345 height 11
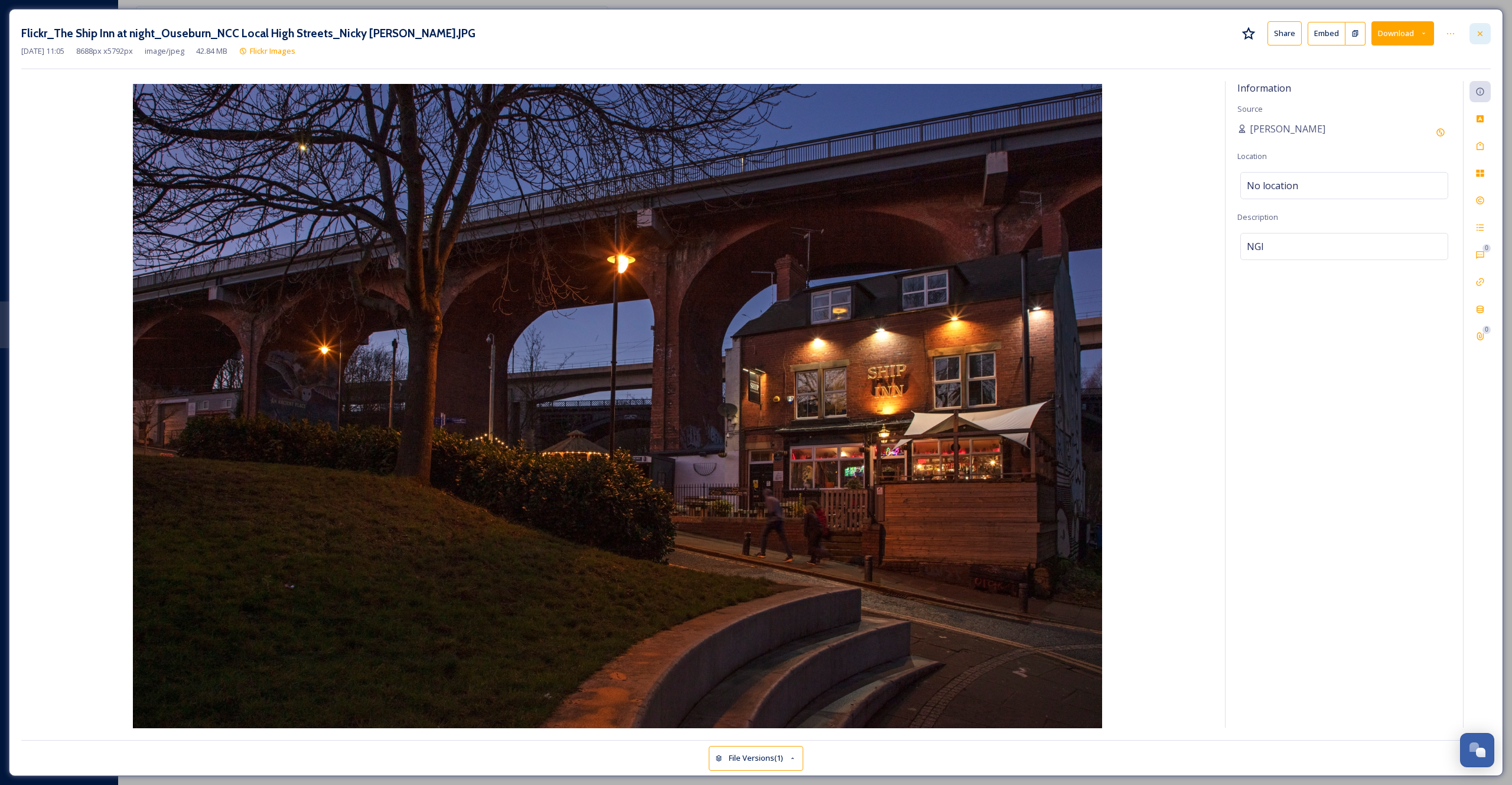
click at [1478, 32] on icon at bounding box center [1480, 34] width 10 height 10
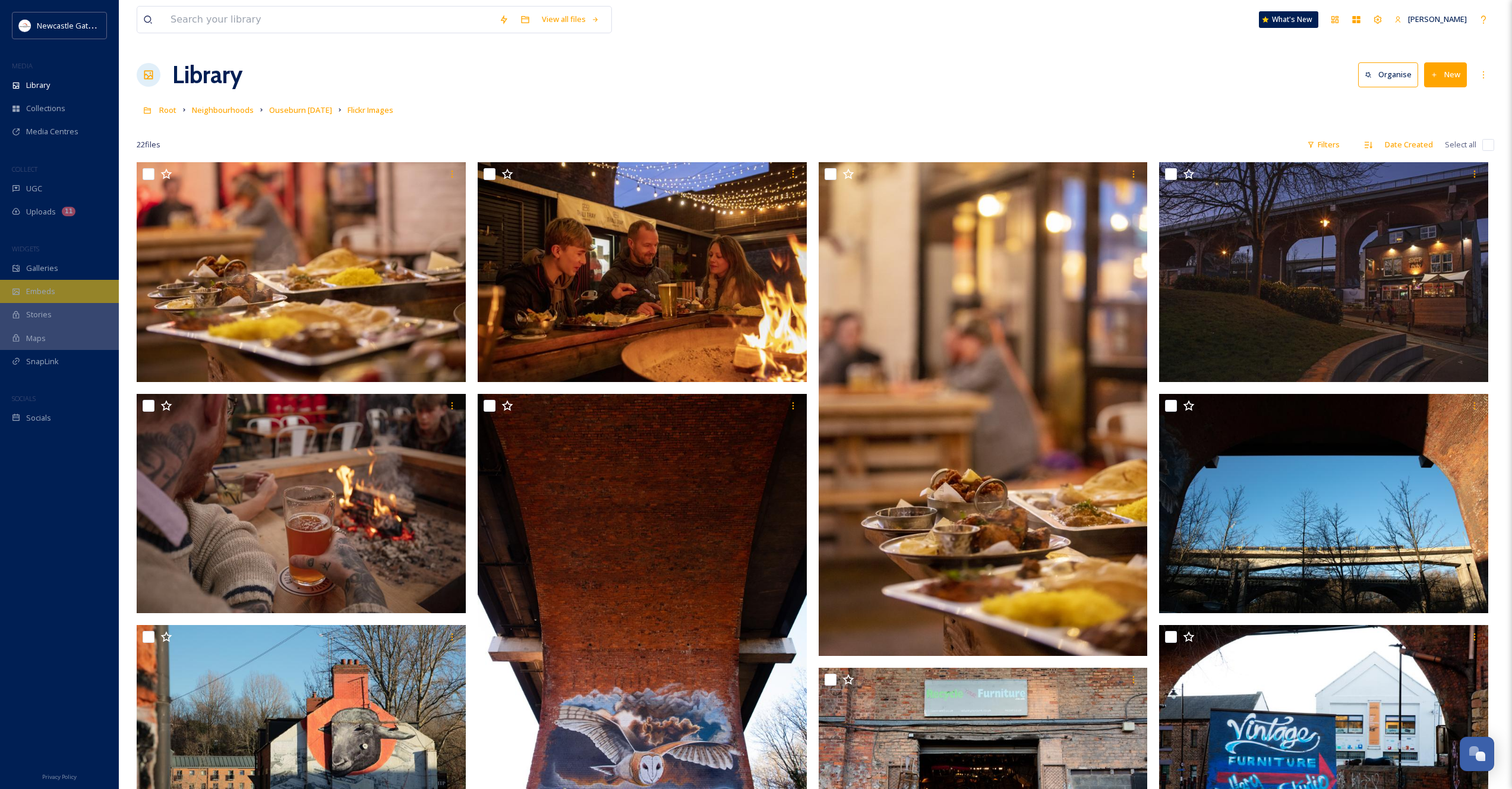
click at [44, 295] on span "Embeds" at bounding box center [41, 292] width 29 height 11
